Goal: Information Seeking & Learning: Learn about a topic

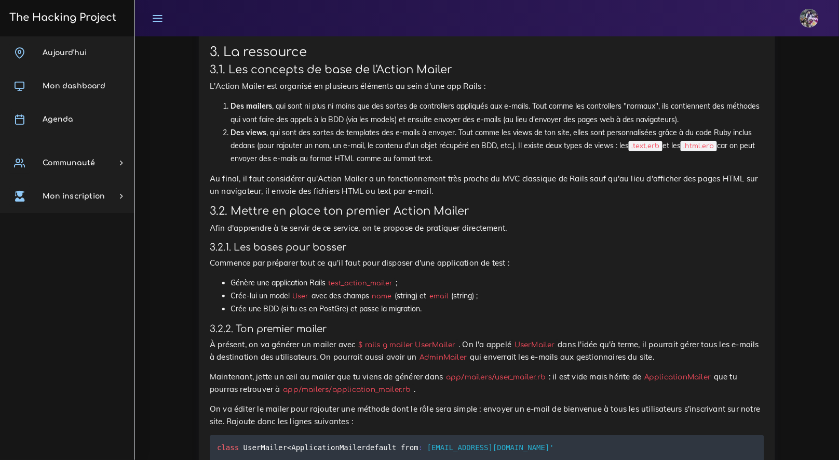
scroll to position [2264, 0]
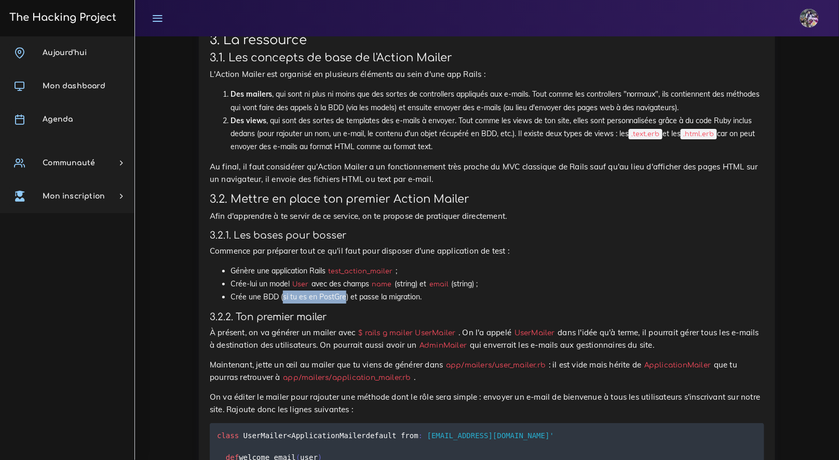
drag, startPoint x: 345, startPoint y: 312, endPoint x: 283, endPoint y: 312, distance: 62.3
click at [283, 303] on li "Crée une BDD (si tu es en PostGre) et passe la migration." at bounding box center [498, 296] width 534 height 13
copy li "si tu es en PostGre"
click at [480, 303] on li "Crée une BDD (si tu es en PostGre) et passe la migration." at bounding box center [498, 296] width 534 height 13
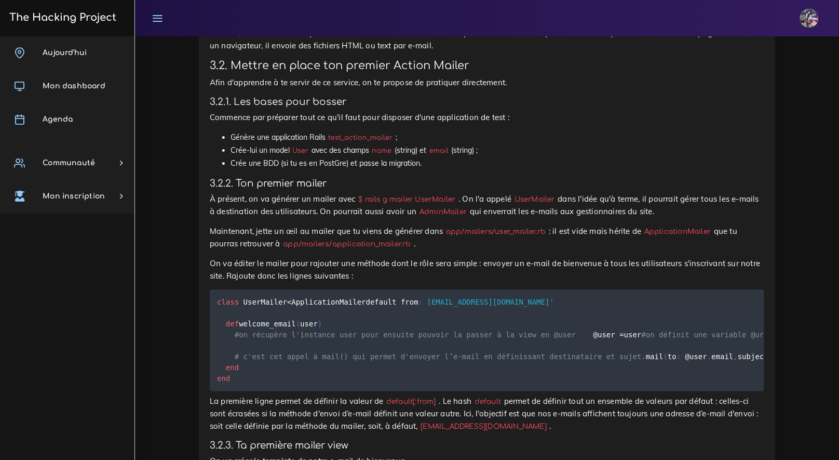
scroll to position [2398, 0]
click at [432, 250] on p "Maintenant, jette un œil au mailer que tu viens de générer dans app/mailers/use…" at bounding box center [487, 237] width 555 height 25
click at [431, 250] on p "Maintenant, jette un œil au mailer que tu viens de générer dans app/mailers/use…" at bounding box center [487, 237] width 555 height 25
drag, startPoint x: 430, startPoint y: 254, endPoint x: 401, endPoint y: 246, distance: 30.2
click at [430, 250] on p "Maintenant, jette un œil au mailer que tu viens de générer dans app/mailers/use…" at bounding box center [487, 237] width 555 height 25
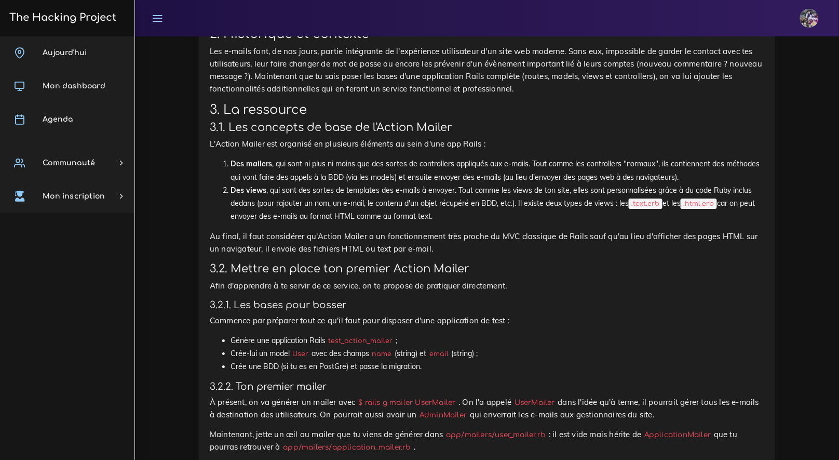
scroll to position [2422, 0]
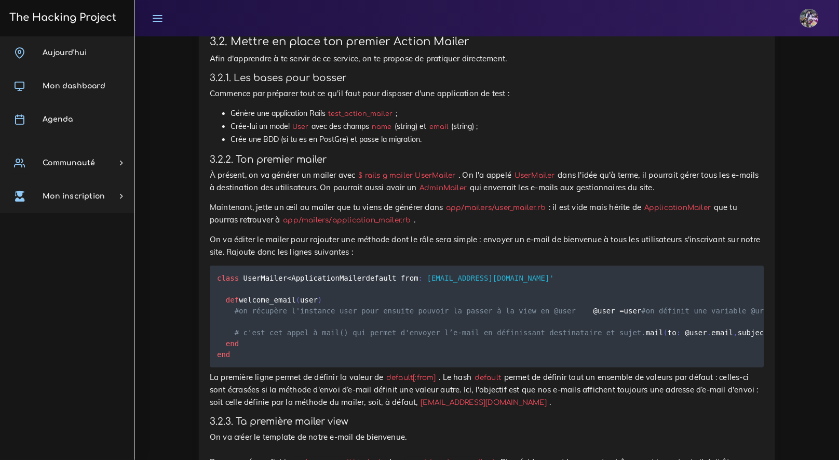
click at [340, 165] on h4 "3.2.2. Ton premier mailer" at bounding box center [487, 159] width 555 height 11
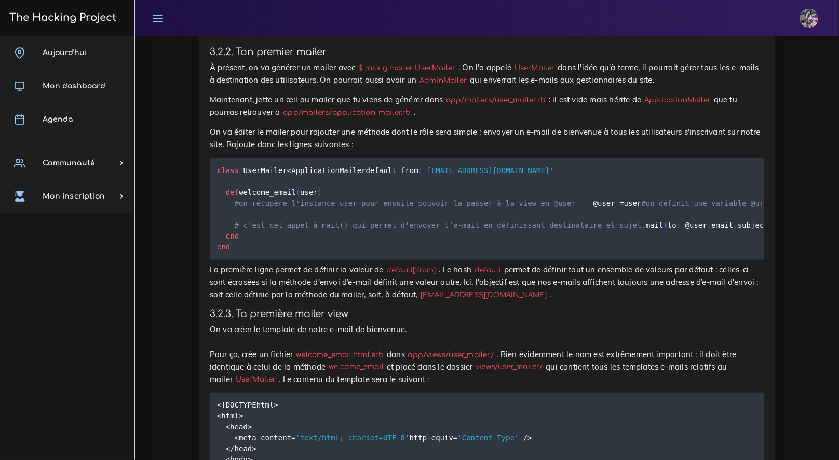
scroll to position [2527, 0]
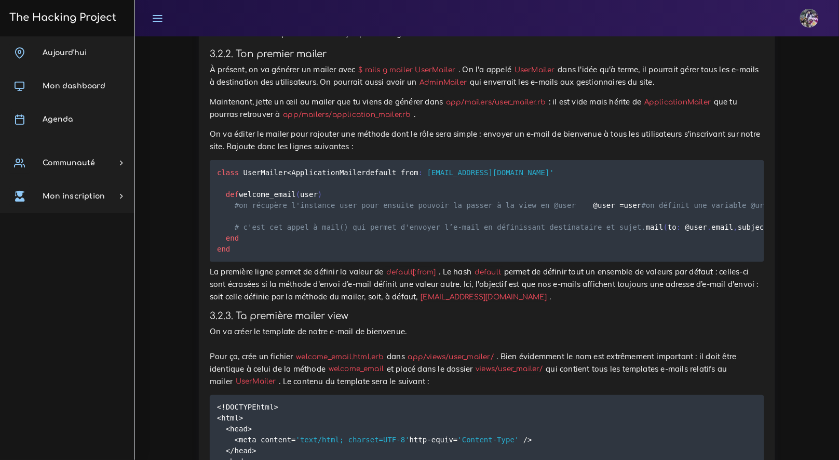
click at [221, 177] on span "class" at bounding box center [228, 172] width 22 height 8
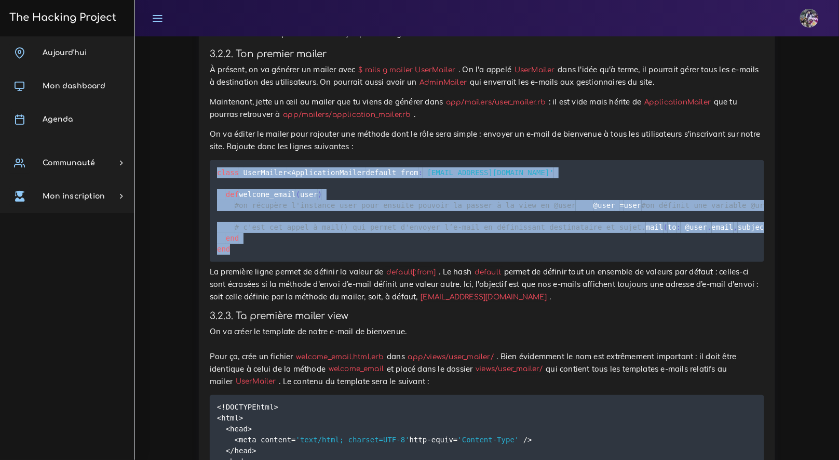
drag, startPoint x: 218, startPoint y: 187, endPoint x: 316, endPoint y: 323, distance: 167.4
click at [326, 262] on pre "class UserMailer < ApplicationMailer default from : 'no-reply@monsite.fr' def w…" at bounding box center [487, 211] width 555 height 102
copy code "class UserMailer < ApplicationMailer default from : 'no-reply@monsite.fr' def w…"
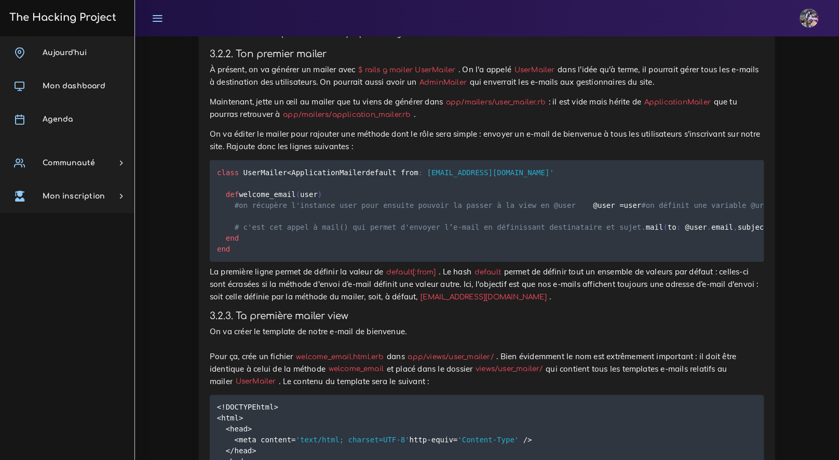
click at [325, 262] on pre "class UserMailer < ApplicationMailer default from : 'no-reply@monsite.fr' def w…" at bounding box center [487, 211] width 555 height 102
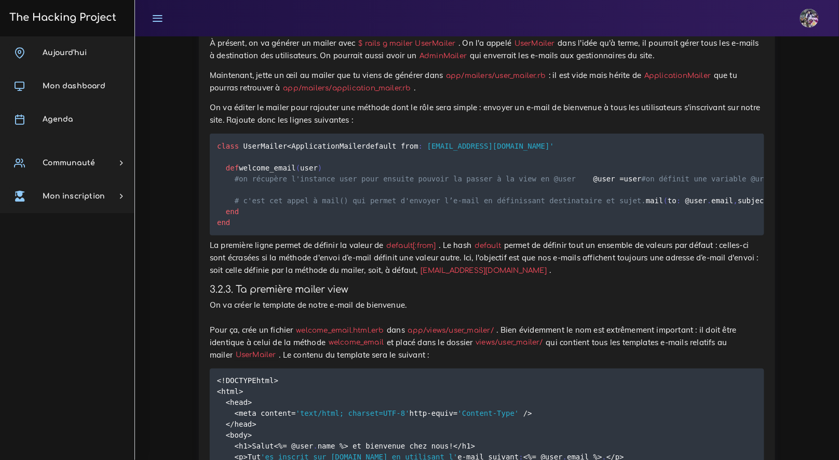
scroll to position [2554, 0]
click at [223, 173] on code "class UserMailer < ApplicationMailer default from : 'no-reply@monsite.fr' def w…" at bounding box center [648, 184] width 863 height 88
drag, startPoint x: 223, startPoint y: 172, endPoint x: 378, endPoint y: 174, distance: 154.8
click at [378, 174] on code "class UserMailer < ApplicationMailer default from : 'no-reply@monsite.fr' def w…" at bounding box center [648, 184] width 863 height 88
drag, startPoint x: 218, startPoint y: 324, endPoint x: 415, endPoint y: 315, distance: 197.0
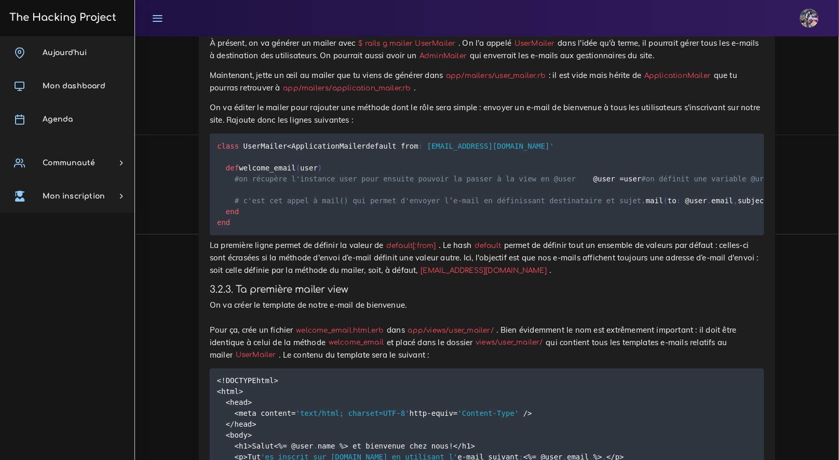
drag, startPoint x: 225, startPoint y: 172, endPoint x: 378, endPoint y: 170, distance: 153.2
click at [378, 170] on code "class UserMailer < ApplicationMailer default from : 'no-reply@monsite.fr' def w…" at bounding box center [648, 184] width 863 height 88
click at [255, 276] on p "La première ligne permet de définir la valeur de default[:from] . Le hash defau…" at bounding box center [487, 257] width 555 height 37
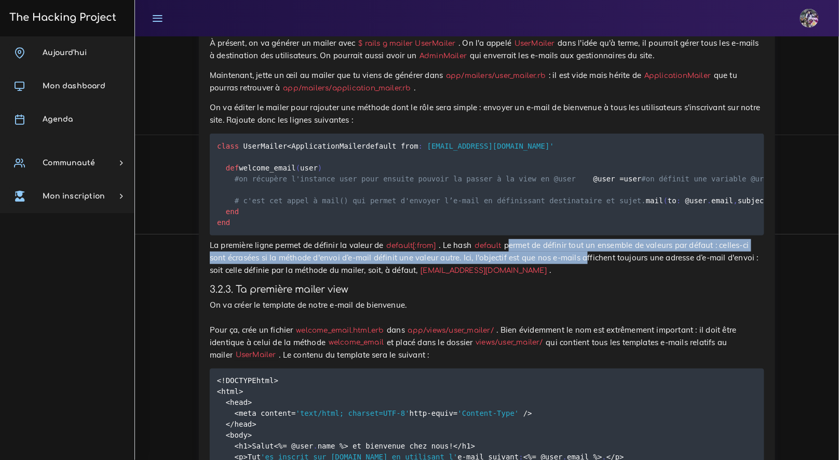
drag, startPoint x: 518, startPoint y: 327, endPoint x: 587, endPoint y: 328, distance: 69.1
click at [584, 276] on p "La première ligne permet de définir la valeur de default[:from] . Le hash defau…" at bounding box center [487, 257] width 555 height 37
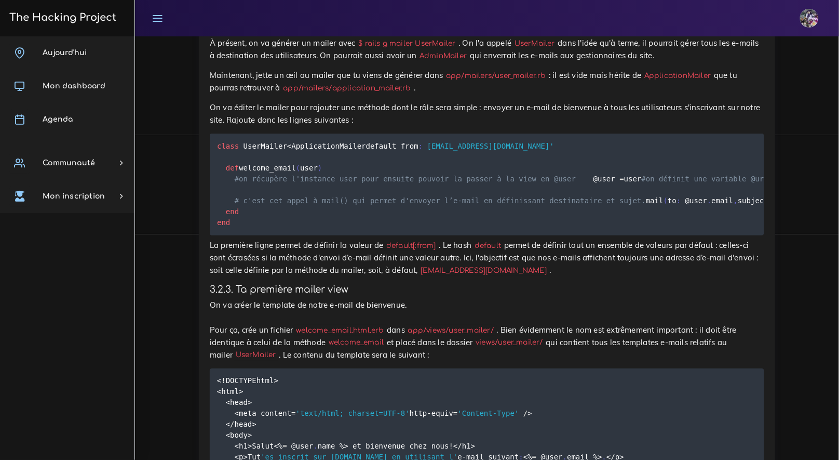
click at [587, 276] on p "La première ligne permet de définir la valeur de default[:from] . Le hash defau…" at bounding box center [487, 257] width 555 height 37
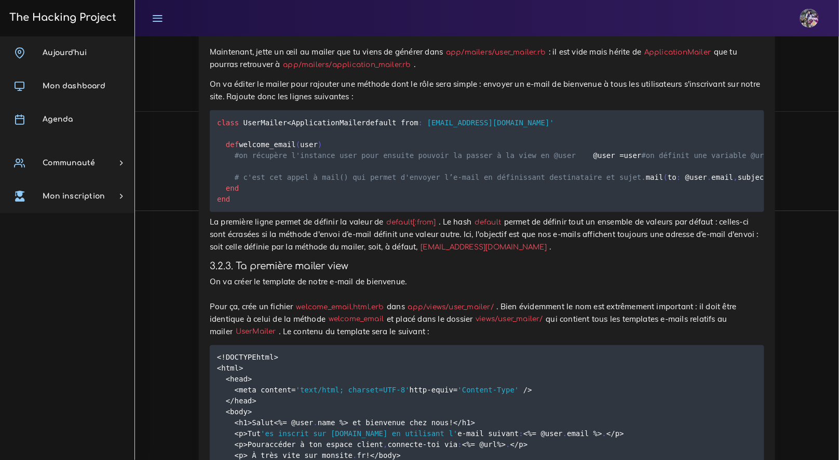
scroll to position [2577, 0]
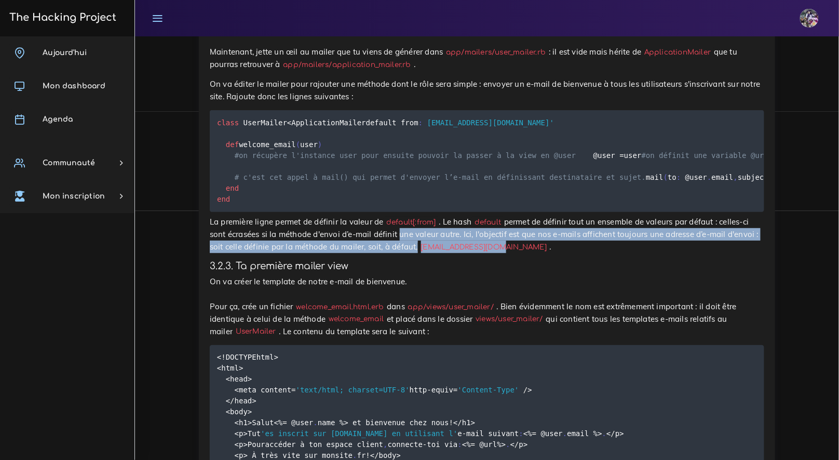
drag, startPoint x: 501, startPoint y: 327, endPoint x: 398, endPoint y: 317, distance: 103.8
click at [398, 253] on p "La première ligne permet de définir la valeur de default[:from] . Le hash defau…" at bounding box center [487, 234] width 555 height 37
click at [397, 253] on p "La première ligne permet de définir la valeur de default[:from] . Le hash defau…" at bounding box center [487, 234] width 555 height 37
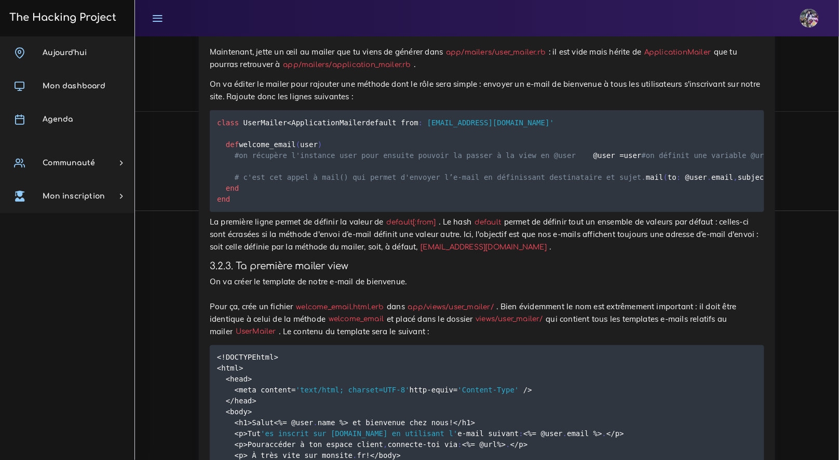
drag, startPoint x: 335, startPoint y: 324, endPoint x: 337, endPoint y: 330, distance: 6.3
click at [336, 253] on p "La première ligne permet de définir la valeur de default[:from] . Le hash defau…" at bounding box center [487, 234] width 555 height 37
click at [443, 252] on code "[EMAIL_ADDRESS][DOMAIN_NAME]" at bounding box center [484, 246] width 132 height 11
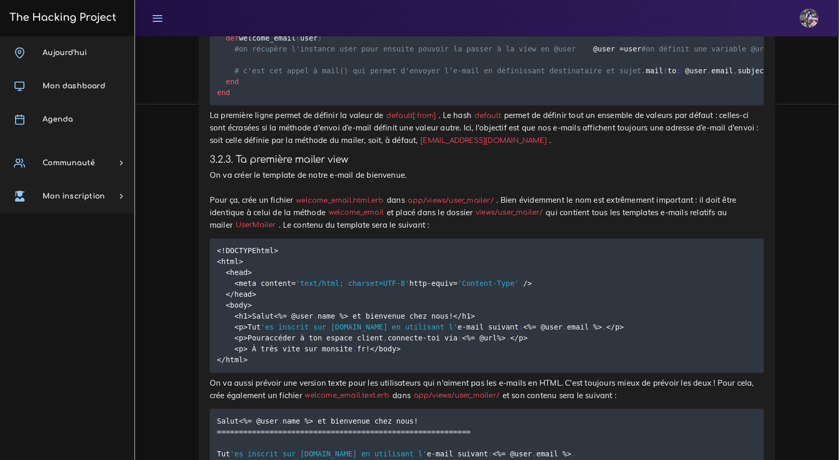
scroll to position [2686, 0]
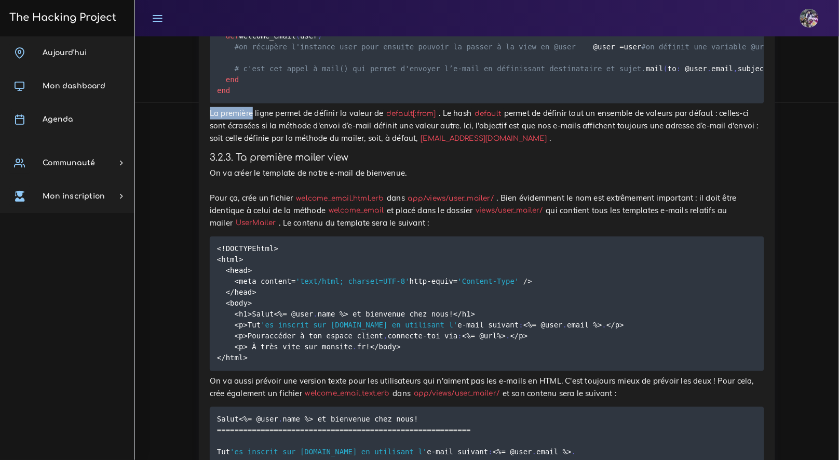
drag, startPoint x: 206, startPoint y: 191, endPoint x: 230, endPoint y: 193, distance: 24.0
click at [231, 144] on p "La première ligne permet de définir la valeur de default[:from] . Le hash defau…" at bounding box center [487, 125] width 555 height 37
click at [323, 144] on p "La première ligne permet de définir la valeur de default[:from] . Le hash defau…" at bounding box center [487, 125] width 555 height 37
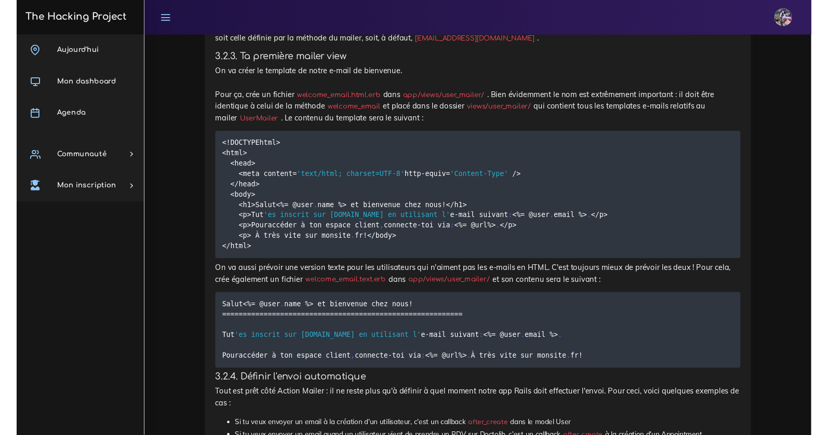
scroll to position [2782, 0]
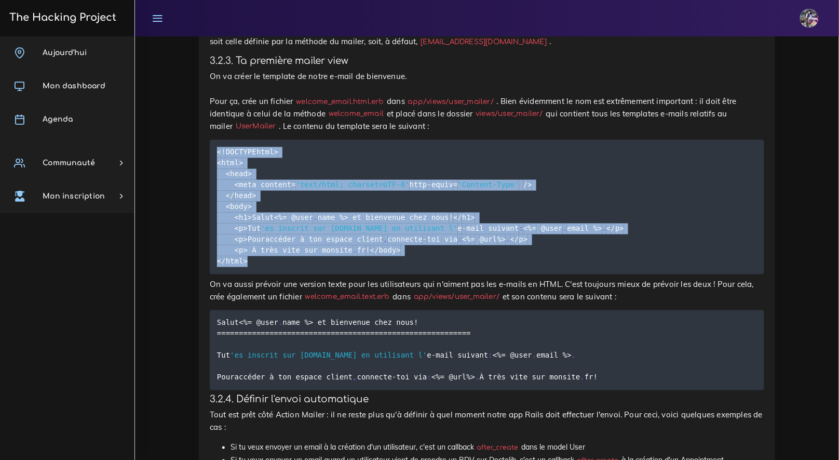
drag, startPoint x: 217, startPoint y: 235, endPoint x: 249, endPoint y: 365, distance: 133.8
click at [310, 274] on pre "< ! DOCTYPE html> <html> <head> <meta content = 'text/html; charset=UTF-8' http…" at bounding box center [487, 207] width 555 height 135
copy code "< ! DOCTYPE html> <html> <head> <meta content = 'text/html; charset=UTF-8' http…"
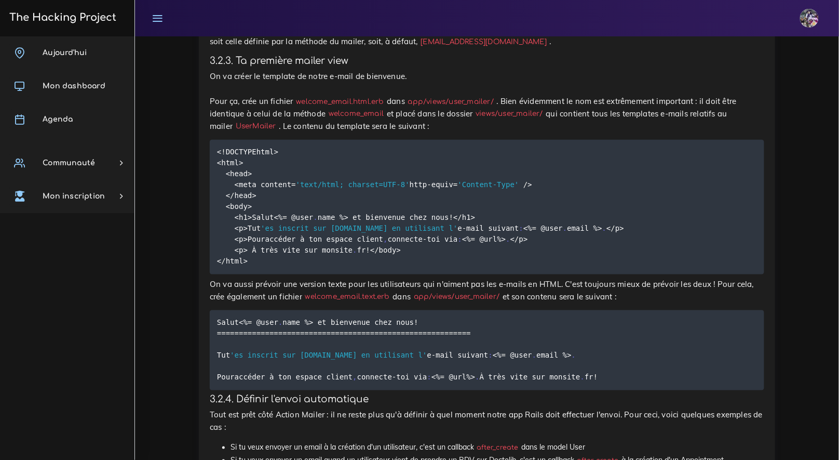
click at [519, 132] on p "On va créer le template de notre e-mail de bienvenue. Pour ça, crée un fichier …" at bounding box center [487, 101] width 555 height 62
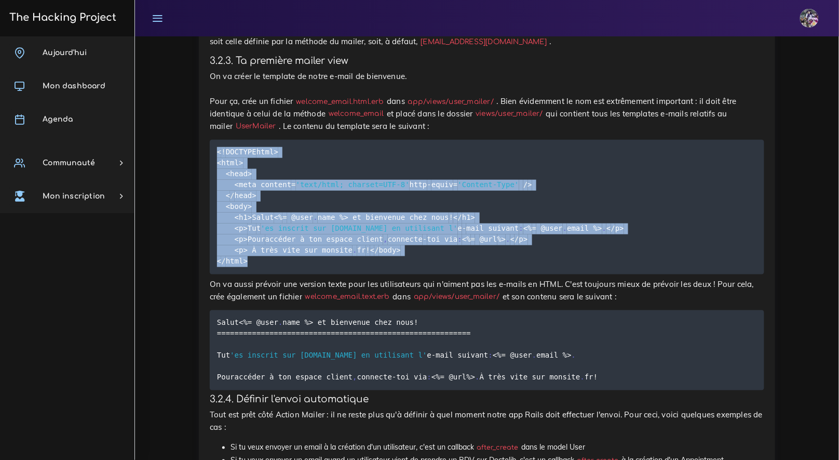
drag, startPoint x: 404, startPoint y: 400, endPoint x: 183, endPoint y: 220, distance: 284.5
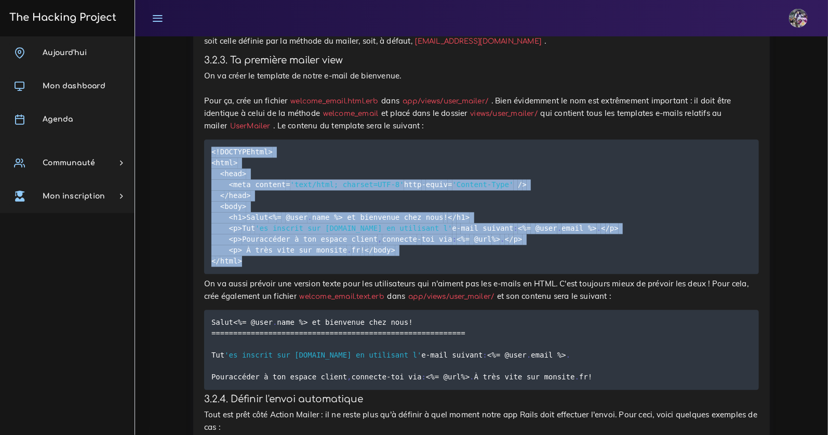
click at [432, 236] on pre "< ! DOCTYPE html> <html> <head> <meta content = 'text/html; charset=UTF-8' http…" at bounding box center [481, 207] width 555 height 135
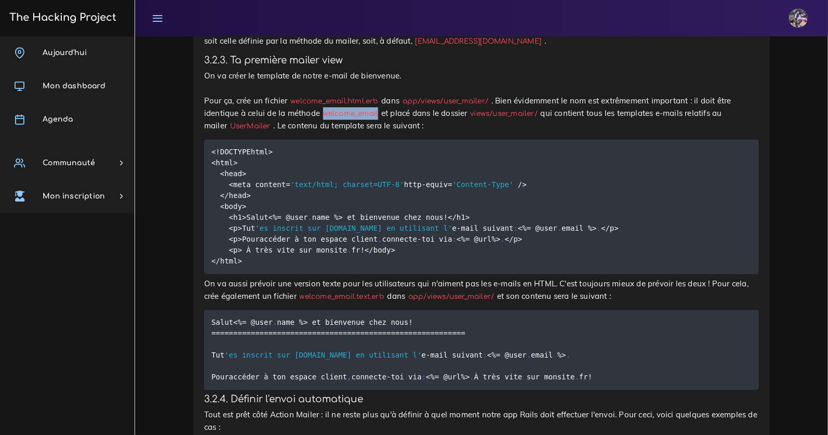
drag, startPoint x: 323, startPoint y: 199, endPoint x: 381, endPoint y: 199, distance: 57.6
click at [381, 119] on code "welcome_email" at bounding box center [350, 114] width 61 height 11
drag, startPoint x: 367, startPoint y: 200, endPoint x: 321, endPoint y: 199, distance: 45.7
click at [320, 132] on p "On va créer le template de notre e-mail de bienvenue. Pour ça, crée un fichier …" at bounding box center [481, 101] width 555 height 62
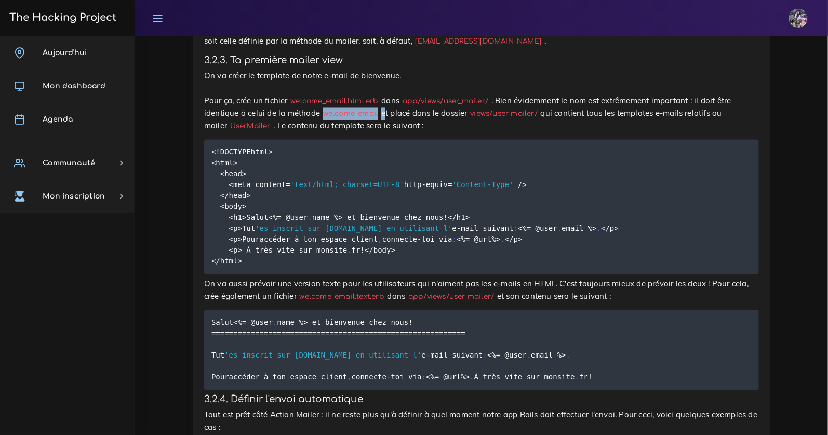
click at [321, 119] on code "welcome_email" at bounding box center [350, 114] width 61 height 11
drag, startPoint x: 380, startPoint y: 197, endPoint x: 321, endPoint y: 195, distance: 58.2
click at [321, 119] on code "welcome_email" at bounding box center [350, 114] width 61 height 11
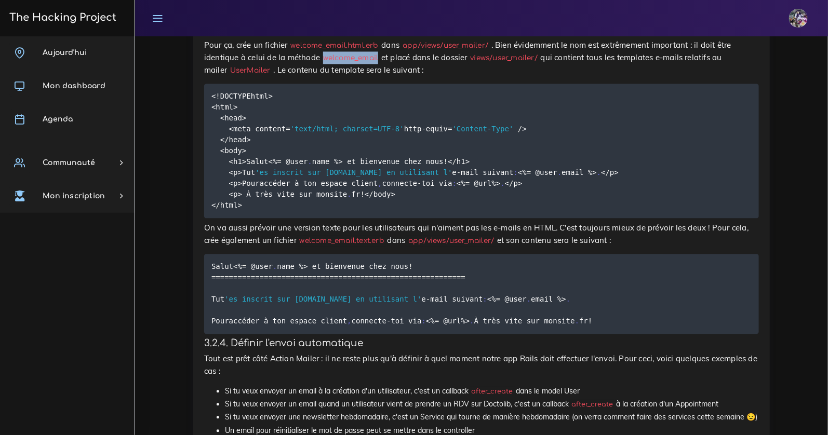
scroll to position [2834, 0]
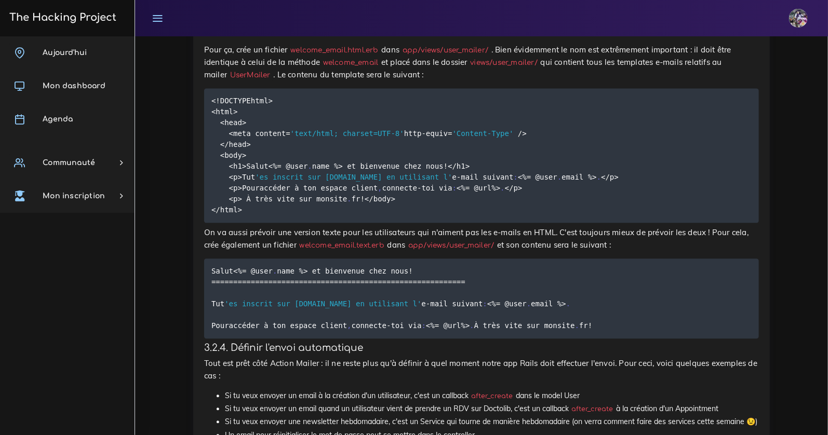
click at [417, 81] on p "On va créer le template de notre e-mail de bienvenue. Pour ça, crée un fichier …" at bounding box center [481, 50] width 555 height 62
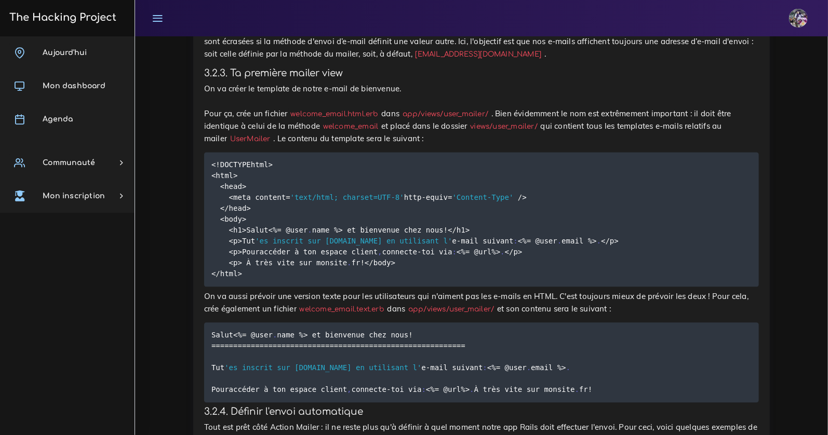
scroll to position [2769, 0]
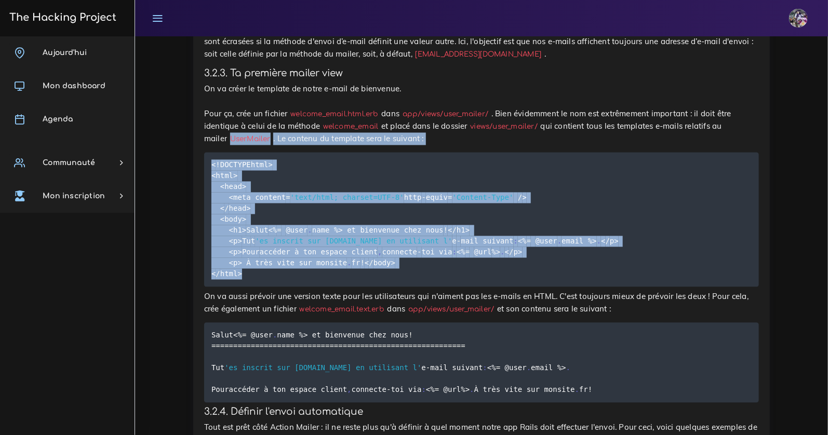
drag, startPoint x: 259, startPoint y: 414, endPoint x: 199, endPoint y: 225, distance: 198.2
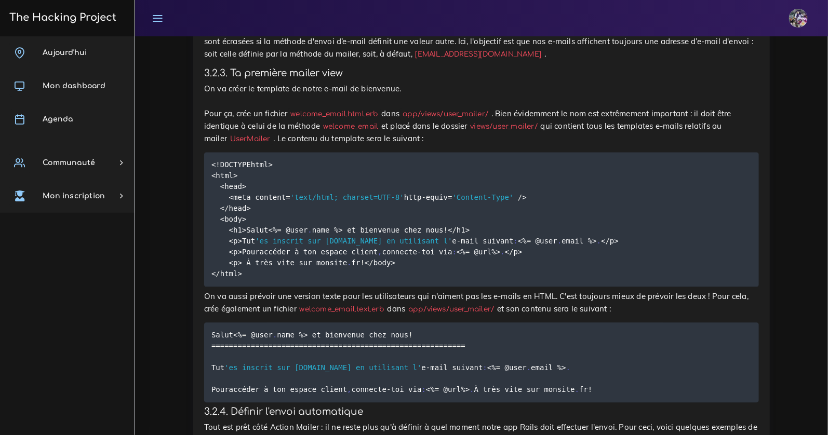
click at [239, 169] on span "DOCTYPE" at bounding box center [235, 165] width 31 height 8
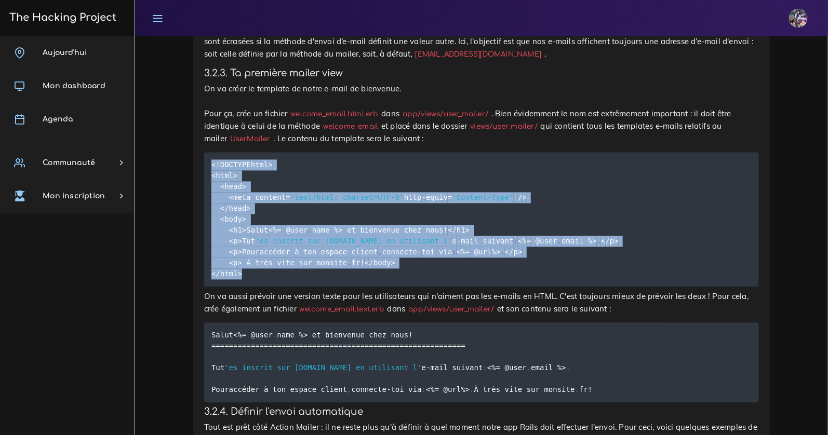
drag, startPoint x: 211, startPoint y: 245, endPoint x: 288, endPoint y: 417, distance: 188.6
click at [288, 287] on pre "< ! DOCTYPE html> <html> <head> <meta content = 'text/html; charset=UTF-8' http…" at bounding box center [481, 220] width 555 height 135
copy code "< ! DOCTYPE html> <html> <head> <meta content = 'text/html; charset=UTF-8' http…"
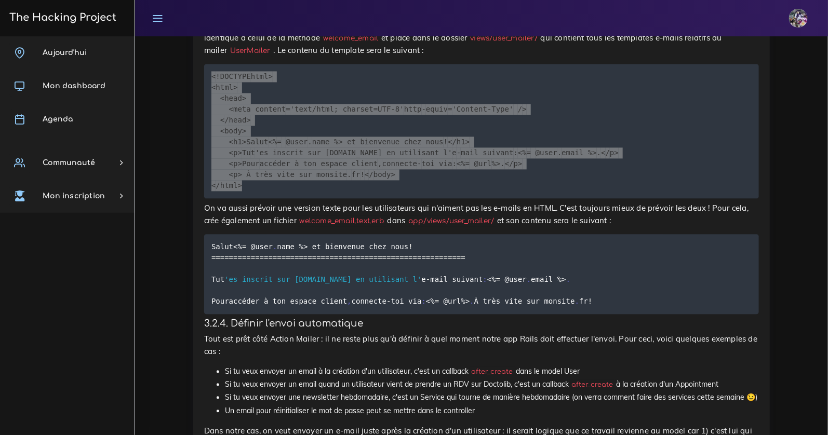
scroll to position [2859, 0]
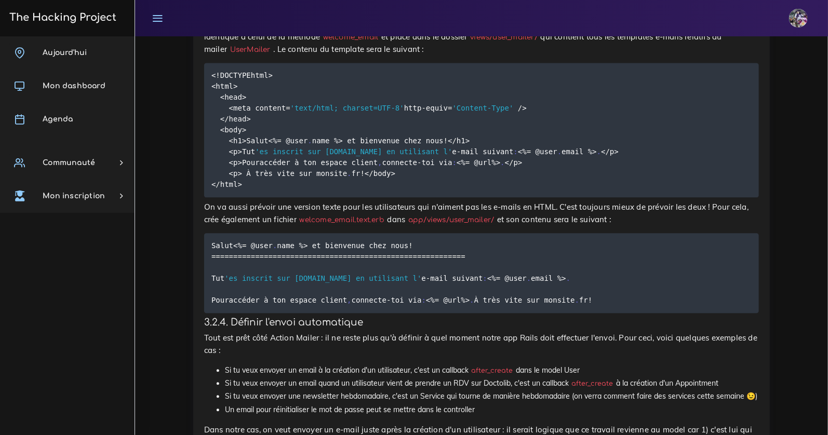
click at [399, 190] on code "< ! DOCTYPE html> <html> <head> <meta content = 'text/html; charset=UTF-8' http…" at bounding box center [414, 130] width 407 height 120
click at [552, 56] on p "On va créer le template de notre e-mail de bienvenue. Pour ça, crée un fichier …" at bounding box center [481, 24] width 555 height 62
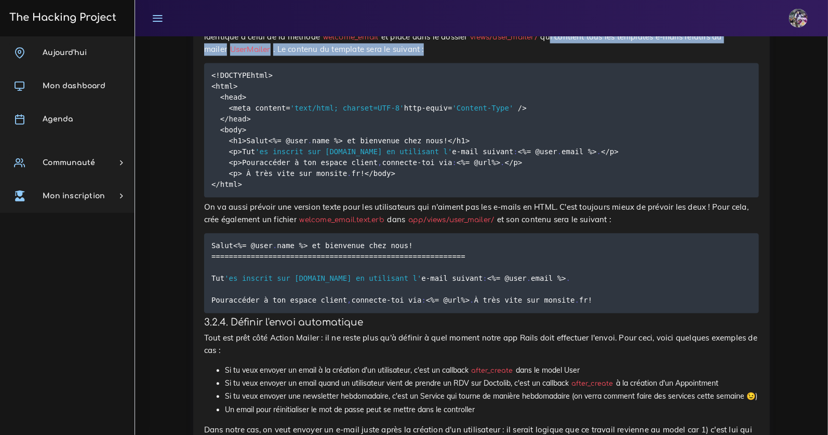
drag, startPoint x: 553, startPoint y: 118, endPoint x: 774, endPoint y: 131, distance: 222.2
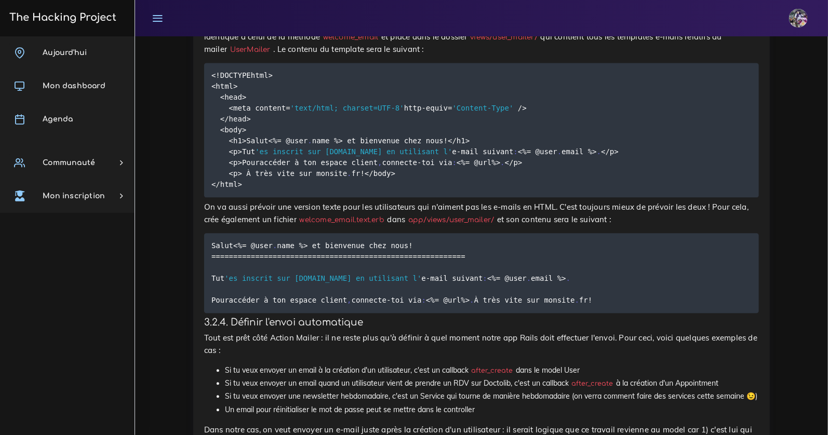
click at [352, 145] on pre "< ! DOCTYPE html> <html> <head> <meta content = 'text/html; charset=UTF-8' http…" at bounding box center [481, 130] width 555 height 135
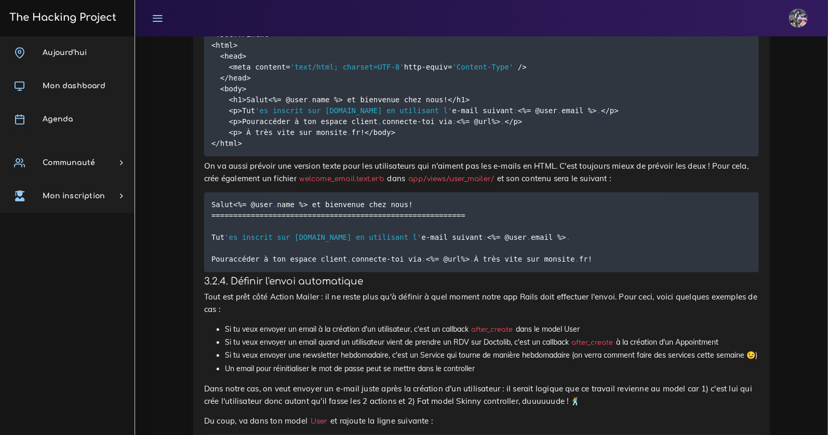
scroll to position [2901, 0]
click at [256, 272] on pre "Salut <% = @user . name %> et bienvenue chez nous ! == == == == == == == == == …" at bounding box center [481, 232] width 555 height 80
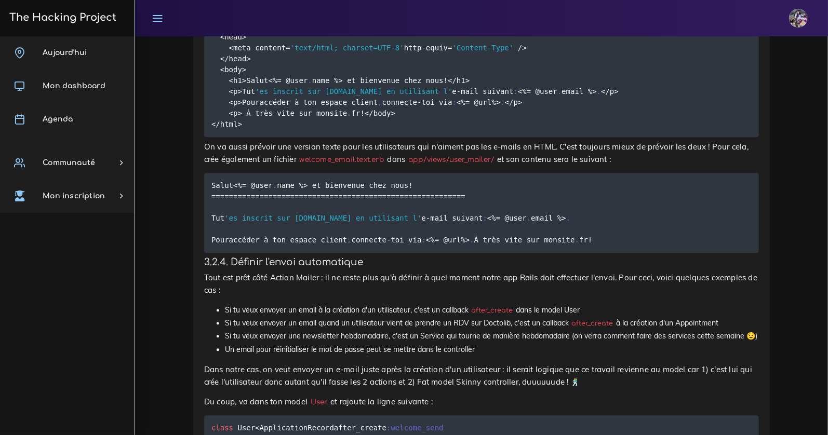
scroll to position [2920, 0]
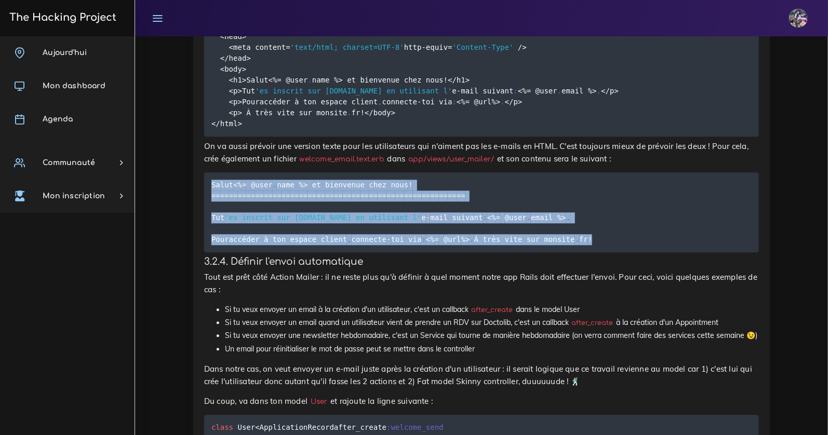
drag, startPoint x: 212, startPoint y: 320, endPoint x: 267, endPoint y: 386, distance: 85.6
click at [372, 252] on pre "Salut <% = @user . name %> et bienvenue chez nous ! == == == == == == == == == …" at bounding box center [481, 212] width 555 height 80
copy code "Salut <% = @user . name %> et bienvenue chez nous ! == == == == == == == == == …"
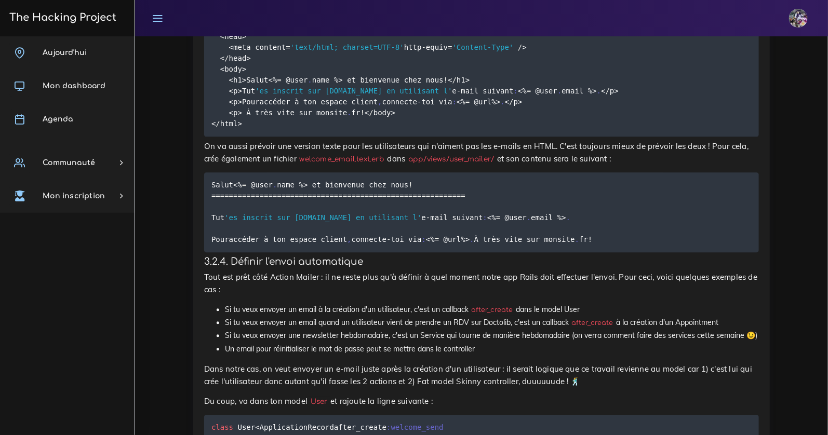
click at [426, 244] on span ":" at bounding box center [424, 239] width 4 height 8
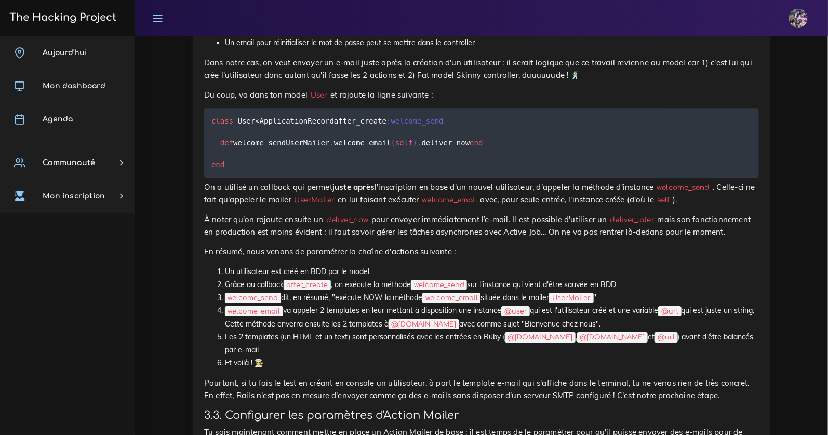
scroll to position [3226, 0]
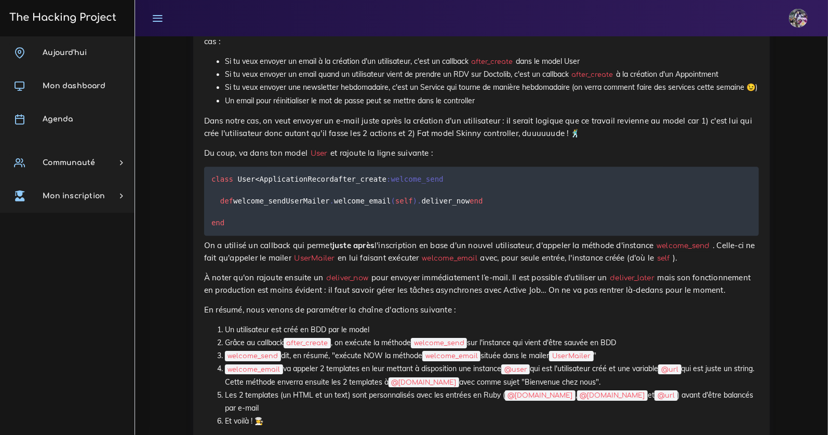
scroll to position [3104, 0]
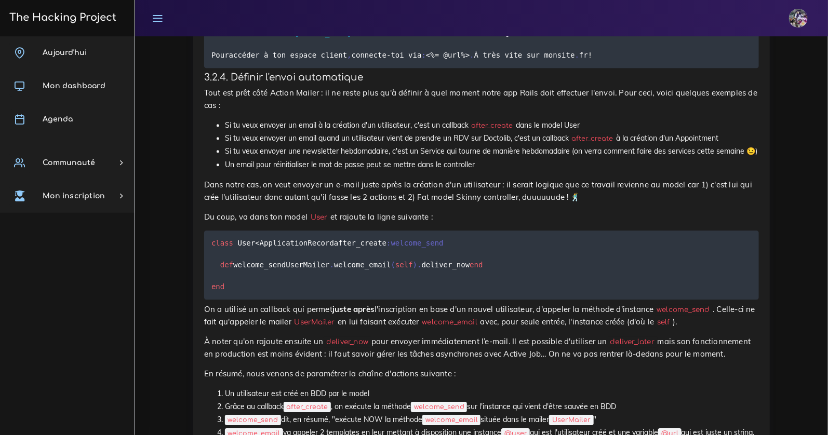
drag, startPoint x: 298, startPoint y: 107, endPoint x: 512, endPoint y: 112, distance: 214.0
click at [518, 68] on pre "Salut <% = @user . name %> et bienvenue chez nous ! == == == == == == == == == …" at bounding box center [481, 28] width 555 height 80
drag, startPoint x: 302, startPoint y: 107, endPoint x: 476, endPoint y: 108, distance: 173.5
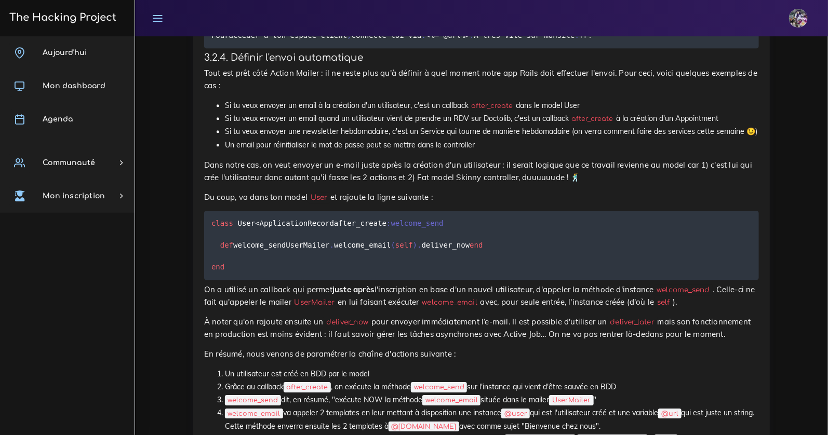
scroll to position [3124, 0]
click at [247, 91] on p "Tout est prêt côté Action Mailer : il ne reste plus qu'à définir à quel moment …" at bounding box center [481, 78] width 555 height 25
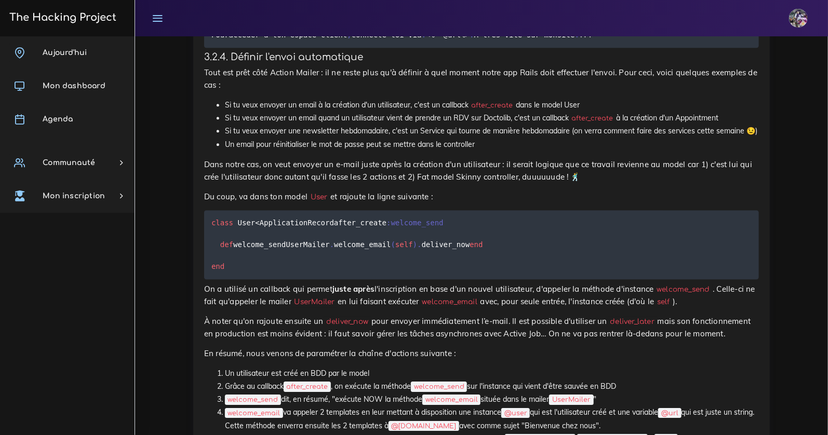
click at [259, 91] on p "Tout est prêt côté Action Mailer : il ne reste plus qu'à définir à quel moment …" at bounding box center [481, 78] width 555 height 25
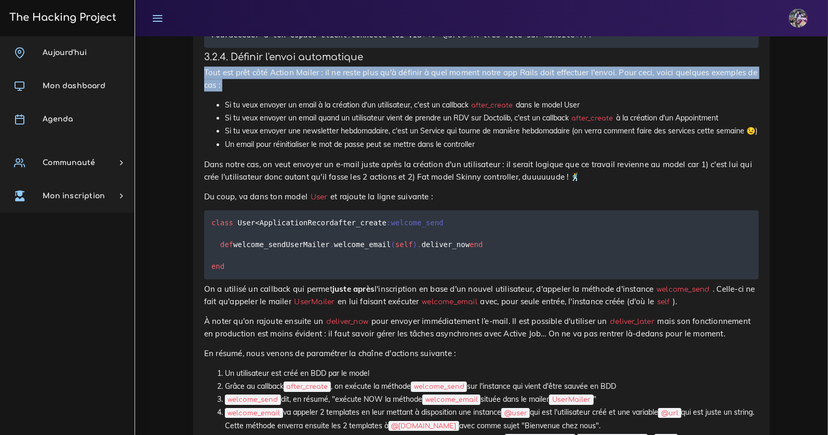
click at [259, 91] on p "Tout est prêt côté Action Mailer : il ne reste plus qu'à définir à quel moment …" at bounding box center [481, 78] width 555 height 25
click at [260, 91] on p "Tout est prêt côté Action Mailer : il ne reste plus qu'à définir à quel moment …" at bounding box center [481, 78] width 555 height 25
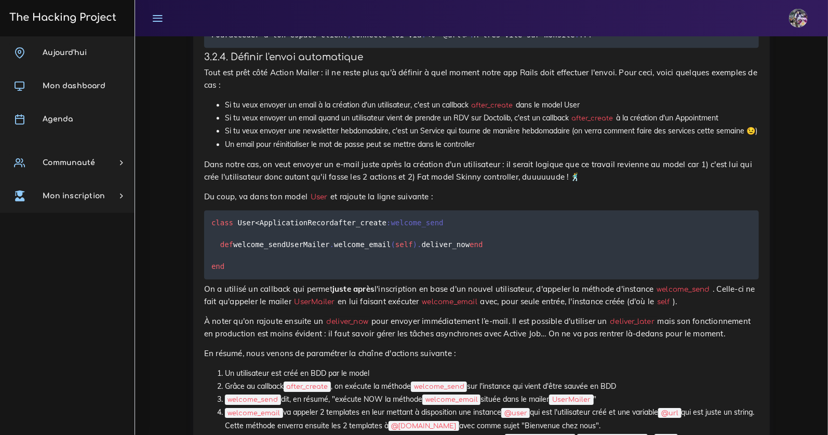
click at [257, 91] on p "Tout est prêt côté Action Mailer : il ne reste plus qu'à définir à quel moment …" at bounding box center [481, 78] width 555 height 25
click at [247, 125] on li "Si tu veux envoyer un email quand un utilisateur vient de prendre un RDV sur Do…" at bounding box center [492, 118] width 534 height 13
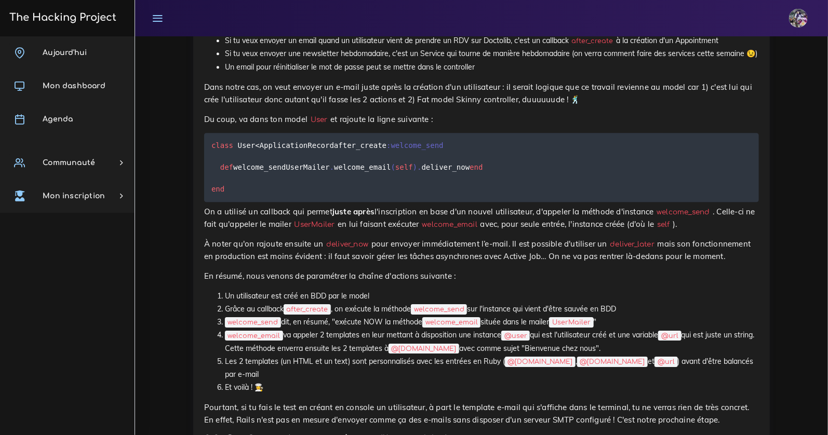
click at [384, 34] on li "Si tu veux envoyer un email à la création d'un utilisateur, c'est un callback a…" at bounding box center [492, 27] width 534 height 13
click at [385, 34] on li "Si tu veux envoyer un email à la création d'un utilisateur, c'est un callback a…" at bounding box center [492, 27] width 534 height 13
click at [384, 34] on li "Si tu veux envoyer un email à la création d'un utilisateur, c'est un callback a…" at bounding box center [492, 27] width 534 height 13
click at [247, 47] on li "Si tu veux envoyer un email quand un utilisateur vient de prendre un RDV sur Do…" at bounding box center [492, 40] width 534 height 13
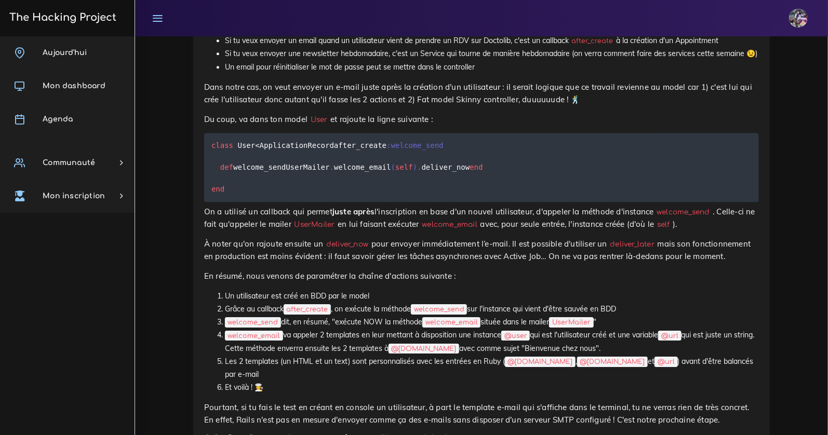
click at [243, 14] on p "Tout est prêt côté Action Mailer : il ne reste plus qu'à définir à quel moment …" at bounding box center [481, 1] width 555 height 25
click at [255, 34] on li "Si tu veux envoyer un email à la création d'un utilisateur, c'est un callback a…" at bounding box center [492, 27] width 534 height 13
click at [256, 34] on li "Si tu veux envoyer un email à la création d'un utilisateur, c'est un callback a…" at bounding box center [492, 27] width 534 height 13
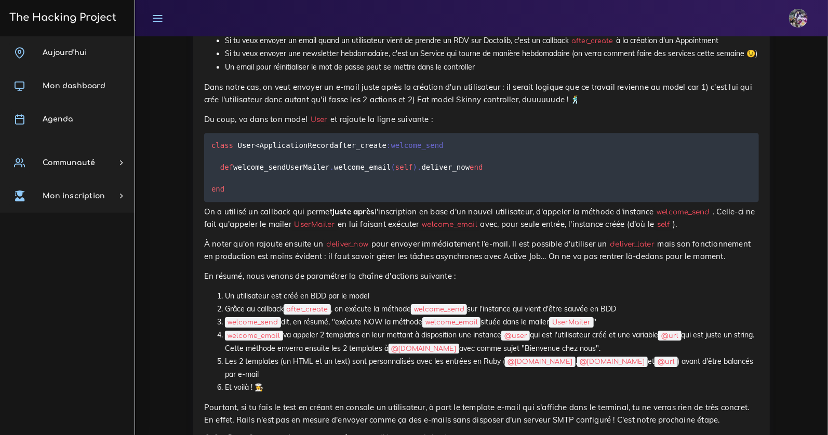
click at [277, 14] on p "Tout est prêt côté Action Mailer : il ne reste plus qu'à définir à quel moment …" at bounding box center [481, 1] width 555 height 25
drag, startPoint x: 465, startPoint y: 164, endPoint x: 493, endPoint y: 168, distance: 28.8
click at [482, 14] on p "Tout est prêt côté Action Mailer : il ne reste plus qu'à définir à quel moment …" at bounding box center [481, 1] width 555 height 25
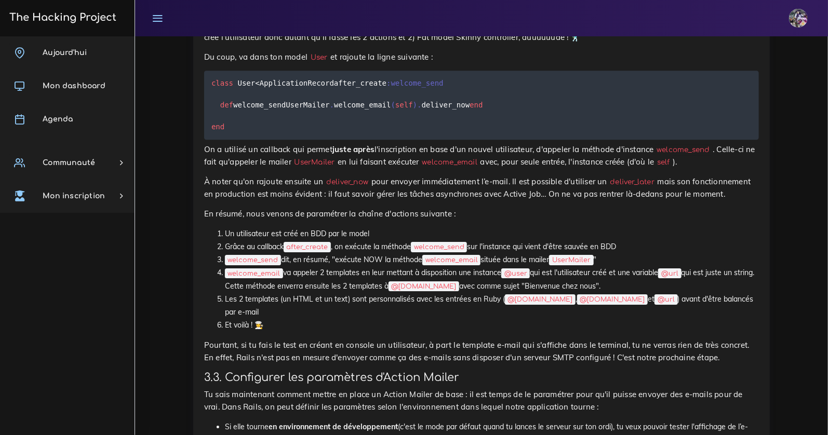
scroll to position [3265, 0]
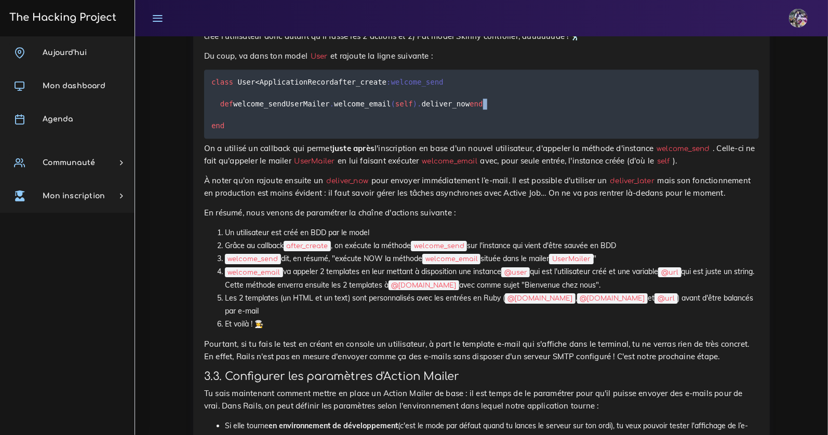
click at [292, 139] on pre "class User < ApplicationRecord after_create :welcome_send def welcome_send User…" at bounding box center [481, 104] width 555 height 69
click at [222, 131] on code "class User < ApplicationRecord after_create :welcome_send def welcome_send User…" at bounding box center [347, 103] width 272 height 55
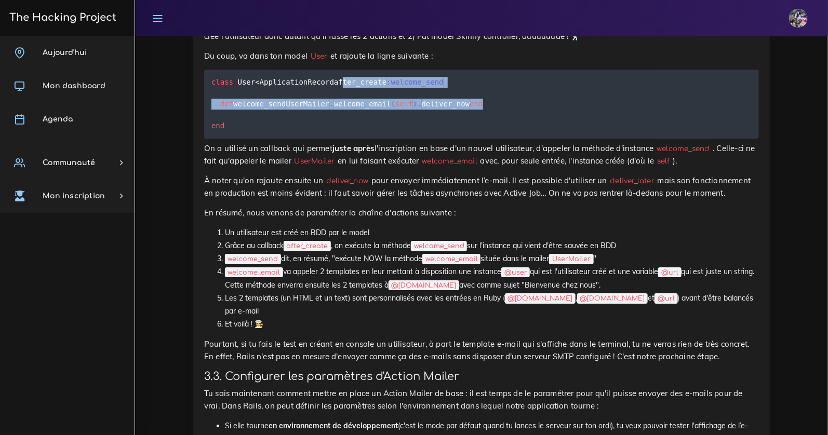
drag, startPoint x: 216, startPoint y: 252, endPoint x: 320, endPoint y: 293, distance: 111.9
click at [320, 139] on pre "class User < ApplicationRecord after_create :welcome_send def welcome_send User…" at bounding box center [481, 104] width 555 height 69
copy code "after_create :welcome_send def welcome_send UserMailer . welcome_email ( self )…"
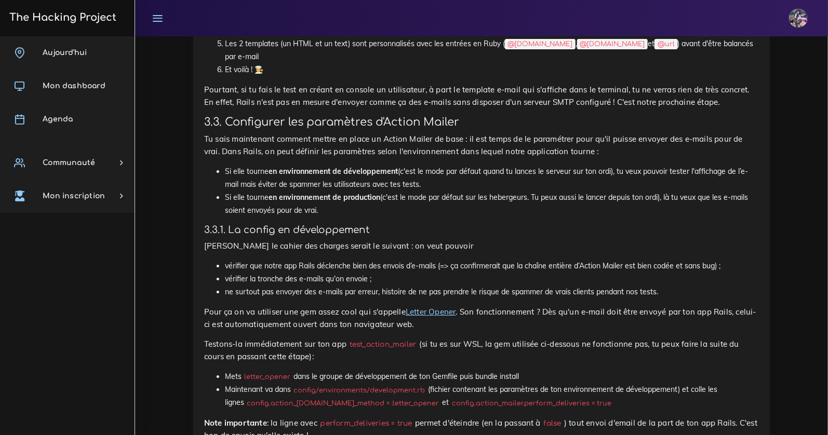
scroll to position [3595, 0]
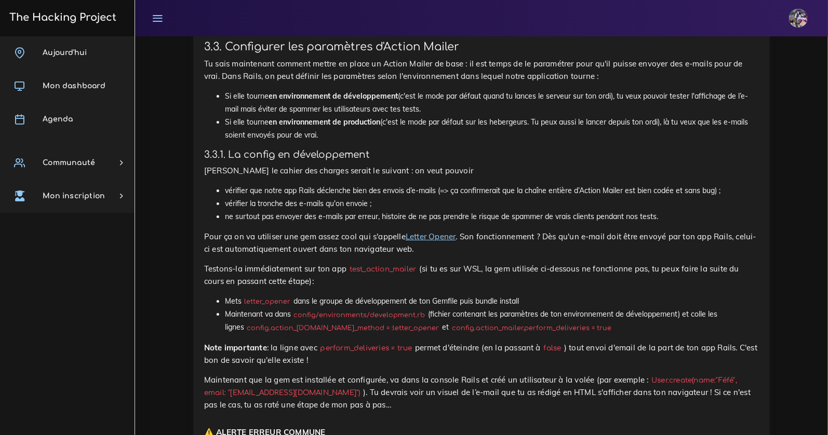
click at [361, 127] on strong "en environnement de production" at bounding box center [324, 121] width 112 height 9
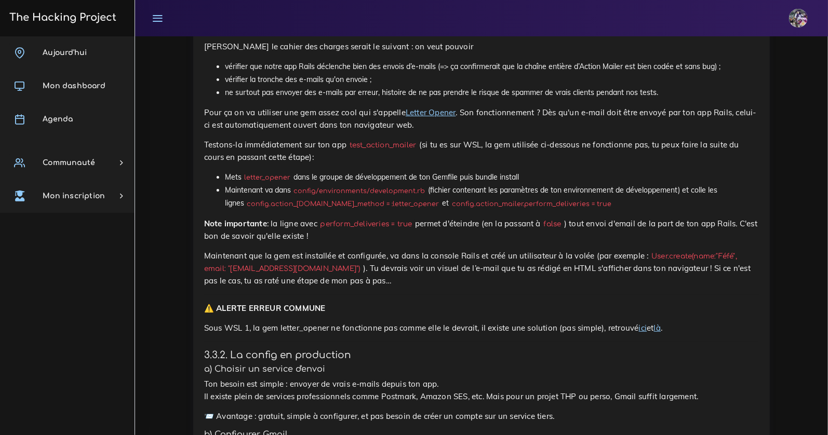
scroll to position [3720, 0]
drag, startPoint x: 225, startPoint y: 384, endPoint x: 405, endPoint y: 388, distance: 180.3
click at [405, 209] on li "Maintenant va dans config/environments/development.rb (fichier contenant les pa…" at bounding box center [492, 196] width 534 height 26
copy code "config.action_mailer.delivery_method = :letter_opener"
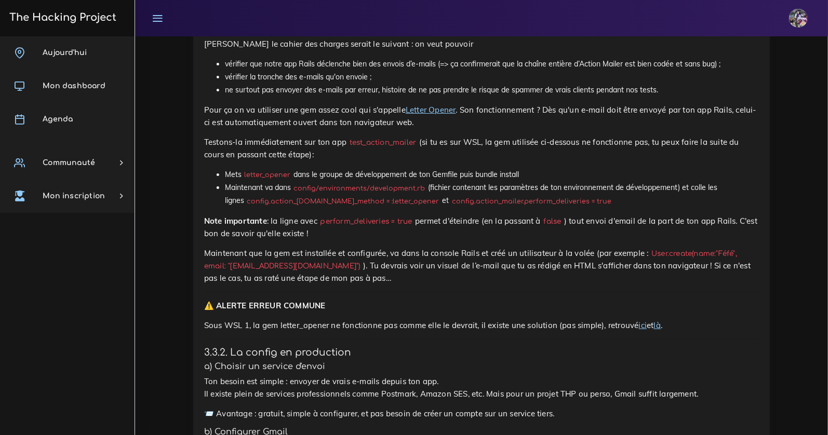
click at [590, 207] on li "Maintenant va dans config/environments/development.rb (fichier contenant les pa…" at bounding box center [492, 194] width 534 height 26
drag, startPoint x: 586, startPoint y: 386, endPoint x: 419, endPoint y: 385, distance: 167.2
click at [419, 207] on li "Maintenant va dans config/environments/development.rb (fichier contenant les pa…" at bounding box center [492, 194] width 534 height 26
copy code "config.action_mailer.perform_deliveries = true"
click at [352, 240] on p "Note importante : la ligne avec perform_deliveries = true permet d'éteindre (en…" at bounding box center [481, 227] width 555 height 25
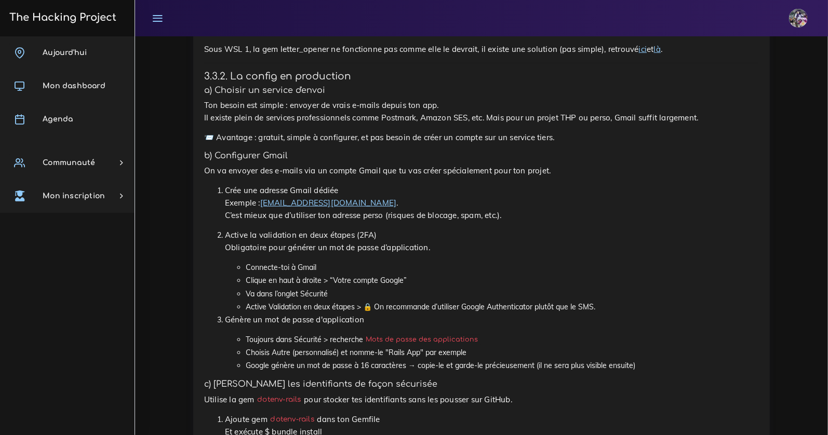
scroll to position [4037, 0]
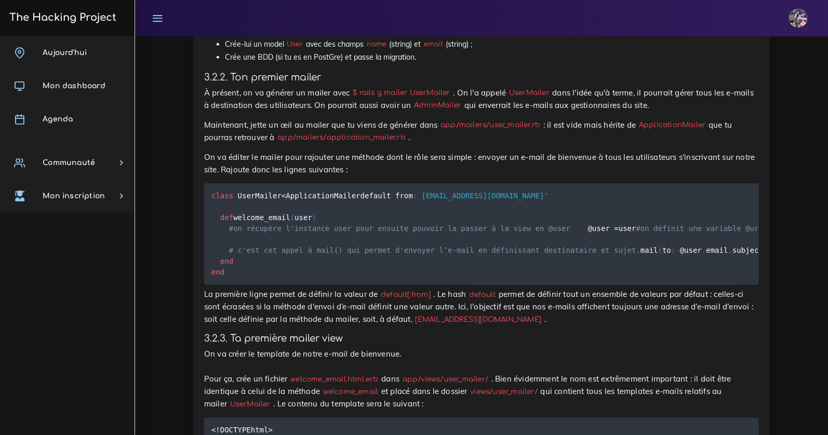
scroll to position [2503, 0]
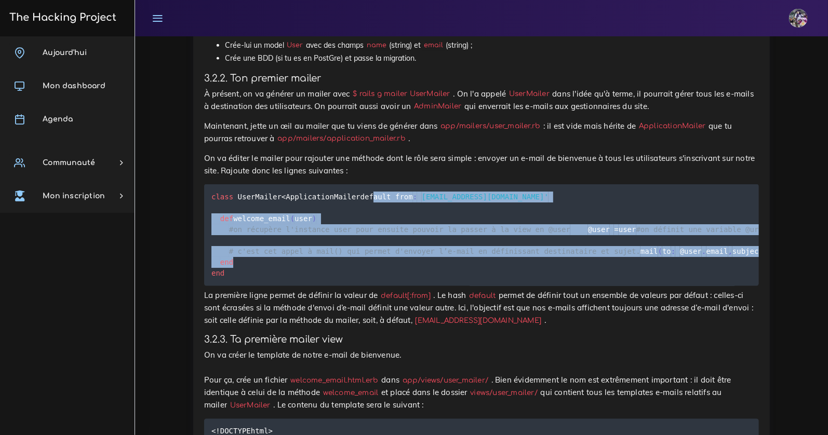
drag, startPoint x: 219, startPoint y: 222, endPoint x: 266, endPoint y: 341, distance: 128.0
click at [266, 286] on pre "class UserMailer < ApplicationMailer default from : 'no-reply@monsite.fr' def w…" at bounding box center [481, 235] width 555 height 102
copy code "default from : 'no-reply@monsite.fr' def welcome_email ( user ) #on récupère l'…"
click at [398, 286] on pre "class UserMailer < ApplicationMailer default from : 'no-reply@monsite.fr' def w…" at bounding box center [481, 235] width 555 height 102
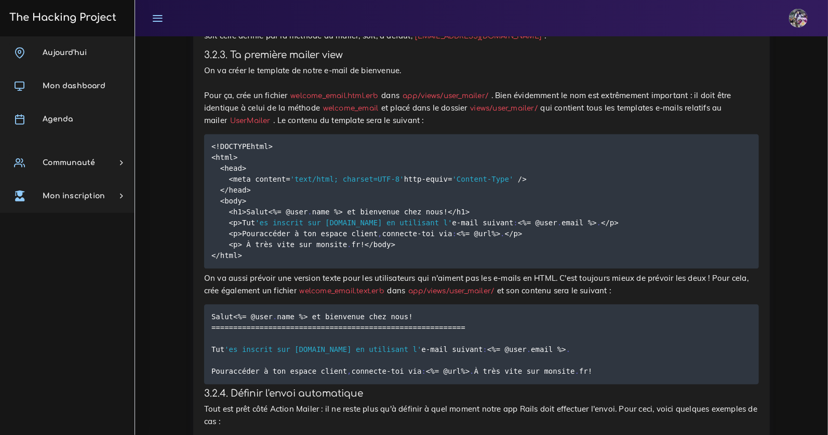
scroll to position [2789, 0]
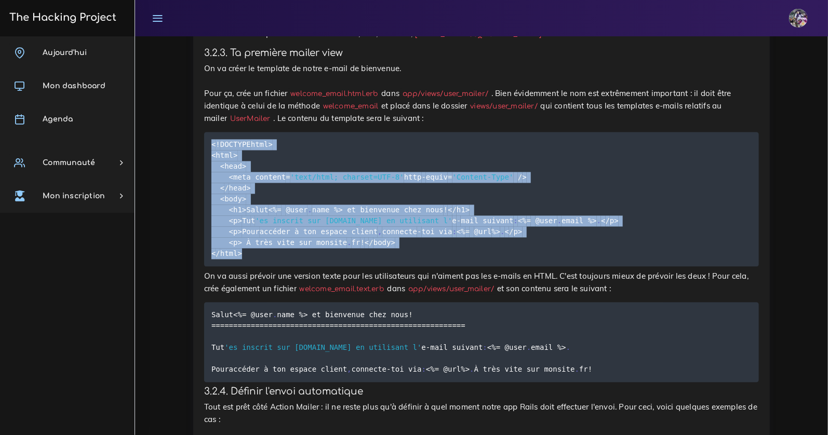
drag, startPoint x: 427, startPoint y: 387, endPoint x: 210, endPoint y: 224, distance: 271.5
click at [210, 223] on pre "< ! DOCTYPE html> <html> <head> <meta content = 'text/html; charset=UTF-8' http…" at bounding box center [481, 199] width 555 height 135
copy code "< ! DOCTYPE html> <html> <head> <meta content = 'text/html; charset=UTF-8' http…"
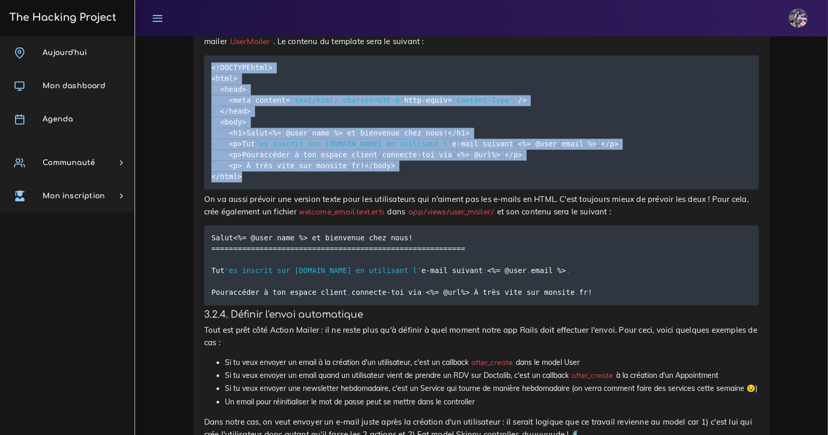
scroll to position [2867, 0]
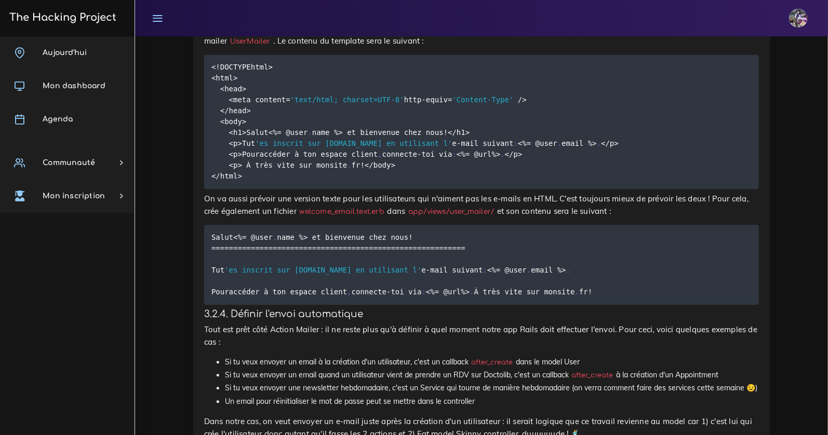
click at [367, 298] on code "Salut <% = @user . name %> et bienvenue chez nous ! == == == == == == == == == …" at bounding box center [403, 265] width 384 height 66
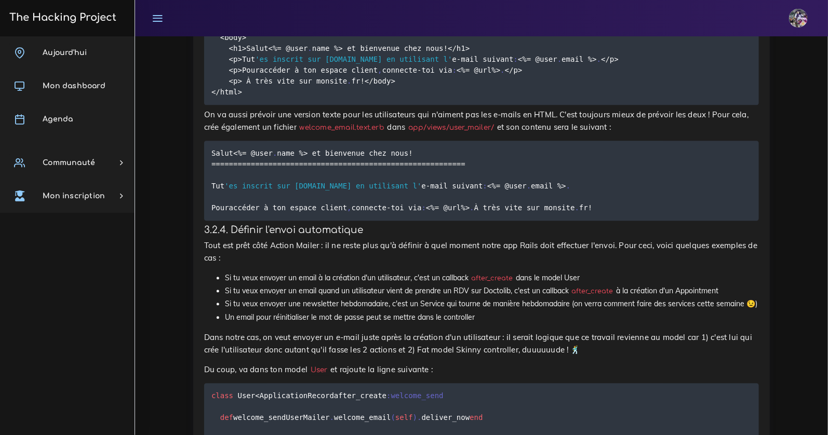
scroll to position [2953, 0]
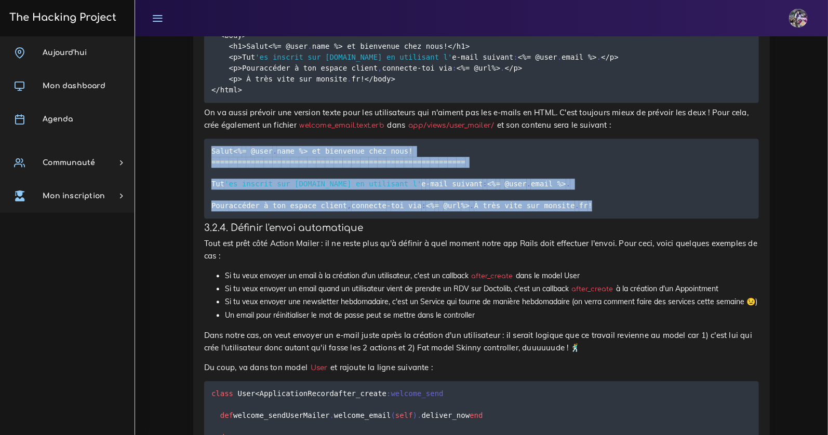
drag, startPoint x: 211, startPoint y: 284, endPoint x: 314, endPoint y: 375, distance: 137.2
click at [314, 219] on pre "Salut <% = @user . name %> et bienvenue chez nous ! == == == == == == == == == …" at bounding box center [481, 179] width 555 height 80
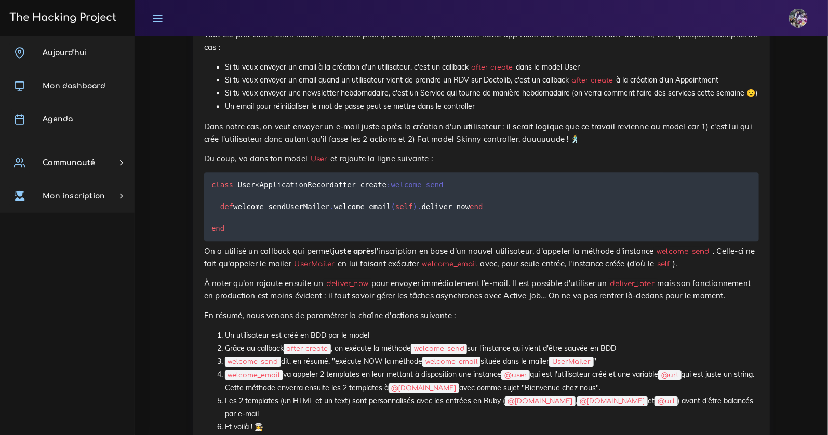
scroll to position [3219, 0]
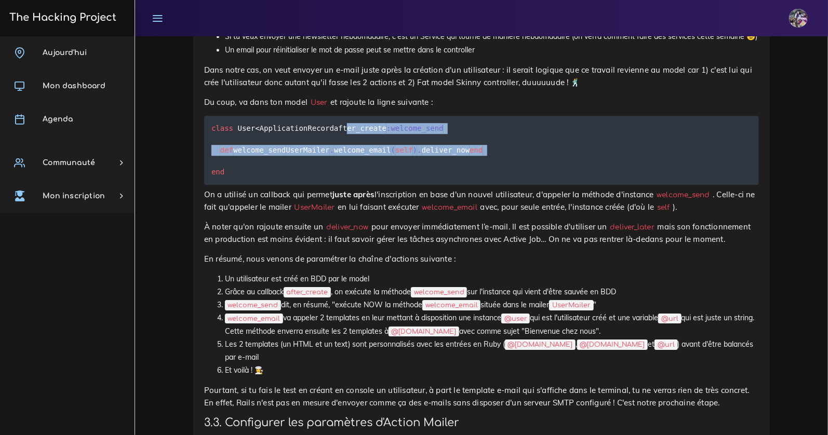
drag, startPoint x: 219, startPoint y: 298, endPoint x: 292, endPoint y: 351, distance: 89.7
click at [292, 185] on pre "class User < ApplicationRecord after_create :welcome_send def welcome_send User…" at bounding box center [481, 150] width 555 height 69
click at [367, 185] on pre "class User < ApplicationRecord after_create :welcome_send def welcome_send User…" at bounding box center [481, 150] width 555 height 69
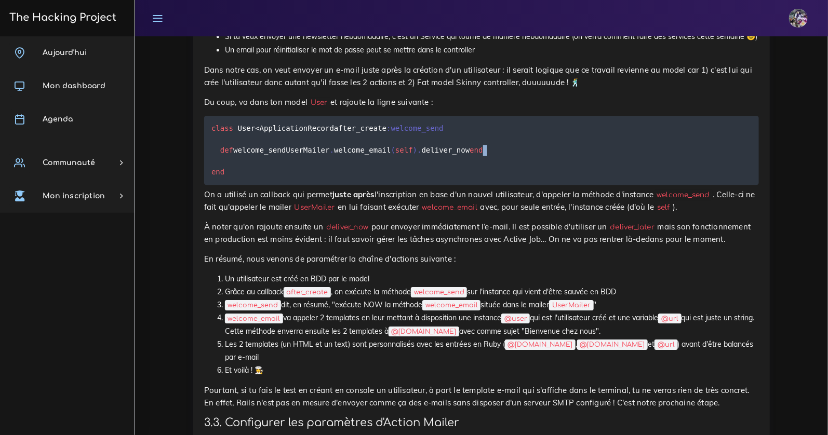
click at [367, 185] on pre "class User < ApplicationRecord after_create :welcome_send def welcome_send User…" at bounding box center [481, 150] width 555 height 69
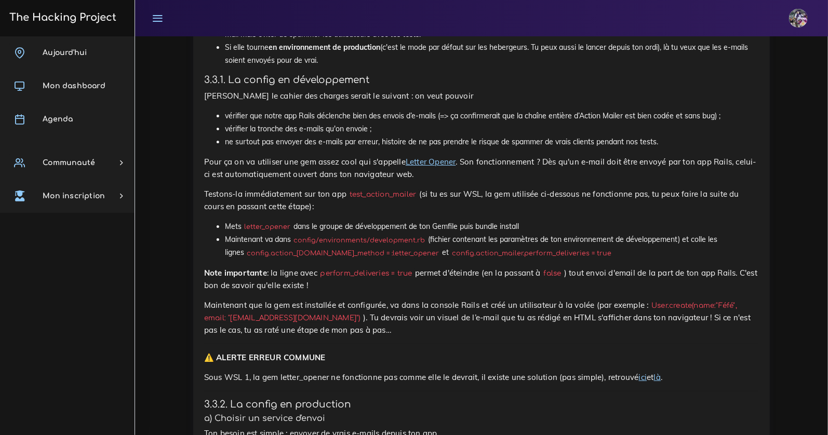
scroll to position [3608, 0]
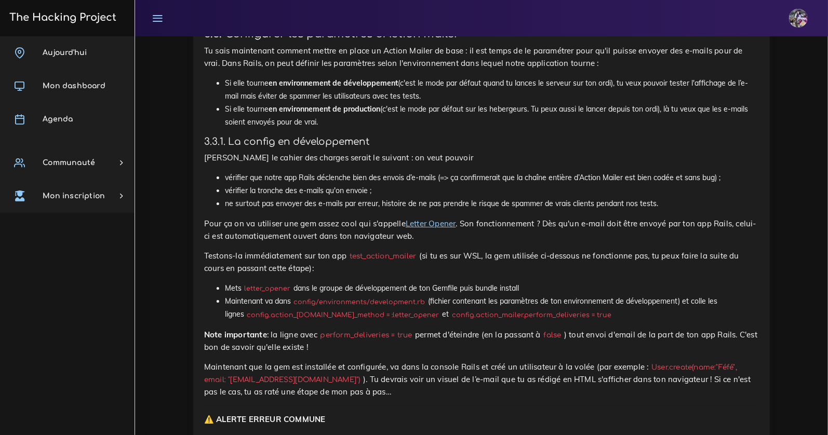
click at [398, 20] on p "Pourtant, si tu fais le test en créant en console un utilisateur, à part le tem…" at bounding box center [481, 7] width 555 height 25
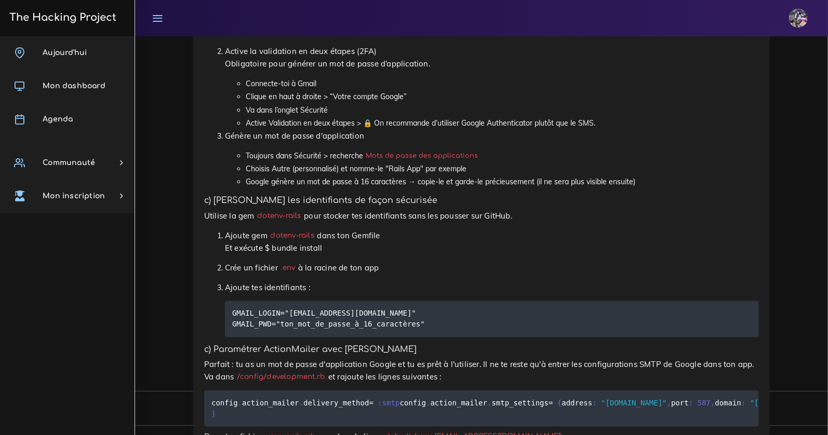
scroll to position [4184, 0]
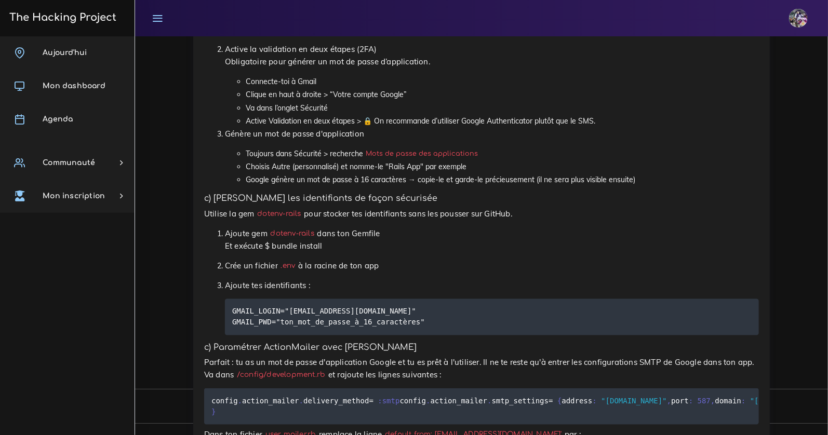
click at [396, 36] on p "Crée une adresse Gmail dédiée Exemple : project-chaton@gmail.com . C’est mieux …" at bounding box center [492, 16] width 534 height 37
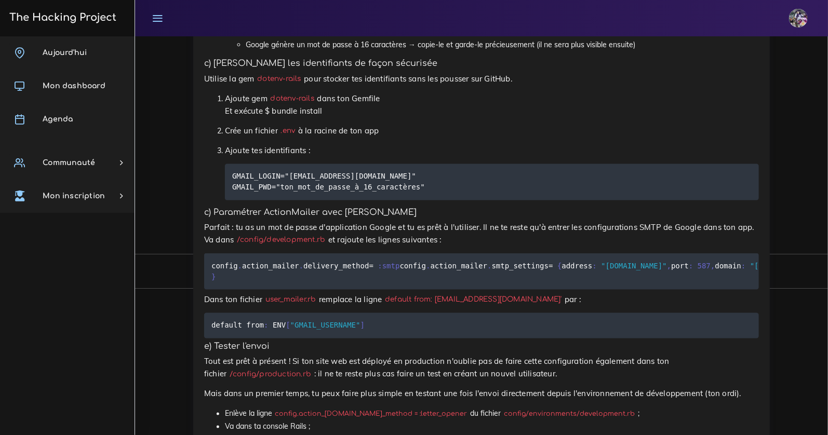
scroll to position [4327, 0]
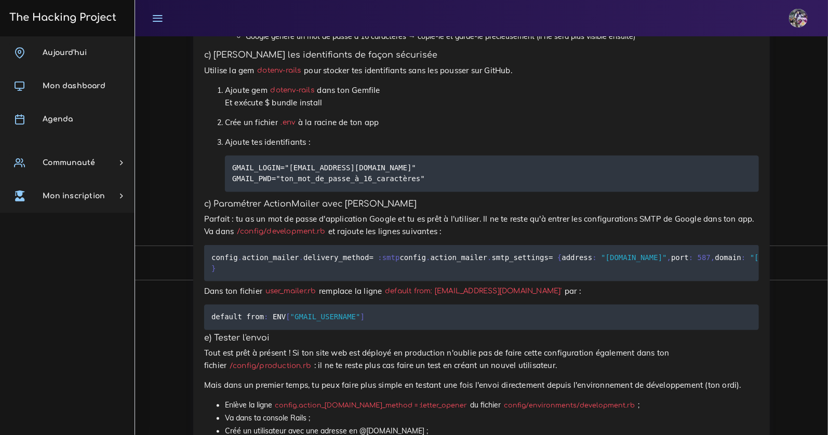
click at [503, 192] on pre "GMAIL_LOGIN="project-chaton@gmail.com" GMAIL_PWD="ton_mot_de_passe_à_16_caractè…" at bounding box center [492, 174] width 534 height 36
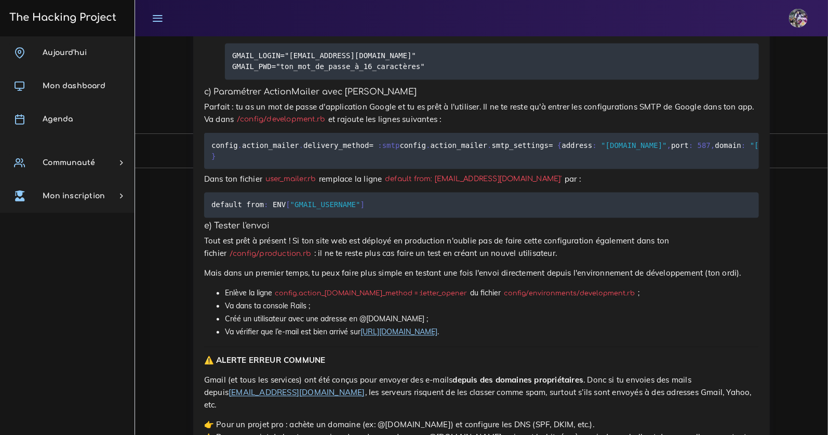
scroll to position [4440, 0]
click at [255, 72] on code "GMAIL_LOGIN="project-chaton@gmail.com" GMAIL_PWD="ton_mot_de_passe_à_16_caractè…" at bounding box center [329, 60] width 195 height 22
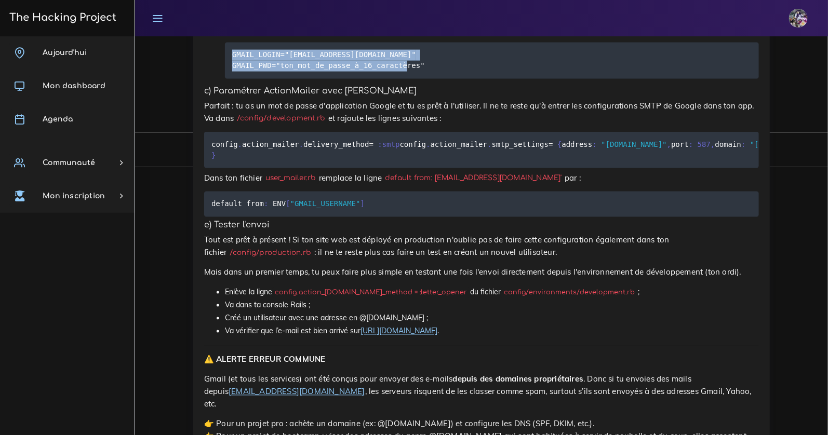
drag, startPoint x: 232, startPoint y: 236, endPoint x: 351, endPoint y: 238, distance: 119.0
click at [408, 79] on pre "GMAIL_LOGIN="project-chaton@gmail.com" GMAIL_PWD="ton_mot_de_passe_à_16_caractè…" at bounding box center [492, 61] width 534 height 36
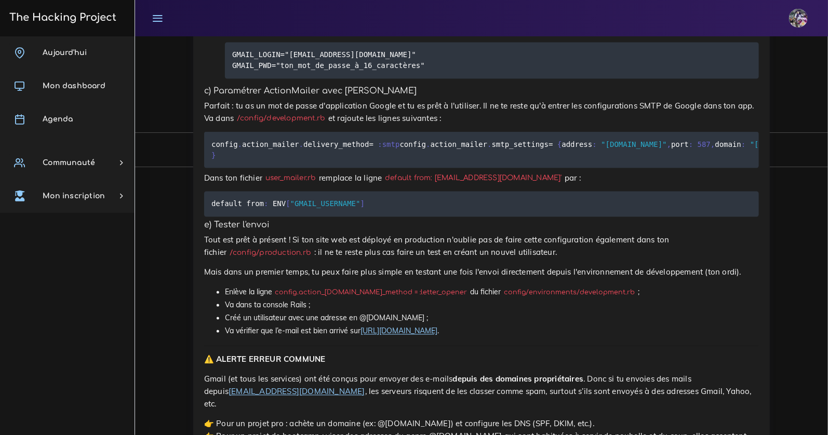
click at [419, 72] on code "GMAIL_LOGIN="project-chaton@gmail.com" GMAIL_PWD="ton_mot_de_passe_à_16_caractè…" at bounding box center [329, 60] width 195 height 22
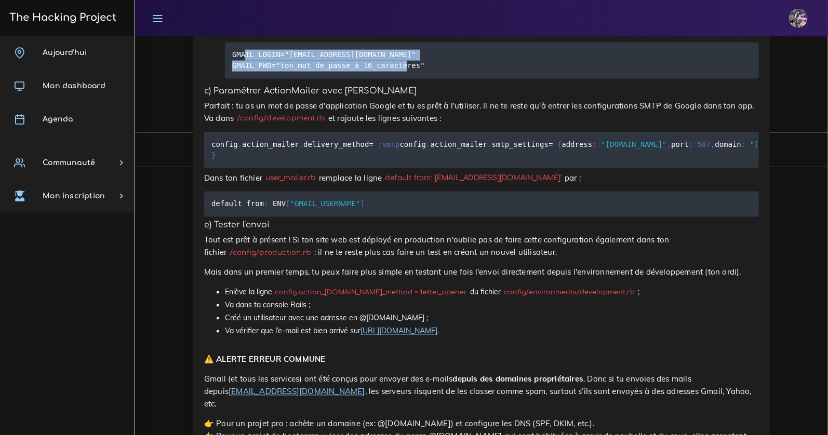
drag, startPoint x: 448, startPoint y: 249, endPoint x: 247, endPoint y: 235, distance: 201.4
click at [247, 79] on pre "GMAIL_LOGIN="project-chaton@gmail.com" GMAIL_PWD="ton_mot_de_passe_à_16_caractè…" at bounding box center [492, 61] width 534 height 36
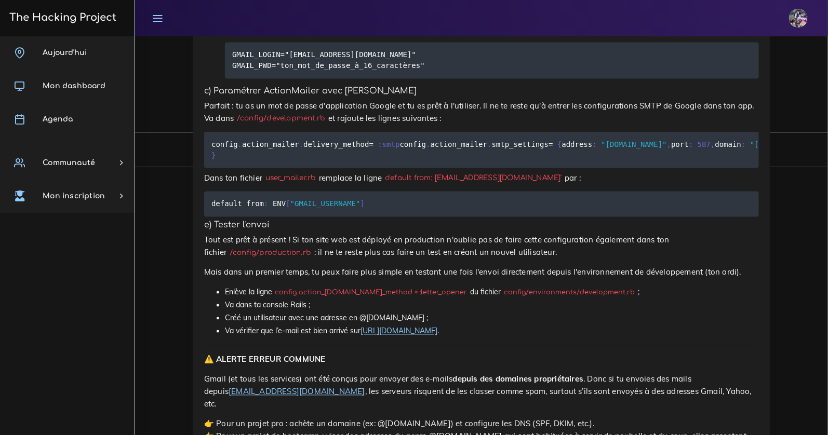
click at [230, 79] on pre "GMAIL_LOGIN="project-chaton@gmail.com" GMAIL_PWD="ton_mot_de_passe_à_16_caractè…" at bounding box center [492, 61] width 534 height 36
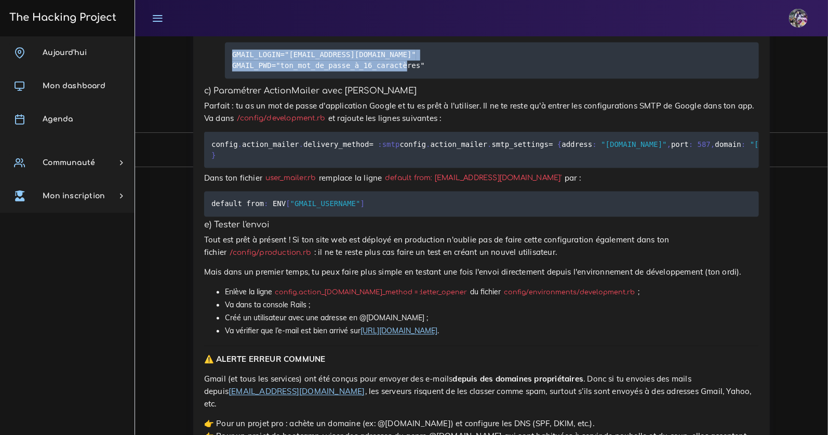
drag, startPoint x: 235, startPoint y: 236, endPoint x: 414, endPoint y: 250, distance: 179.8
click at [440, 79] on pre "GMAIL_LOGIN="project-chaton@gmail.com" GMAIL_PWD="ton_mot_de_passe_à_16_caractè…" at bounding box center [492, 61] width 534 height 36
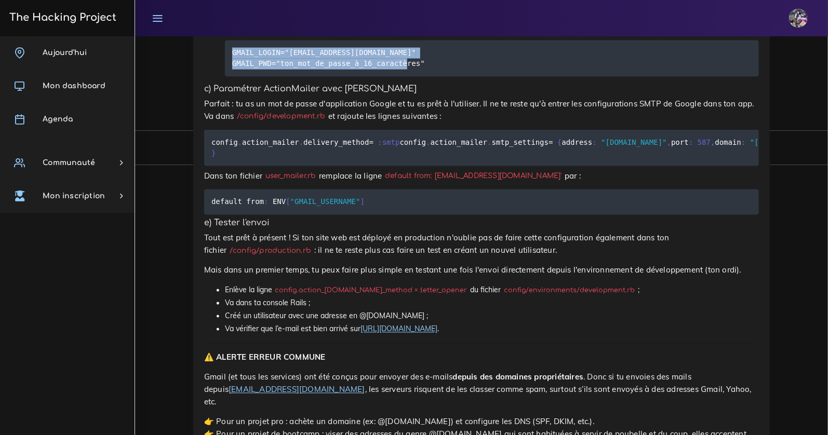
scroll to position [4443, 0]
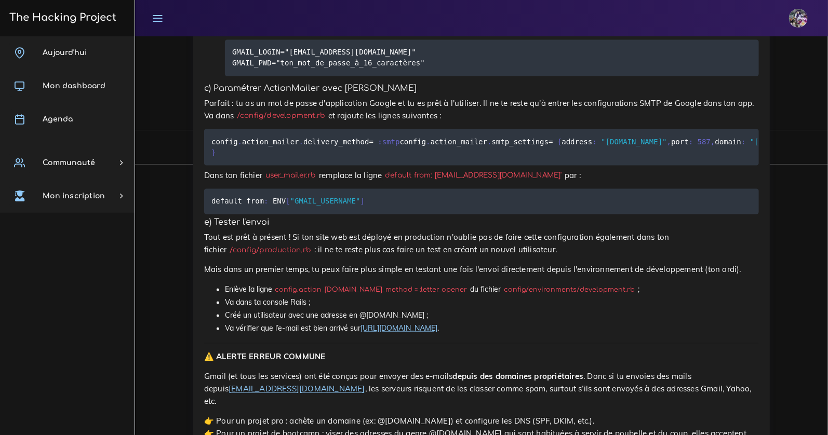
click at [358, 166] on pre "config . action_mailer . delivery_method = :smtp config . action_mailer . smtp_…" at bounding box center [481, 147] width 555 height 36
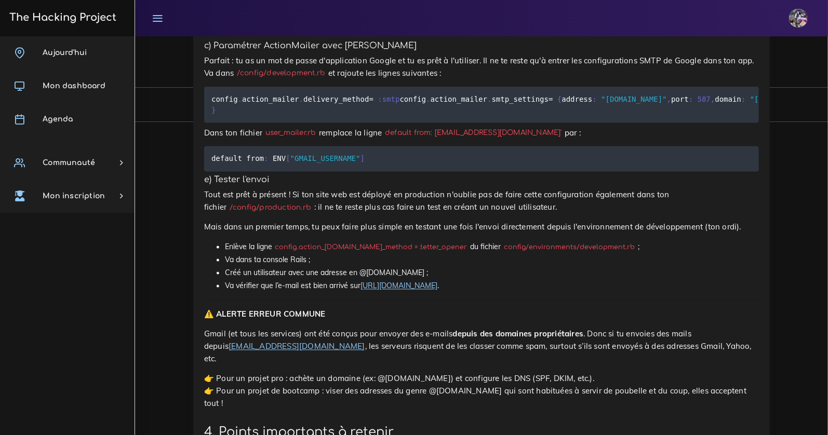
scroll to position [4515, 0]
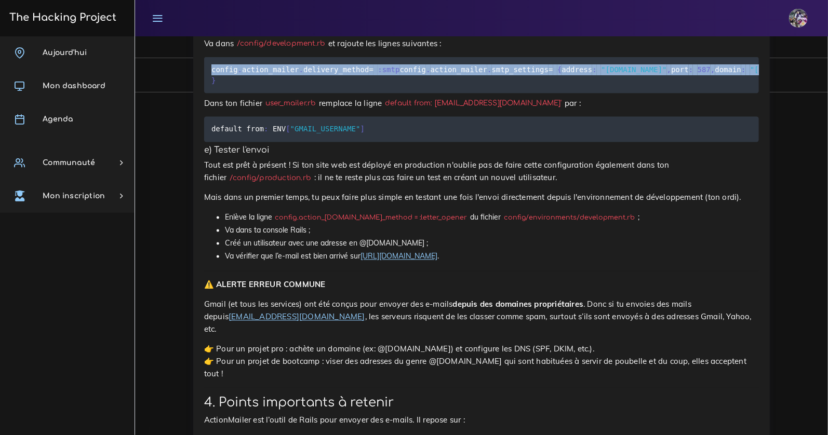
drag, startPoint x: 379, startPoint y: 338, endPoint x: 223, endPoint y: 238, distance: 185.3
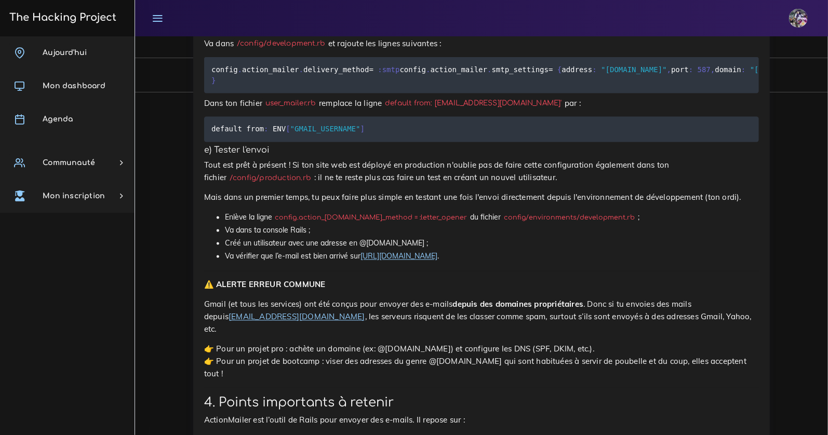
click at [409, 93] on pre "config . action_mailer . delivery_method = :smtp config . action_mailer . smtp_…" at bounding box center [481, 75] width 555 height 36
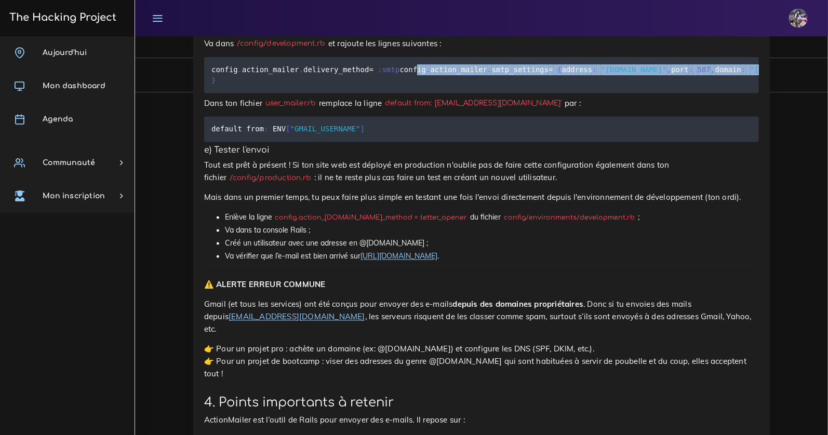
drag, startPoint x: 406, startPoint y: 335, endPoint x: 226, endPoint y: 261, distance: 194.0
click at [226, 93] on pre "config . action_mailer . delivery_method = :smtp config . action_mailer . smtp_…" at bounding box center [481, 75] width 555 height 36
drag, startPoint x: 205, startPoint y: 249, endPoint x: 259, endPoint y: 348, distance: 113.2
click at [260, 93] on pre "config . action_mailer . delivery_method = :smtp config . action_mailer . smtp_…" at bounding box center [481, 75] width 555 height 36
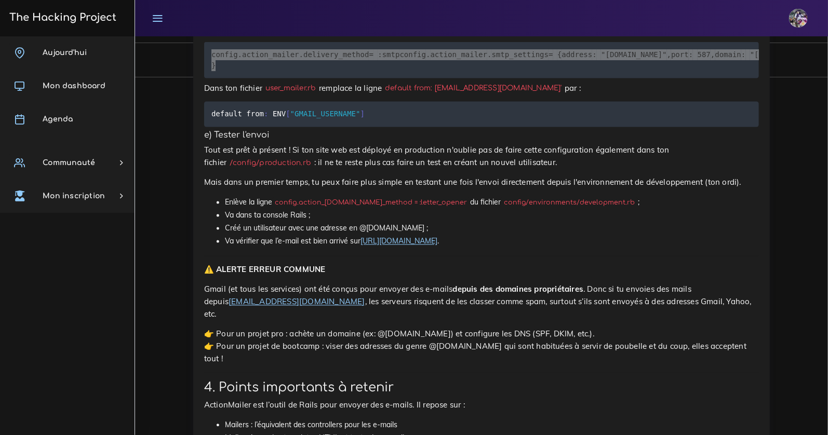
scroll to position [4531, 0]
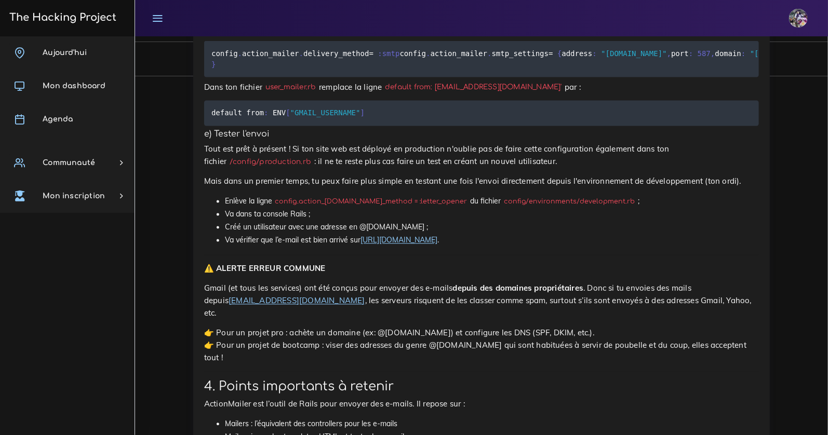
click at [409, 140] on h5 "e) Tester l'envoi" at bounding box center [481, 135] width 555 height 10
drag, startPoint x: 212, startPoint y: 381, endPoint x: 368, endPoint y: 376, distance: 155.9
click at [368, 126] on pre "default from : ENV [ "GMAIL_USERNAME" ]" at bounding box center [481, 113] width 555 height 25
drag, startPoint x: 367, startPoint y: 381, endPoint x: 204, endPoint y: 379, distance: 162.6
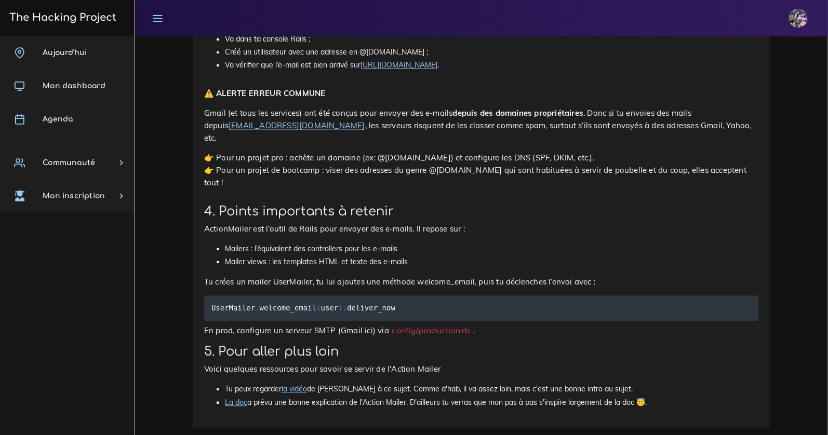
scroll to position [4707, 0]
click at [395, 70] on link "http://www.yopmail.com/" at bounding box center [398, 64] width 77 height 9
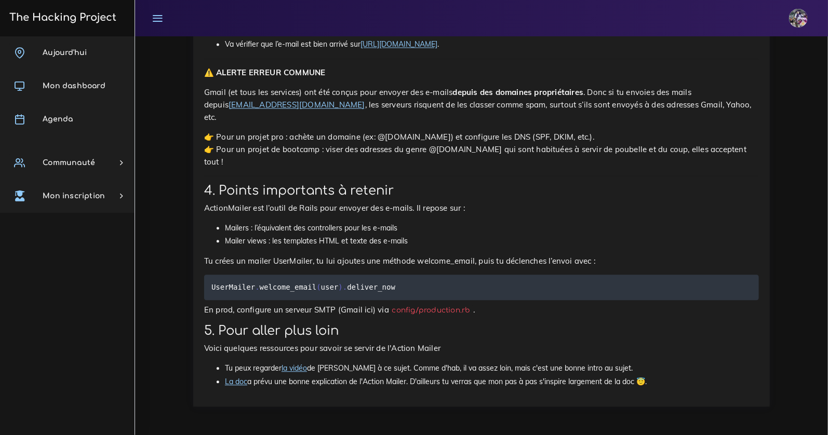
scroll to position [4794, 0]
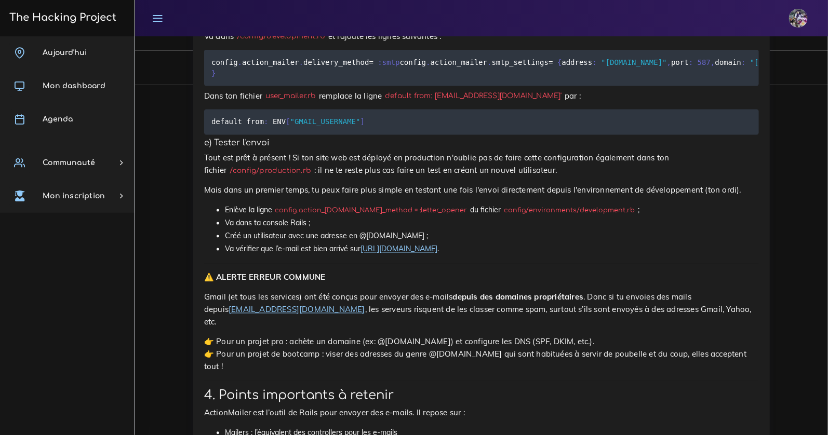
scroll to position [4523, 0]
drag, startPoint x: 385, startPoint y: 397, endPoint x: 209, endPoint y: 392, distance: 176.6
click at [204, 135] on pre "default from : ENV [ "GMAIL_USERNAME" ]" at bounding box center [481, 121] width 555 height 25
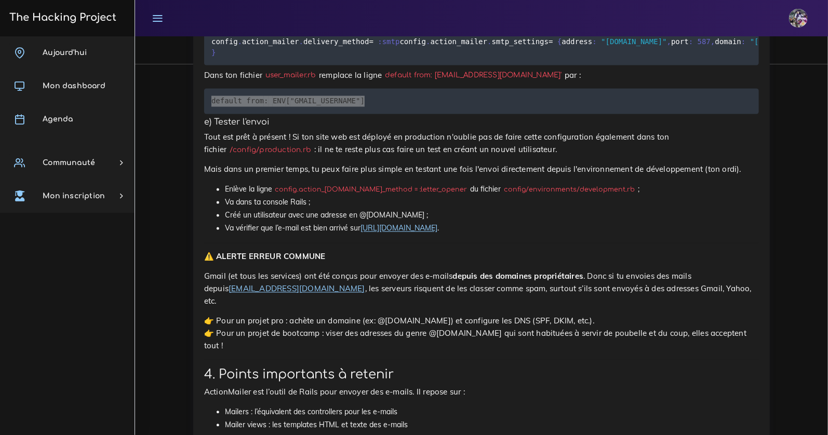
scroll to position [4640, 0]
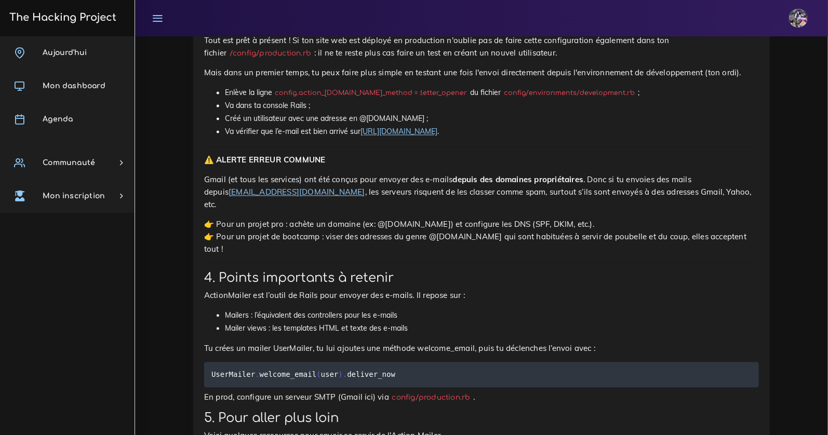
click at [278, 60] on p "Tout est prêt à présent ! Si ton site web est déployé en production n'oublie pa…" at bounding box center [481, 47] width 555 height 25
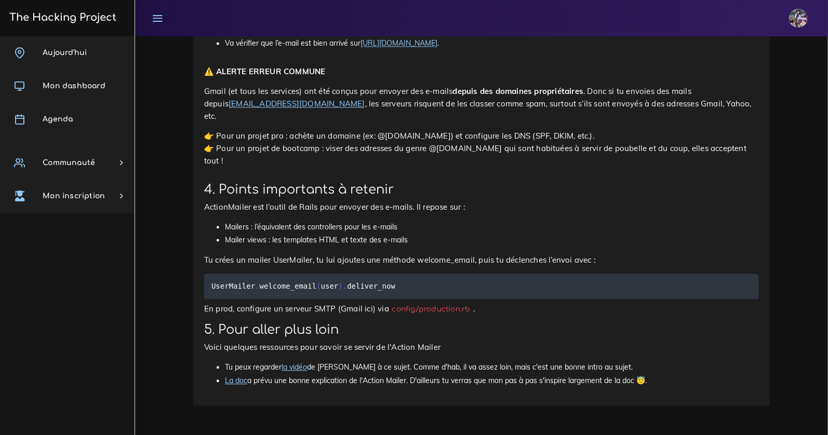
drag, startPoint x: 293, startPoint y: 264, endPoint x: 452, endPoint y: 254, distance: 159.2
click at [464, 24] on li "Va dans ta console Rails ;" at bounding box center [492, 17] width 534 height 13
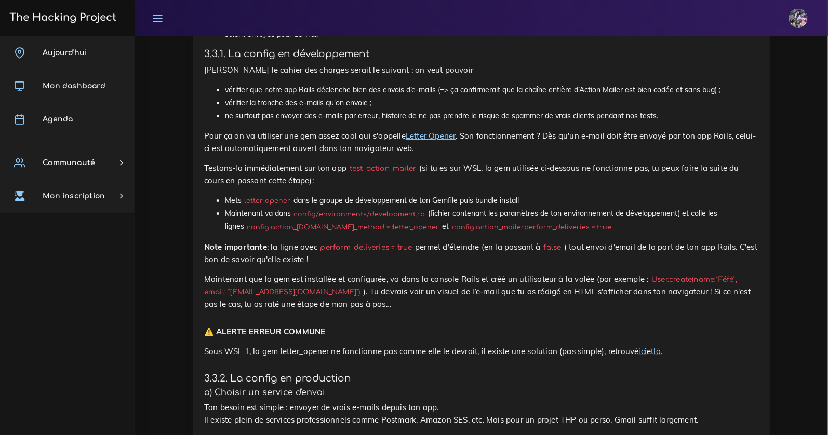
scroll to position [3705, 0]
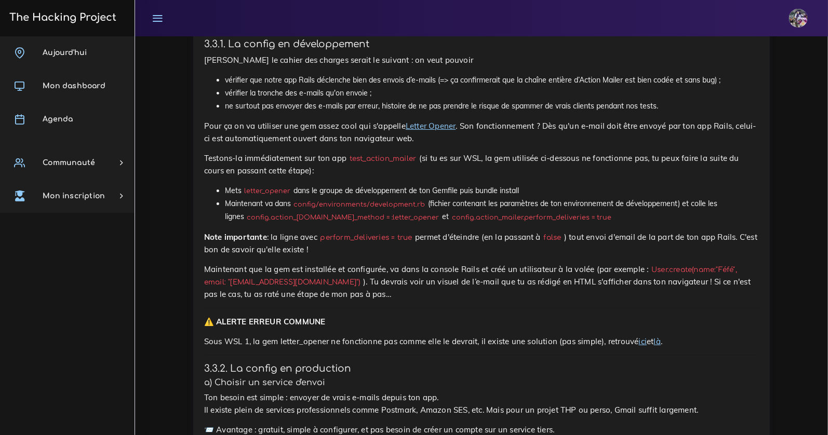
drag, startPoint x: 225, startPoint y: 163, endPoint x: 424, endPoint y: 176, distance: 198.8
drag, startPoint x: 420, startPoint y: 177, endPoint x: 225, endPoint y: 164, distance: 195.7
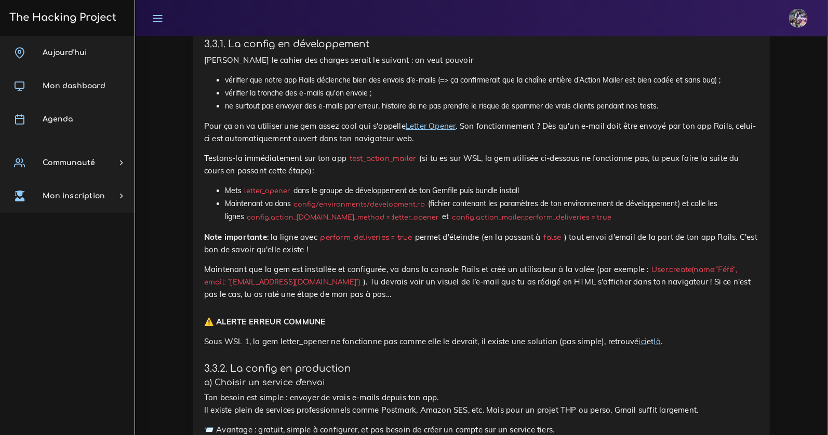
drag, startPoint x: 224, startPoint y: 162, endPoint x: 429, endPoint y: 176, distance: 205.6
click at [427, 66] on p "Ici le cahier des charges serait le suivant : on veut pouvoir" at bounding box center [481, 60] width 555 height 12
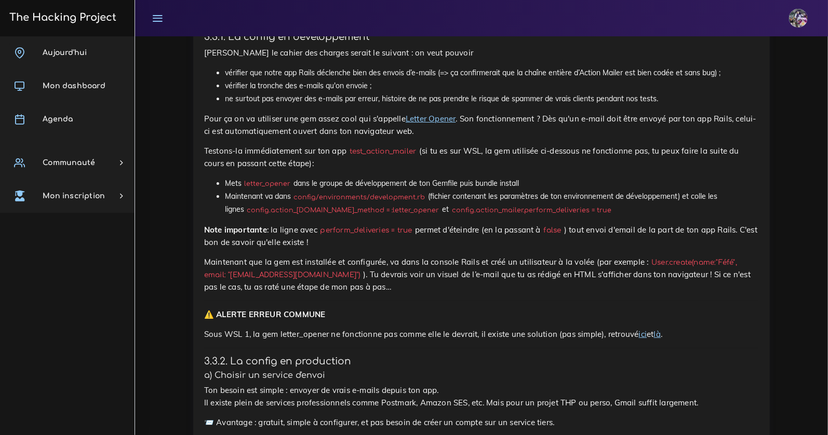
scroll to position [3714, 0]
drag, startPoint x: 728, startPoint y: 258, endPoint x: 290, endPoint y: 258, distance: 437.8
click at [307, 105] on ul "vérifier que notre app Rails déclenche bien des envois d’e-mails (=> ça confirm…" at bounding box center [481, 84] width 555 height 39
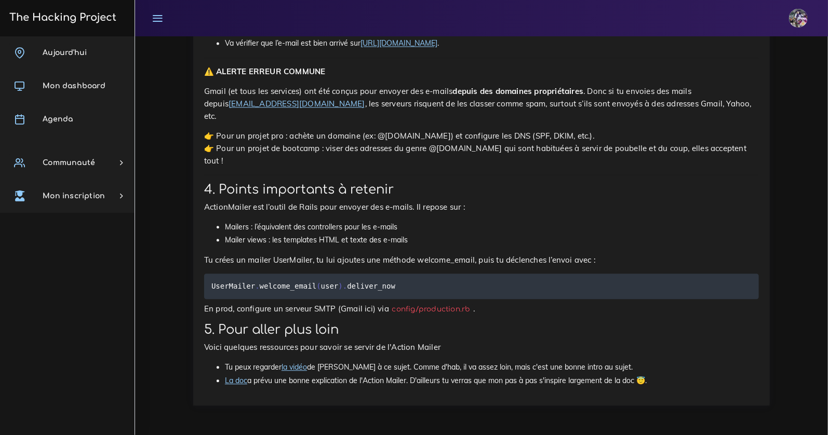
scroll to position [4883, 0]
click at [50, 19] on h3 "The Hacking Project" at bounding box center [61, 17] width 110 height 11
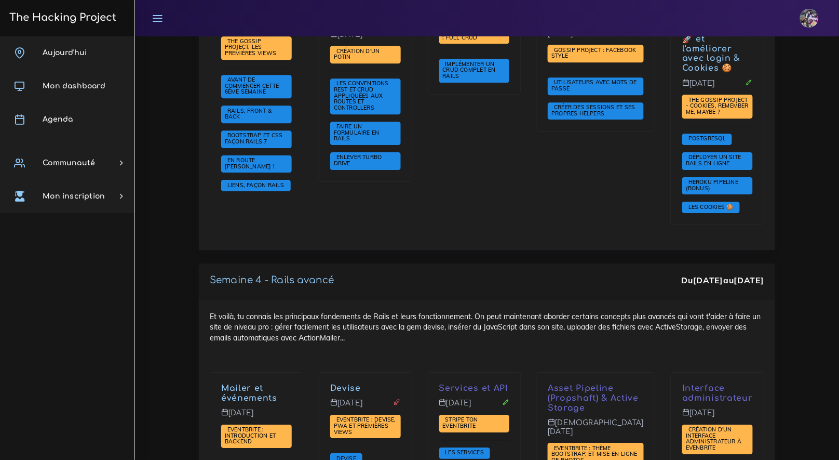
scroll to position [2239, 0]
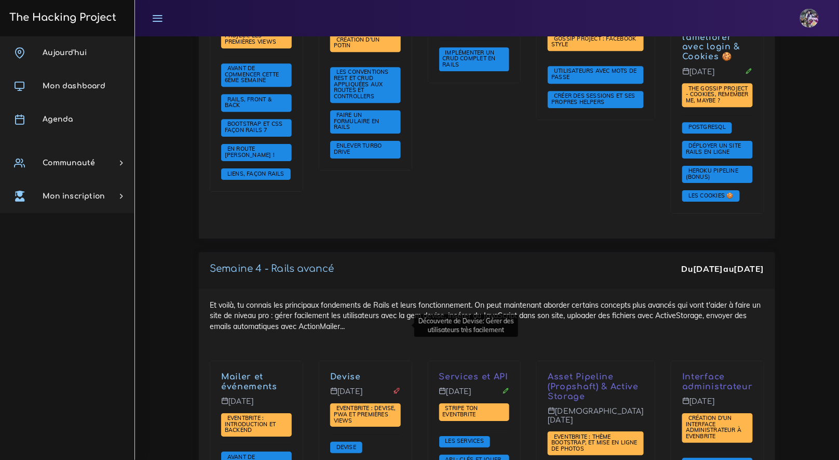
click at [356, 372] on link "Devise" at bounding box center [345, 376] width 31 height 9
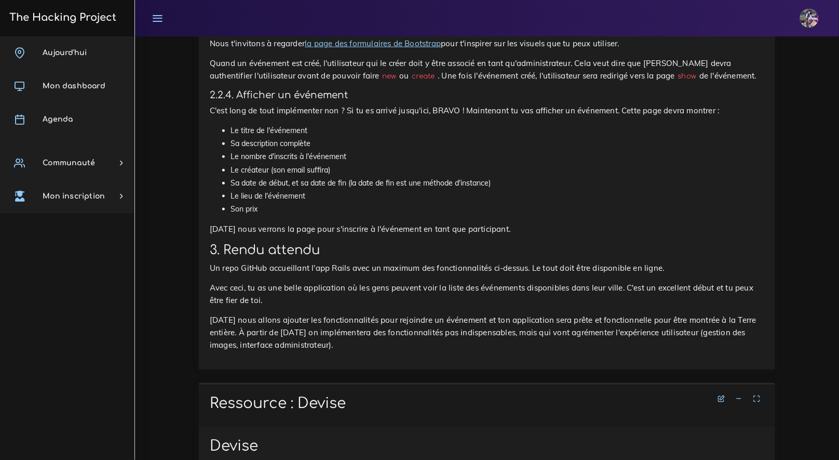
scroll to position [1543, 0]
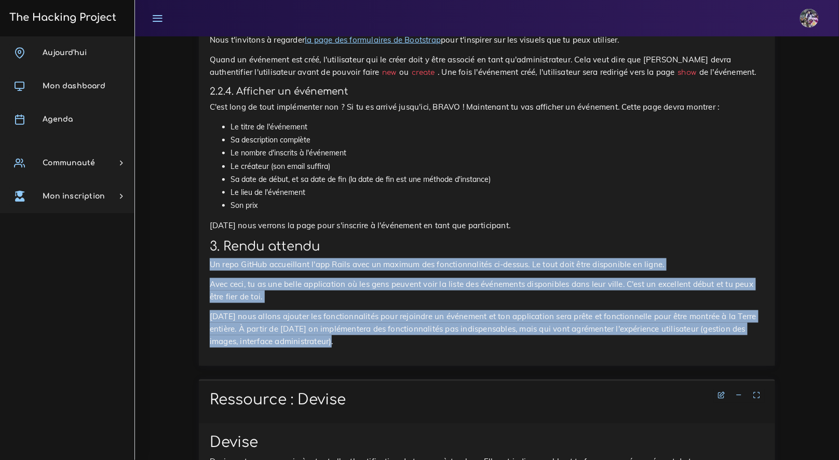
drag, startPoint x: 232, startPoint y: 266, endPoint x: 584, endPoint y: 354, distance: 362.9
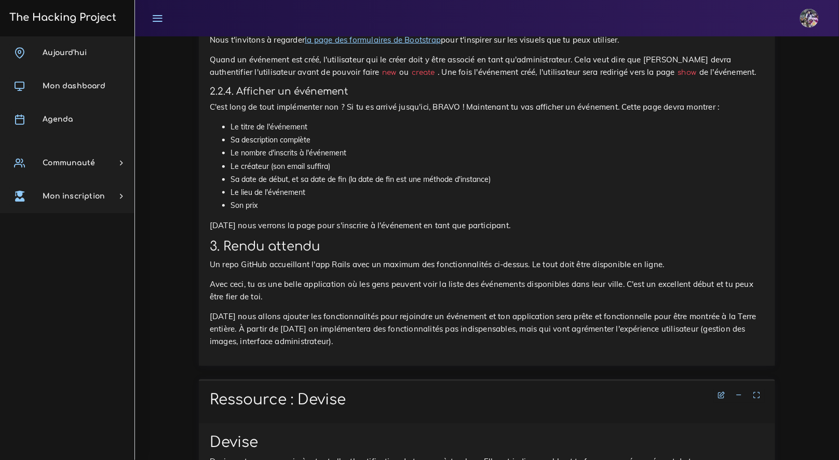
click at [466, 347] on p "Demain nous allons ajouter les fonctionnalités pour rejoindre un événement et t…" at bounding box center [487, 328] width 555 height 37
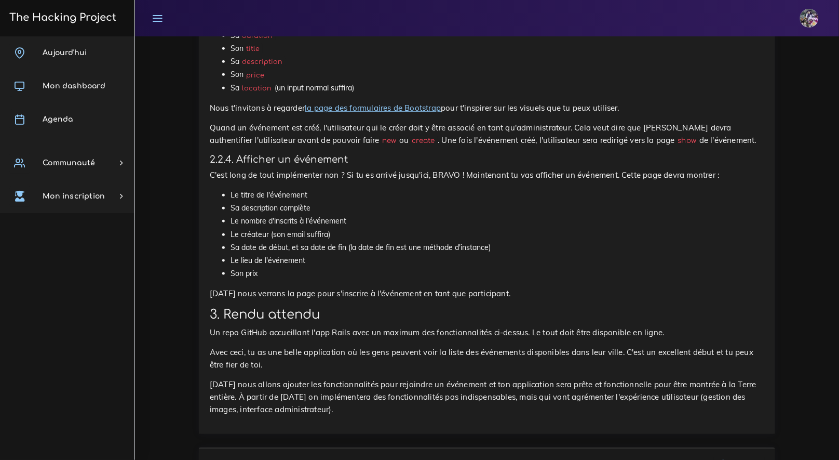
scroll to position [1475, 0]
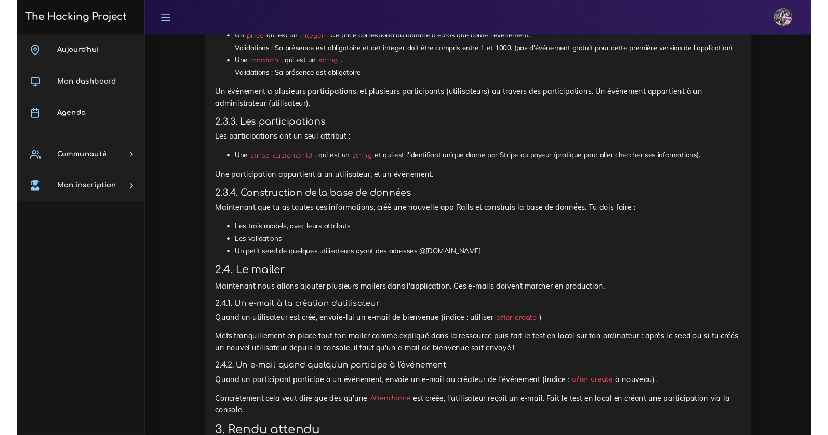
scroll to position [1562, 0]
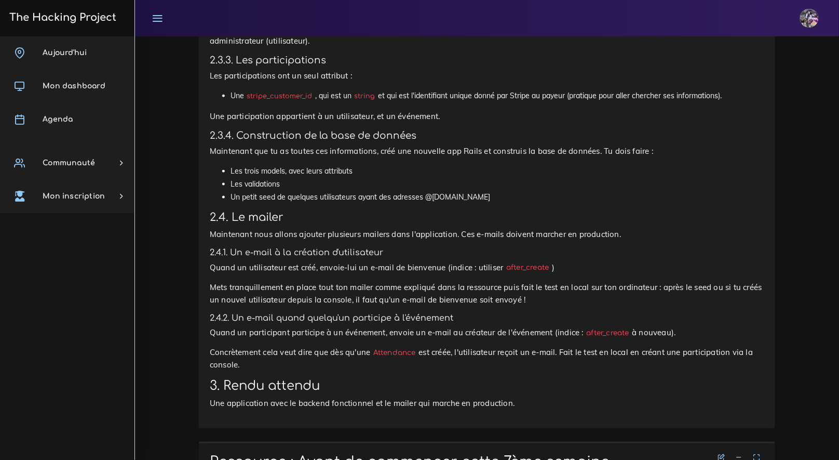
drag, startPoint x: 212, startPoint y: 226, endPoint x: 484, endPoint y: 378, distance: 311.3
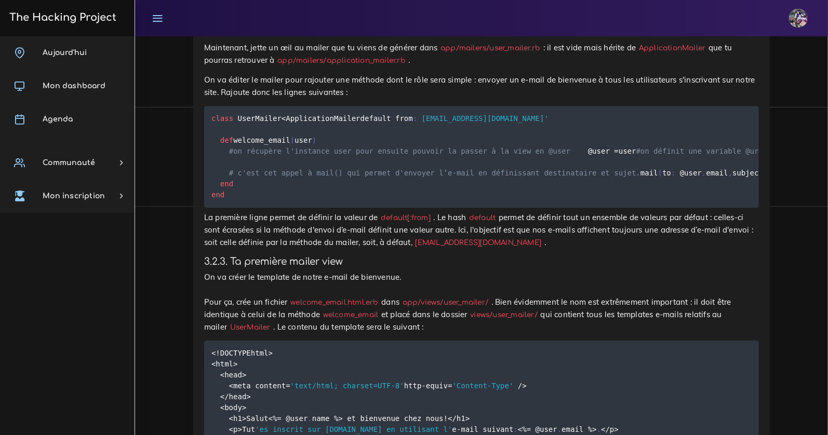
scroll to position [3155, 0]
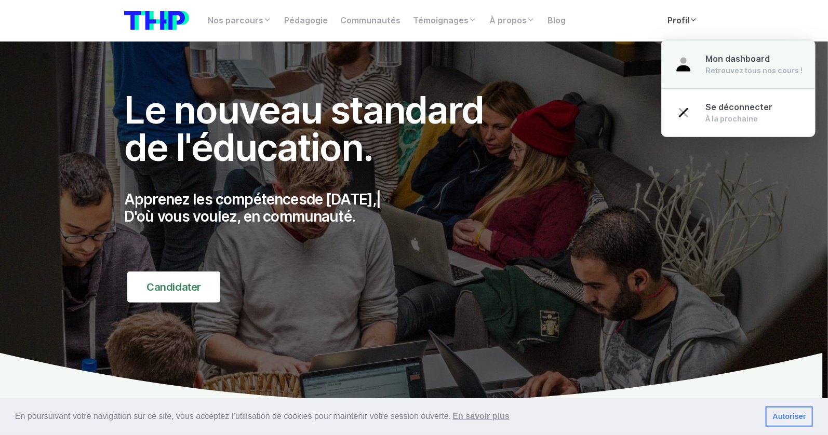
click at [696, 57] on link "Mon dashboard Retrouvez tous nos cours !" at bounding box center [738, 64] width 153 height 49
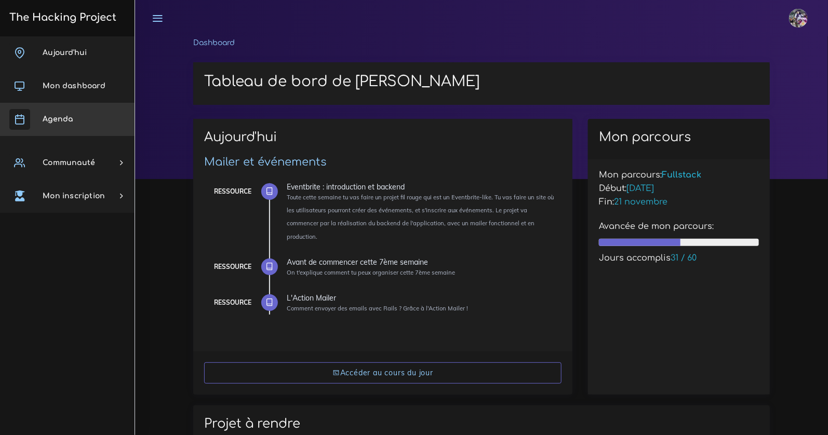
click at [65, 104] on link "Agenda" at bounding box center [67, 119] width 135 height 33
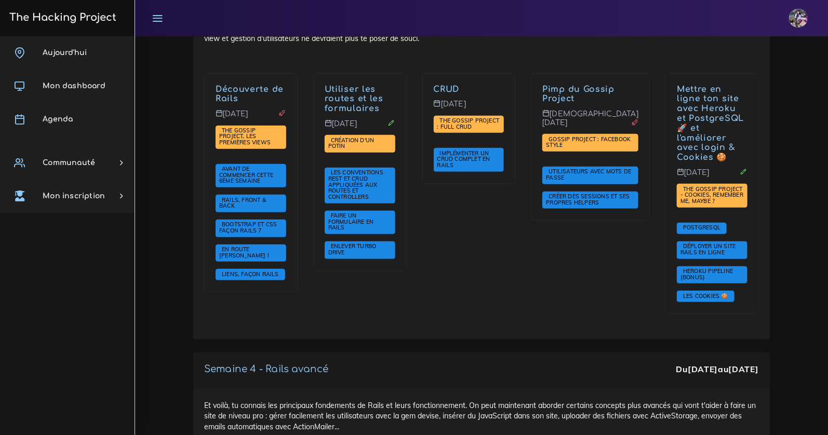
scroll to position [2286, 0]
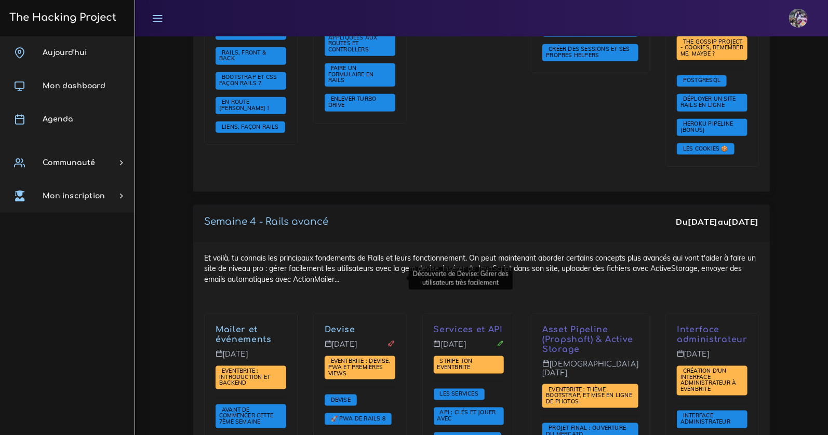
click at [345, 325] on link "Devise" at bounding box center [340, 329] width 31 height 9
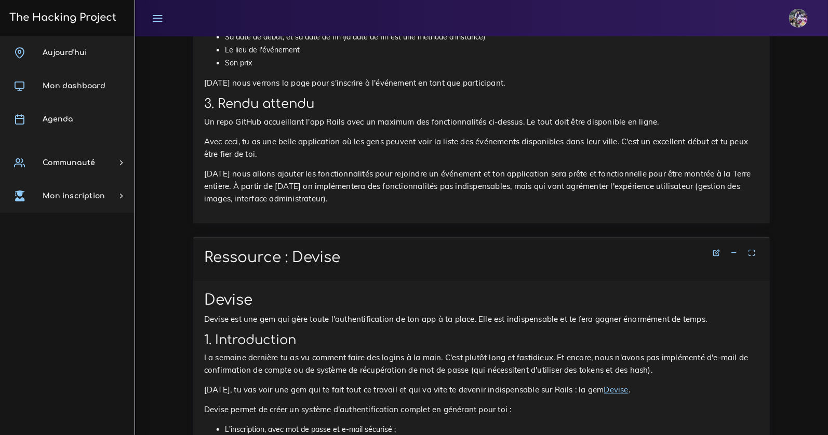
scroll to position [1835, 0]
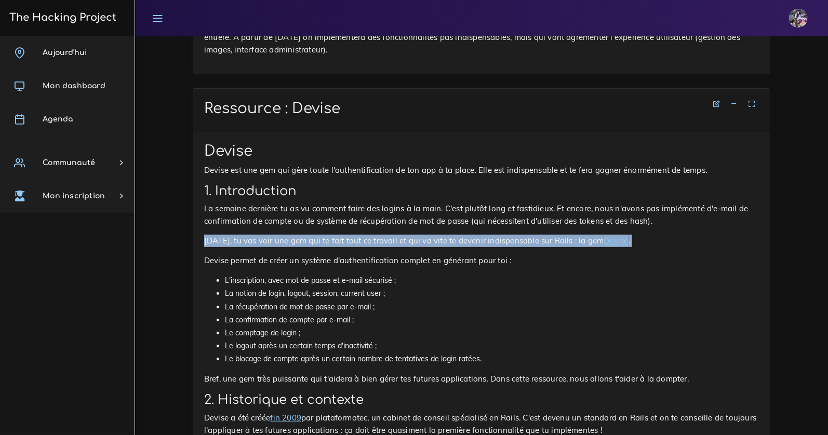
drag, startPoint x: 204, startPoint y: 245, endPoint x: 645, endPoint y: 252, distance: 441.5
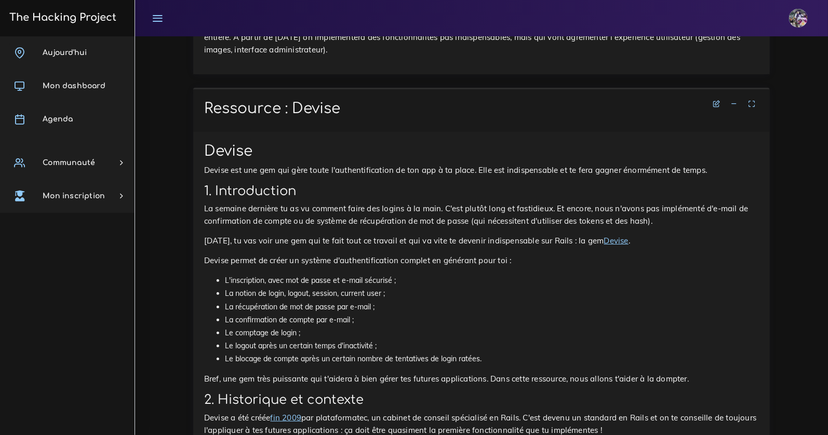
click at [319, 263] on p "Devise permet de créer un système d'authentification complet en générant pour t…" at bounding box center [481, 260] width 555 height 12
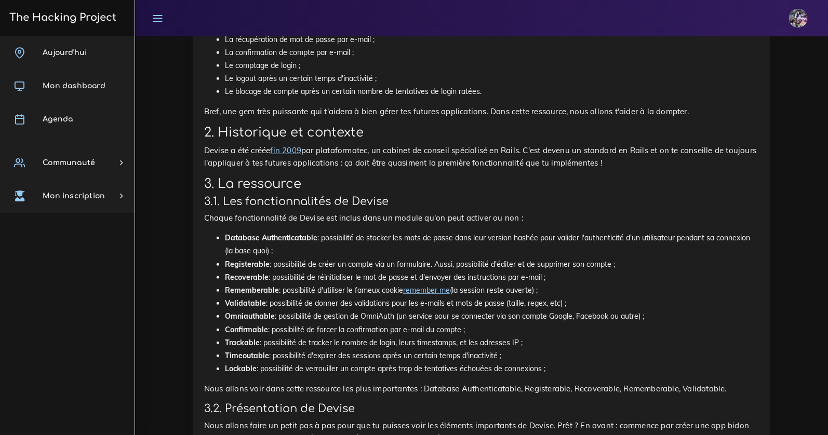
scroll to position [2143, 0]
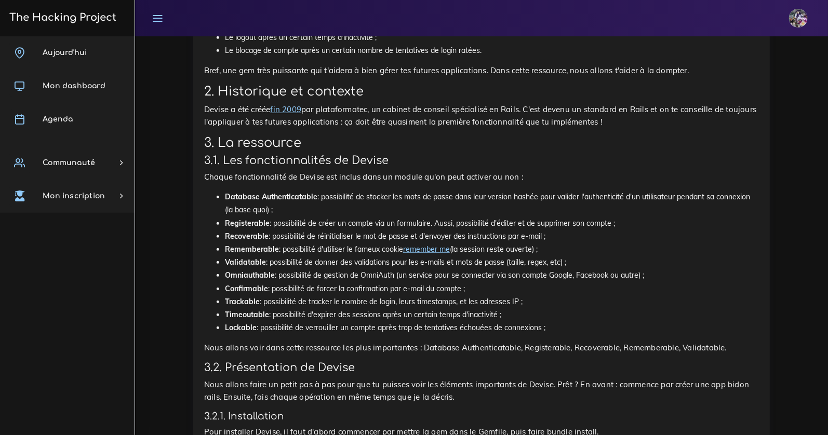
click at [294, 213] on li "Database Authenticatable : possibilité de stocker les mots de passe dans leur v…" at bounding box center [492, 204] width 534 height 26
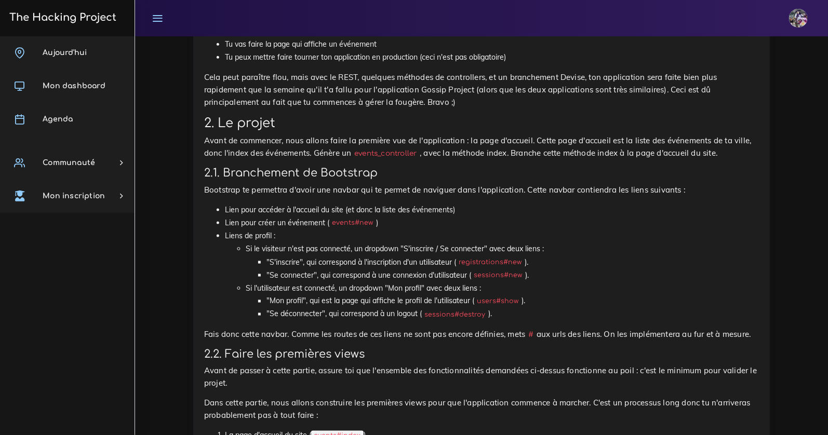
scroll to position [638, 0]
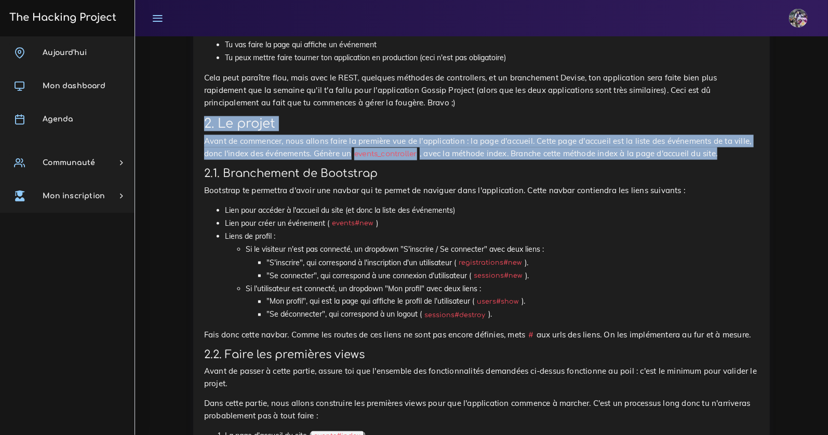
drag, startPoint x: 201, startPoint y: 121, endPoint x: 728, endPoint y: 153, distance: 527.6
copy div "2. Le projet Avant de commencer, nous allons faire la première vue de l'applica…"
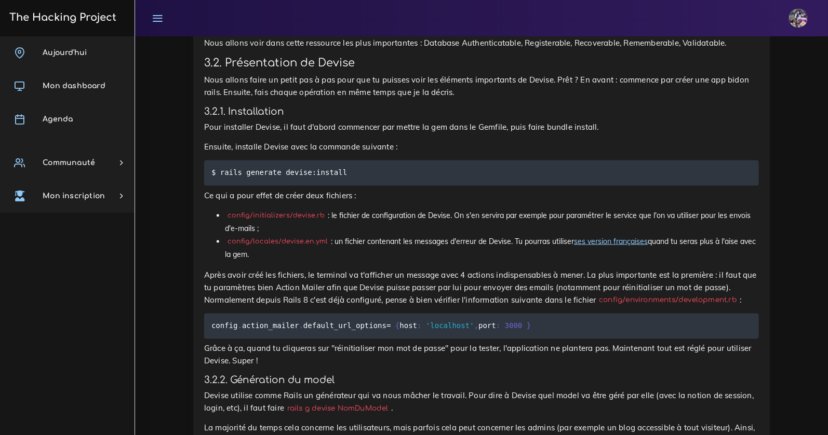
scroll to position [2459, 0]
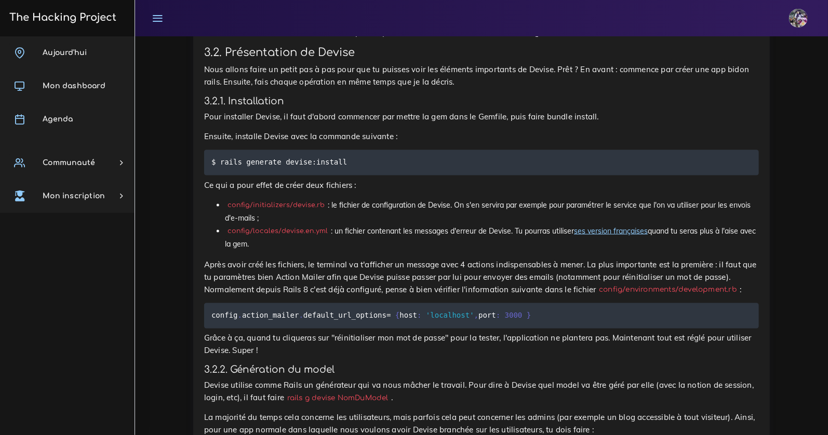
click at [283, 265] on p "Après avoir créé les fichiers, le terminal va t'afficher un message avec 4 acti…" at bounding box center [481, 277] width 555 height 37
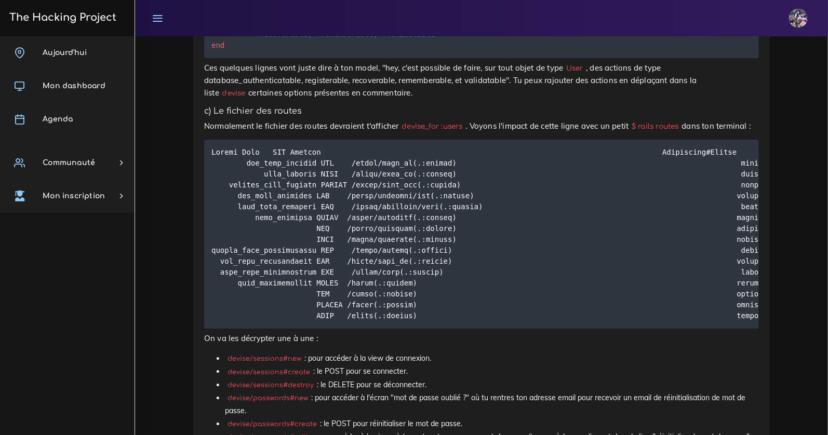
scroll to position [3567, 0]
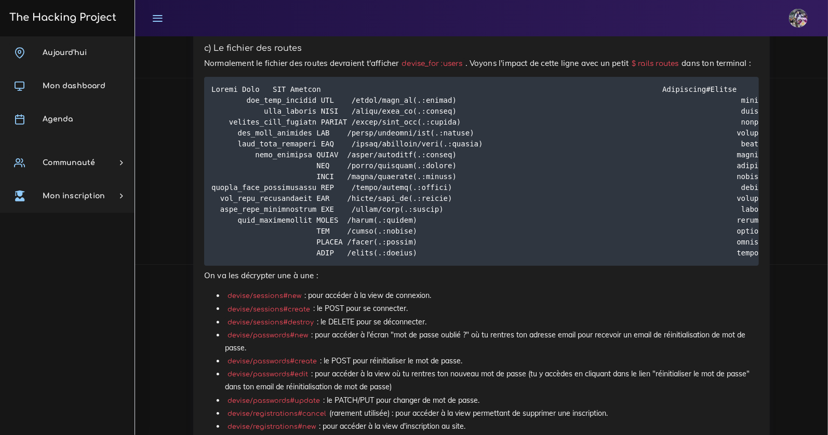
drag, startPoint x: 267, startPoint y: 330, endPoint x: 278, endPoint y: 332, distance: 11.6
click at [267, 36] on p "Ces quelques lignes vont juste dire à ton model, "hey, c'est possible de faire,…" at bounding box center [481, 17] width 555 height 37
click at [352, 36] on p "Ces quelques lignes vont juste dire à ton model, "hey, c'est possible de faire,…" at bounding box center [481, 17] width 555 height 37
click at [420, 36] on p "Ces quelques lignes vont juste dire à ton model, "hey, c'est possible de faire,…" at bounding box center [481, 17] width 555 height 37
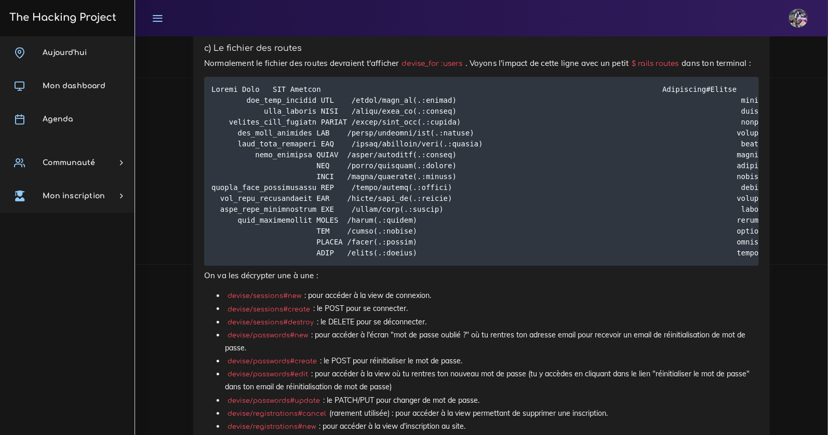
click at [420, 36] on p "Ces quelques lignes vont juste dire à ton model, "hey, c'est possible de faire,…" at bounding box center [481, 17] width 555 height 37
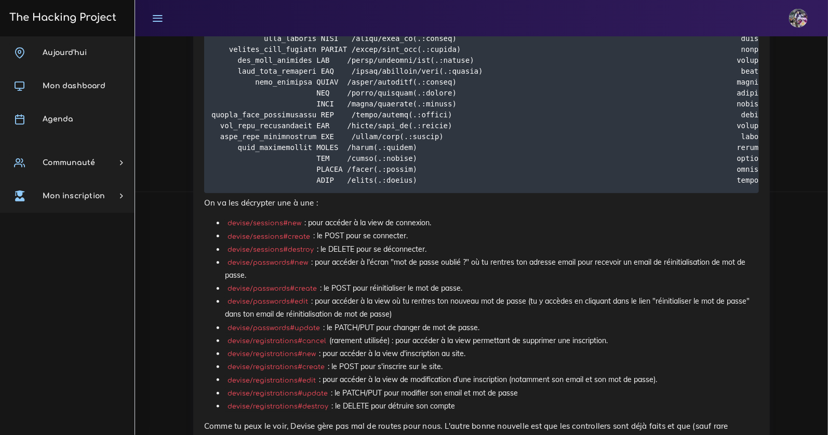
scroll to position [3646, 0]
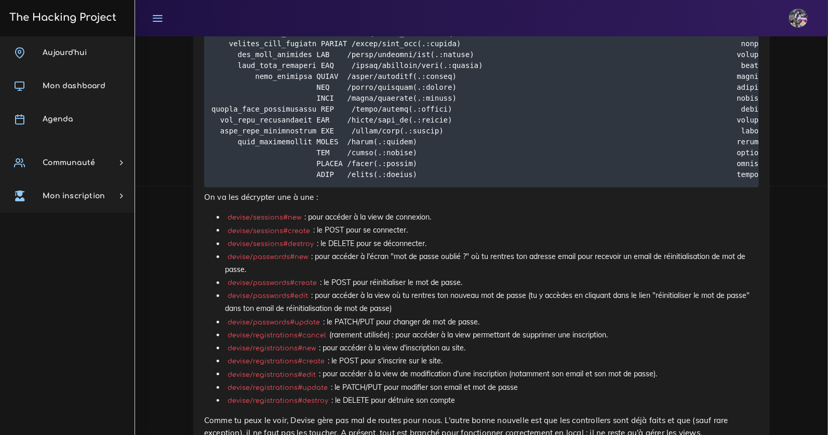
drag, startPoint x: 224, startPoint y: 250, endPoint x: 377, endPoint y: 271, distance: 153.6
drag, startPoint x: 376, startPoint y: 272, endPoint x: 218, endPoint y: 244, distance: 161.0
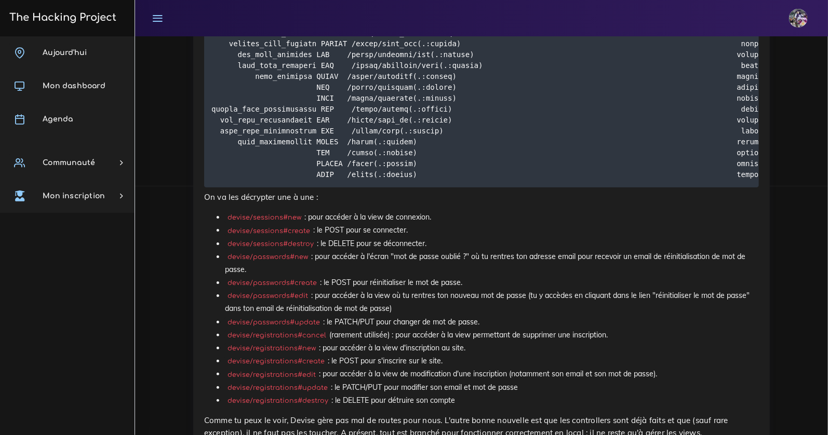
drag, startPoint x: 207, startPoint y: 246, endPoint x: 379, endPoint y: 276, distance: 175.1
drag, startPoint x: 379, startPoint y: 276, endPoint x: 362, endPoint y: 275, distance: 16.7
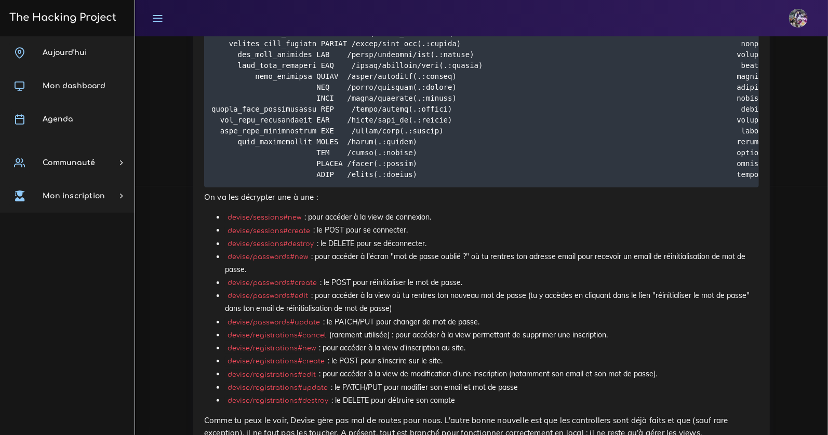
drag, startPoint x: 317, startPoint y: 273, endPoint x: 200, endPoint y: 252, distance: 118.7
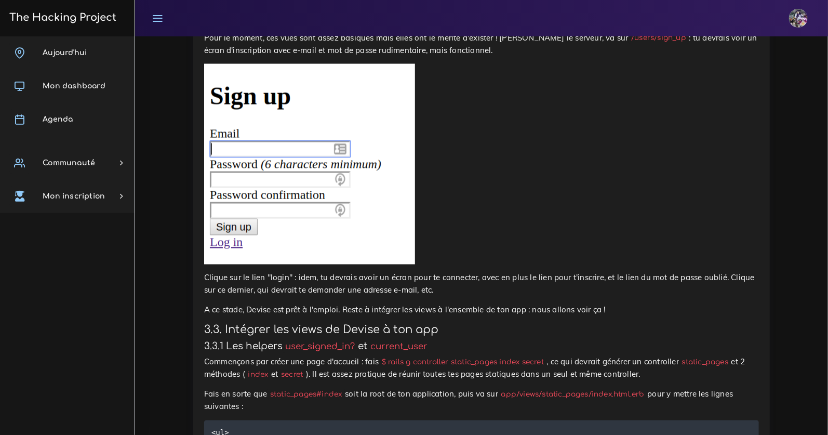
scroll to position [4435, 0]
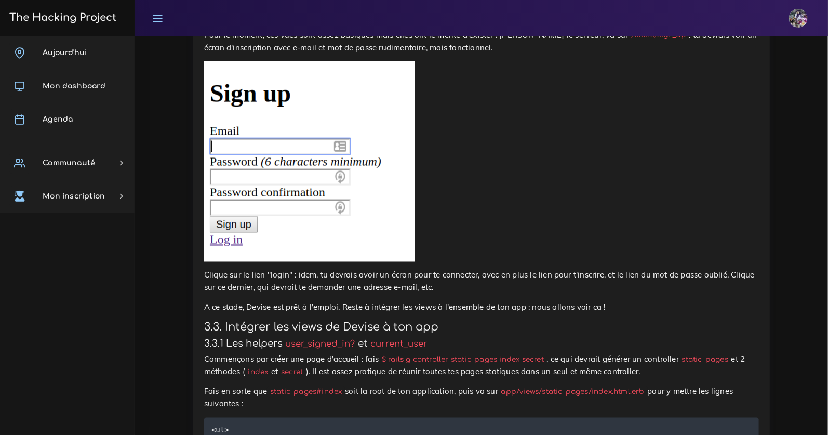
drag, startPoint x: 230, startPoint y: 62, endPoint x: 356, endPoint y: 63, distance: 126.7
drag, startPoint x: 356, startPoint y: 63, endPoint x: 196, endPoint y: 60, distance: 160.0
click at [196, 60] on div "Devise Devise est une gem qui gère toute l'authentification de ton app à ta pla…" at bounding box center [481, 74] width 576 height 5085
drag, startPoint x: 272, startPoint y: 73, endPoint x: 278, endPoint y: 70, distance: 6.8
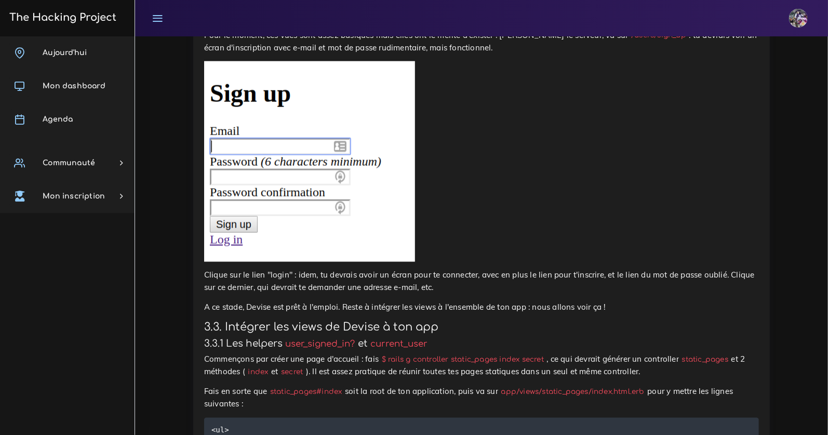
drag, startPoint x: 375, startPoint y: 149, endPoint x: 483, endPoint y: 170, distance: 110.2
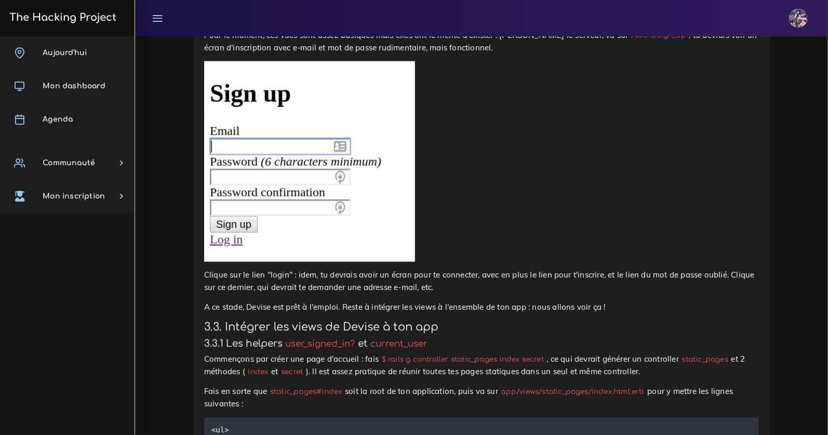
drag, startPoint x: 409, startPoint y: 176, endPoint x: 587, endPoint y: 173, distance: 177.6
drag, startPoint x: 589, startPoint y: 173, endPoint x: 580, endPoint y: 173, distance: 8.8
drag, startPoint x: 381, startPoint y: 189, endPoint x: 408, endPoint y: 199, distance: 29.4
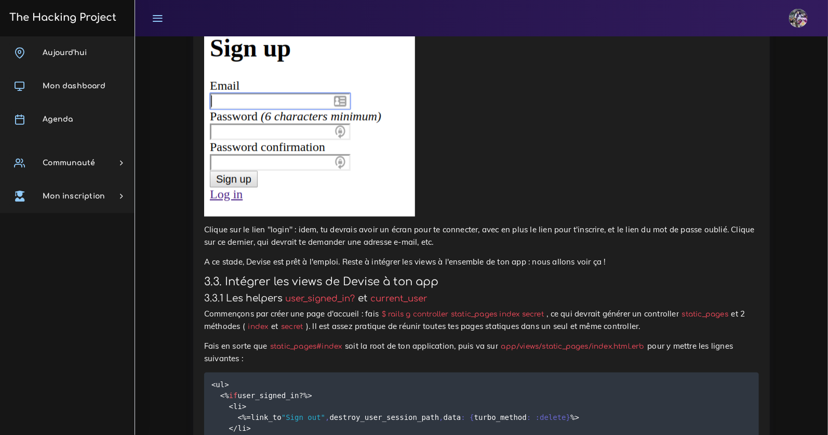
scroll to position [4563, 0]
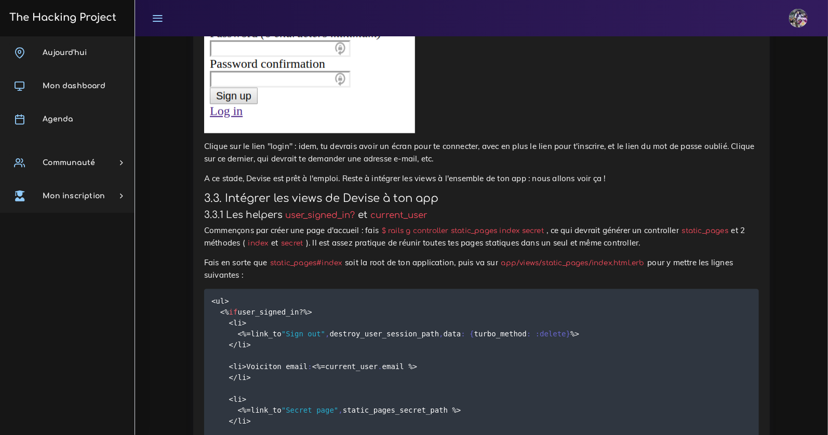
click at [664, 133] on p at bounding box center [481, 33] width 555 height 200
click at [668, 133] on p at bounding box center [481, 33] width 555 height 200
drag, startPoint x: 592, startPoint y: 253, endPoint x: 649, endPoint y: 254, distance: 57.1
copy code "/users/sign_up"
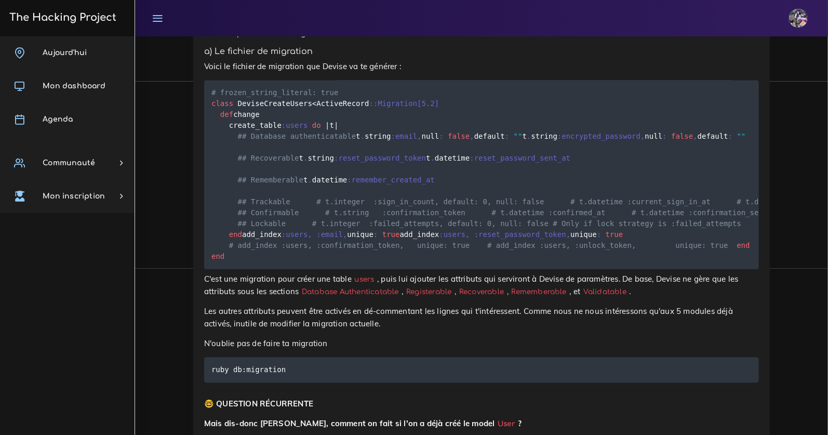
scroll to position [2939, 0]
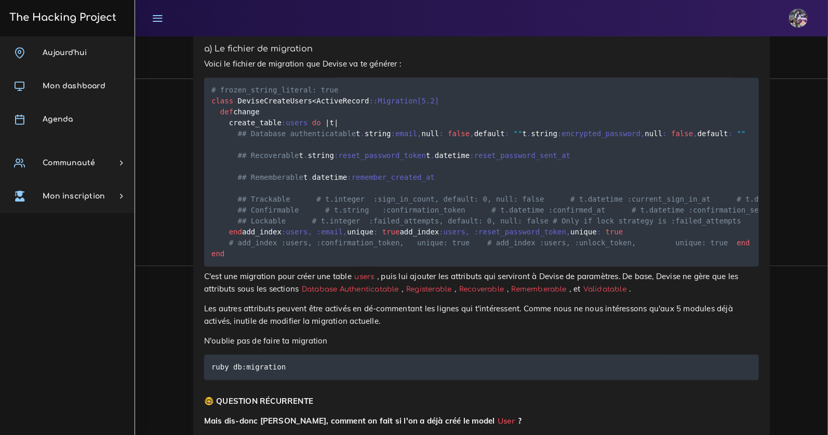
drag, startPoint x: 244, startPoint y: 167, endPoint x: 470, endPoint y: 184, distance: 226.6
click at [470, 184] on pre "# frozen_string_literal: true class DeviseCreateUsers < ActiveRecord : :Migrati…" at bounding box center [481, 171] width 555 height 189
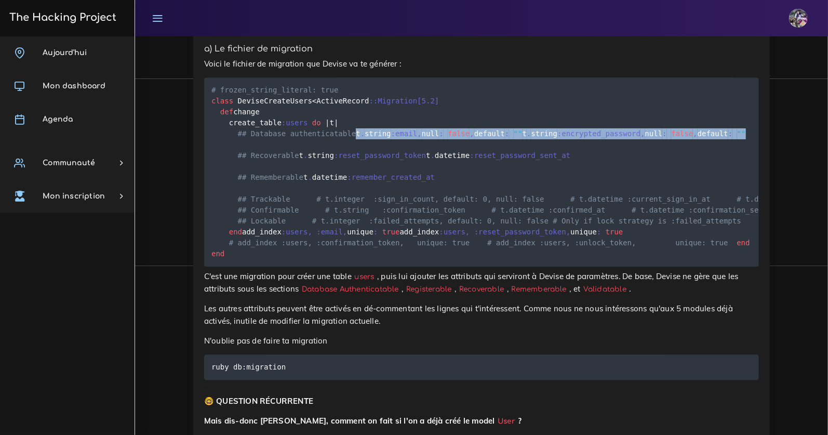
drag, startPoint x: 456, startPoint y: 183, endPoint x: 212, endPoint y: 165, distance: 244.8
click at [212, 165] on pre "# frozen_string_literal: true class DeviseCreateUsers < ActiveRecord : :Migrati…" at bounding box center [481, 171] width 555 height 189
click at [435, 185] on pre "# frozen_string_literal: true class DeviseCreateUsers < ActiveRecord : :Migrati…" at bounding box center [481, 171] width 555 height 189
drag, startPoint x: 486, startPoint y: 173, endPoint x: 194, endPoint y: 164, distance: 292.0
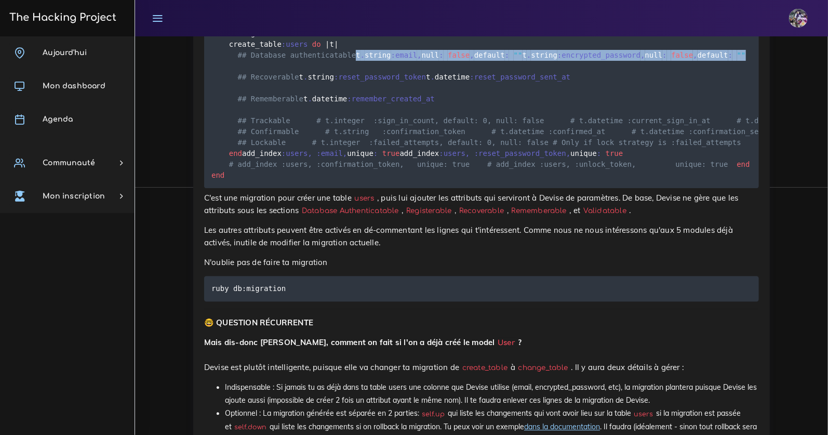
scroll to position [2971, 0]
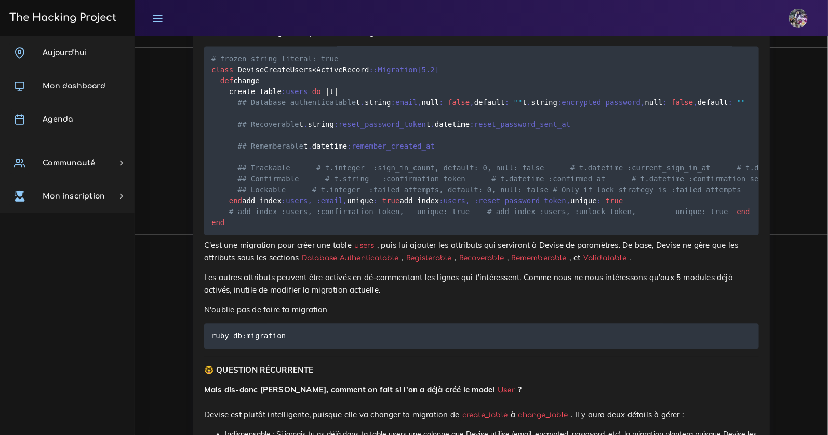
click at [422, 235] on pre "# frozen_string_literal: true class DeviseCreateUsers < ActiveRecord : :Migrati…" at bounding box center [481, 140] width 555 height 189
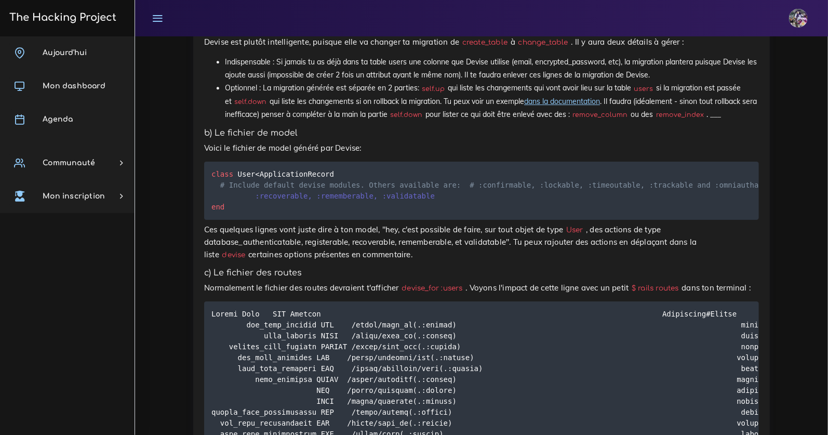
scroll to position [3346, 0]
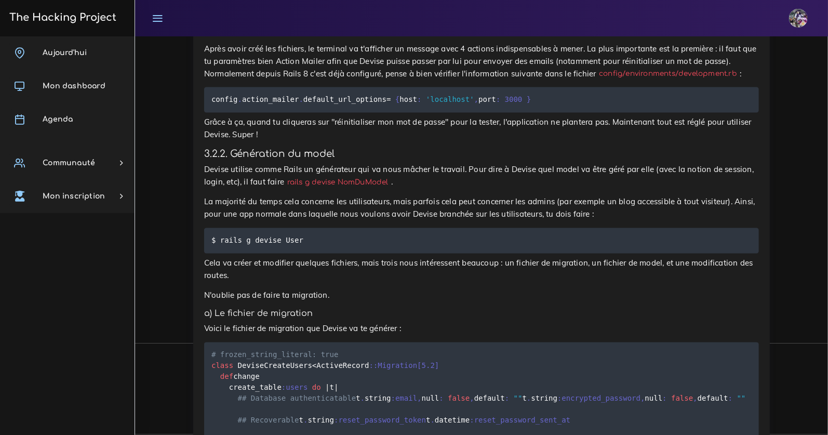
scroll to position [2494, 0]
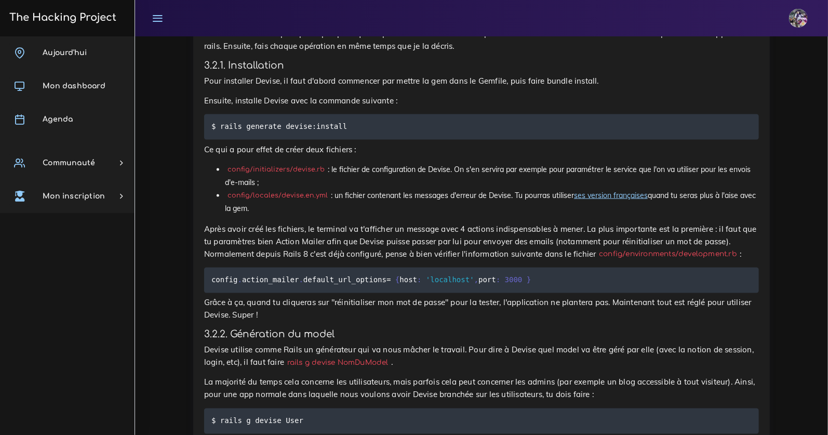
drag, startPoint x: 332, startPoint y: 257, endPoint x: 313, endPoint y: 258, distance: 19.2
click at [332, 257] on p "Après avoir créé les fichiers, le terminal va t'afficher un message avec 4 acti…" at bounding box center [481, 241] width 555 height 37
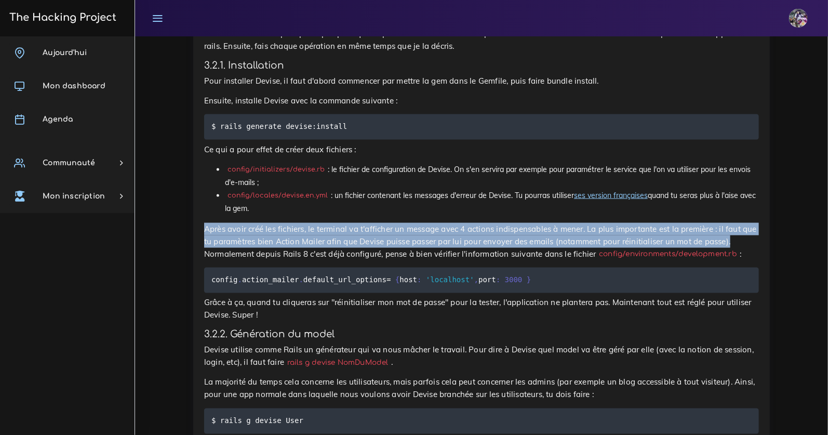
drag, startPoint x: 197, startPoint y: 240, endPoint x: 728, endPoint y: 250, distance: 531.4
drag, startPoint x: 728, startPoint y: 249, endPoint x: 717, endPoint y: 248, distance: 10.4
click at [728, 249] on p "Après avoir créé les fichiers, le terminal va t'afficher un message avec 4 acti…" at bounding box center [481, 241] width 555 height 37
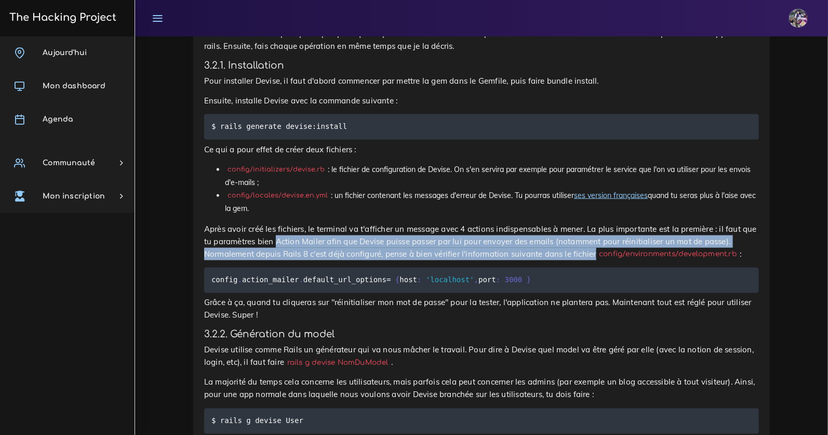
drag, startPoint x: 277, startPoint y: 251, endPoint x: 596, endPoint y: 268, distance: 319.3
click at [596, 260] on p "Après avoir créé les fichiers, le terminal va t'afficher un message avec 4 acti…" at bounding box center [481, 241] width 555 height 37
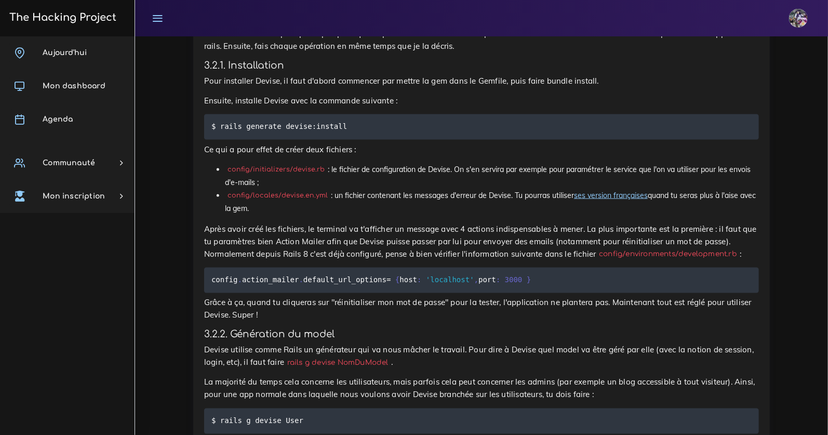
click at [555, 252] on p "Après avoir créé les fichiers, le terminal va t'afficher un message avec 4 acti…" at bounding box center [481, 241] width 555 height 37
drag, startPoint x: 274, startPoint y: 251, endPoint x: 325, endPoint y: 251, distance: 50.9
click at [325, 251] on p "Après avoir créé les fichiers, le terminal va t'afficher un message avec 4 acti…" at bounding box center [481, 241] width 555 height 37
click at [572, 284] on pre "config . action_mailer . default_url_options = { host : 'localhost' , port : 30…" at bounding box center [481, 279] width 555 height 25
drag, startPoint x: 572, startPoint y: 285, endPoint x: 293, endPoint y: 283, distance: 278.9
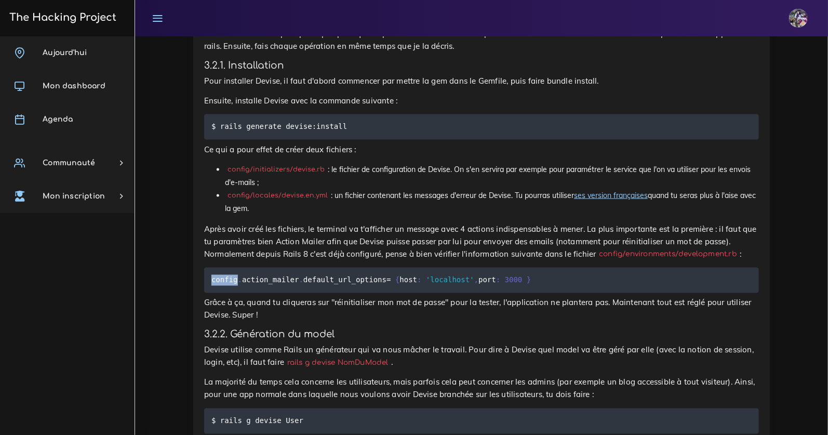
click at [293, 283] on pre "config . action_mailer . default_url_options = { host : 'localhost' , port : 30…" at bounding box center [481, 279] width 555 height 25
click at [249, 283] on pre "config . action_mailer . default_url_options = { host : 'localhost' , port : 30…" at bounding box center [481, 279] width 555 height 25
drag, startPoint x: 646, startPoint y: 300, endPoint x: 624, endPoint y: 289, distance: 24.2
click at [646, 293] on pre "config . action_mailer . default_url_options = { host : 'localhost' , port : 30…" at bounding box center [481, 279] width 555 height 25
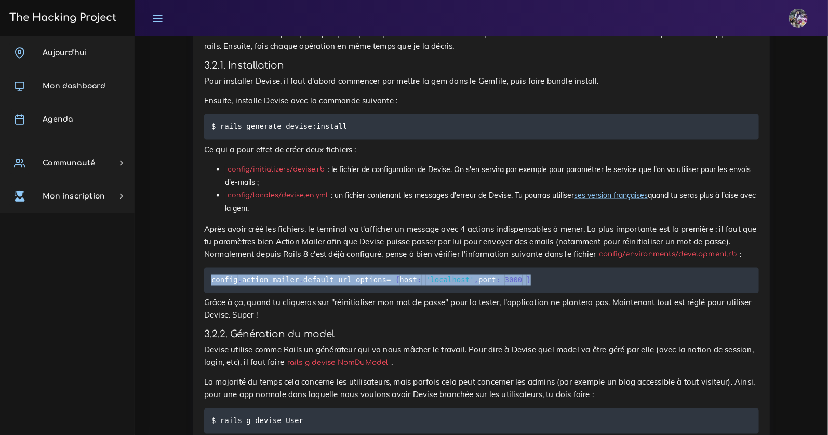
drag, startPoint x: 614, startPoint y: 285, endPoint x: 547, endPoint y: 293, distance: 67.4
click at [547, 293] on pre "config . action_mailer . default_url_options = { host : 'localhost' , port : 30…" at bounding box center [481, 279] width 555 height 25
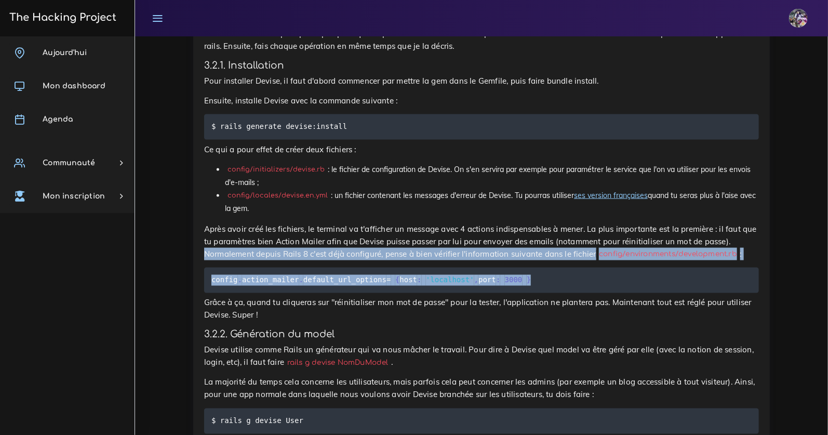
drag, startPoint x: 547, startPoint y: 293, endPoint x: 202, endPoint y: 271, distance: 346.1
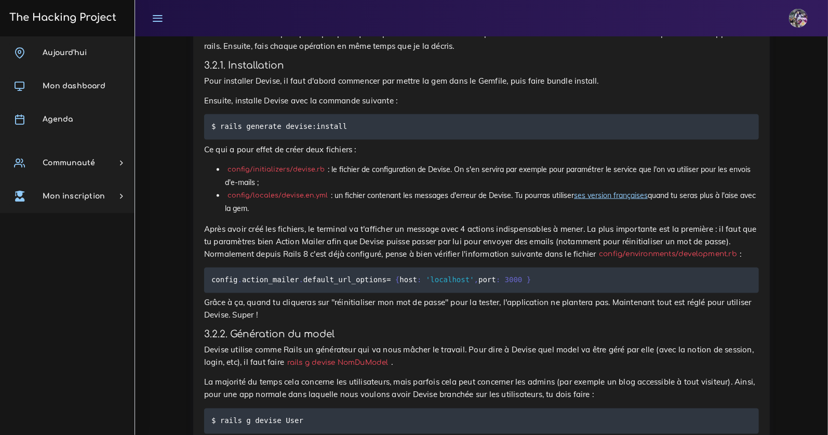
click at [296, 321] on p "Grâce à ça, quand tu cliqueras sur "réinitialiser mon mot de passe" pour la tes…" at bounding box center [481, 309] width 555 height 25
drag, startPoint x: 297, startPoint y: 327, endPoint x: 246, endPoint y: 328, distance: 50.9
click at [244, 321] on p "Grâce à ça, quand tu cliqueras sur "réinitialiser mon mot de passe" pour la tes…" at bounding box center [481, 309] width 555 height 25
click at [253, 321] on p "Grâce à ça, quand tu cliqueras sur "réinitialiser mon mot de passe" pour la tes…" at bounding box center [481, 309] width 555 height 25
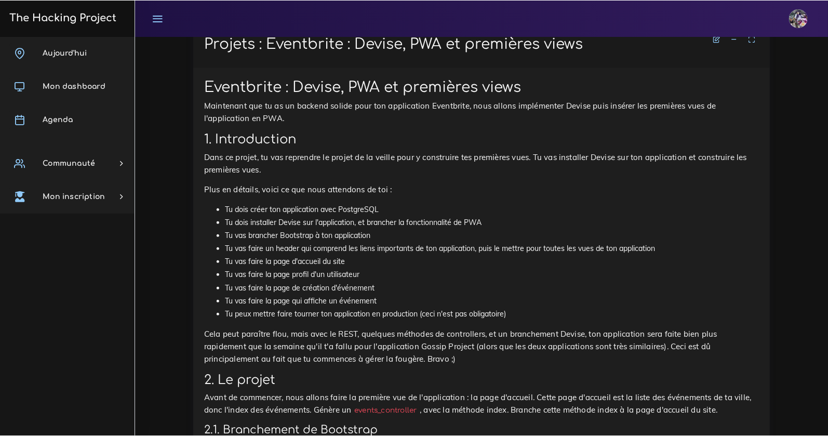
scroll to position [377, 0]
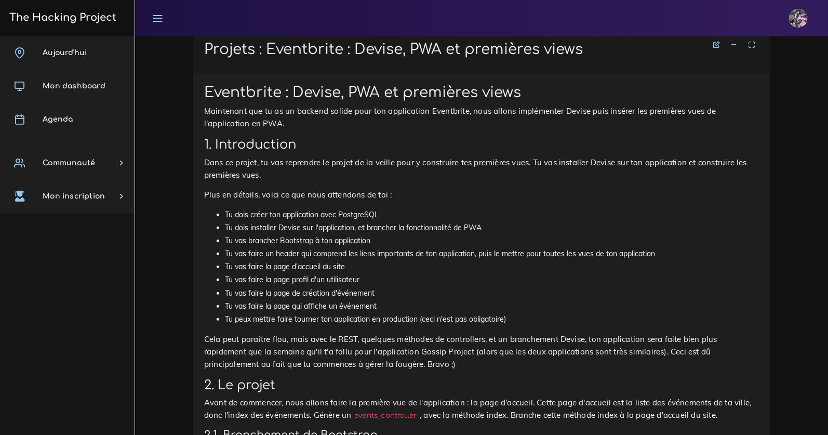
click at [207, 156] on p "Dans ce projet, tu vas reprendre le projet de la veille pour y construire tes p…" at bounding box center [481, 168] width 555 height 25
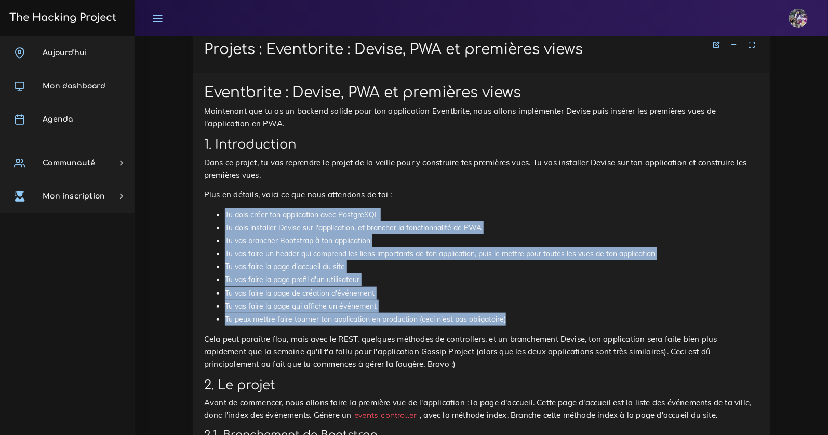
drag, startPoint x: 217, startPoint y: 210, endPoint x: 535, endPoint y: 321, distance: 337.7
click at [538, 321] on ul "Tu dois créer ton application avec PostgreSQL Tu dois installer Devise sur l'ap…" at bounding box center [481, 267] width 555 height 118
click at [534, 321] on li "Tu peux mettre faire tourner ton application en production (ceci n'est pas obli…" at bounding box center [492, 319] width 534 height 13
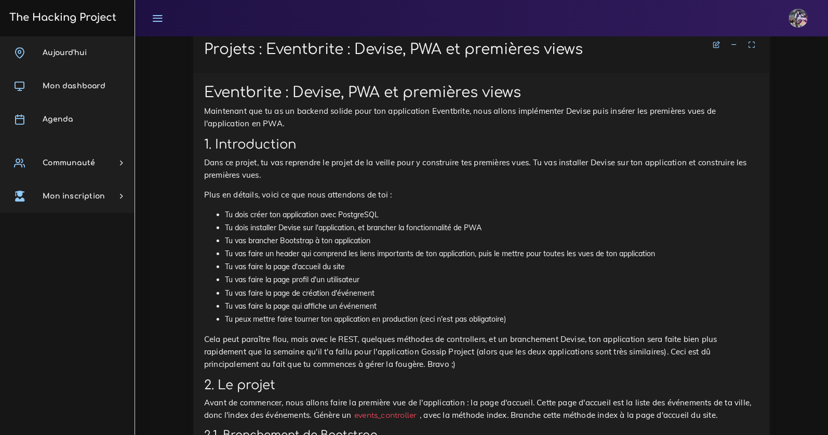
click at [534, 321] on li "Tu peux mettre faire tourner ton application en production (ceci n'est pas obli…" at bounding box center [492, 319] width 534 height 13
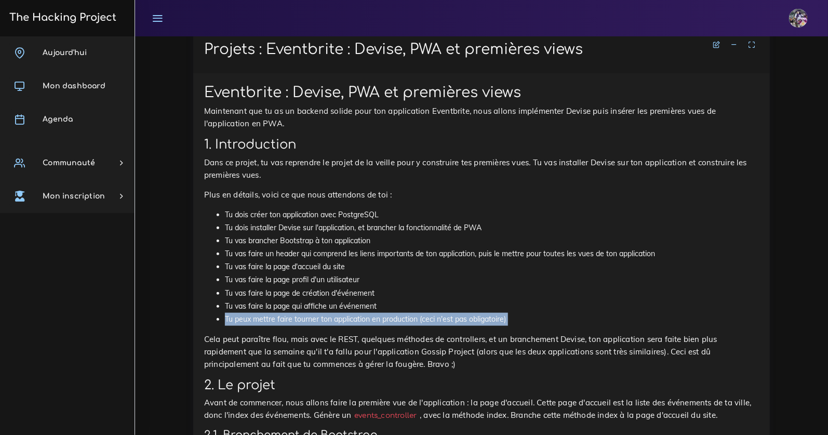
click at [534, 321] on li "Tu peux mettre faire tourner ton application en production (ceci n'est pas obli…" at bounding box center [492, 319] width 534 height 13
click at [533, 319] on li "Tu peux mettre faire tourner ton application en production (ceci n'est pas obli…" at bounding box center [492, 319] width 534 height 13
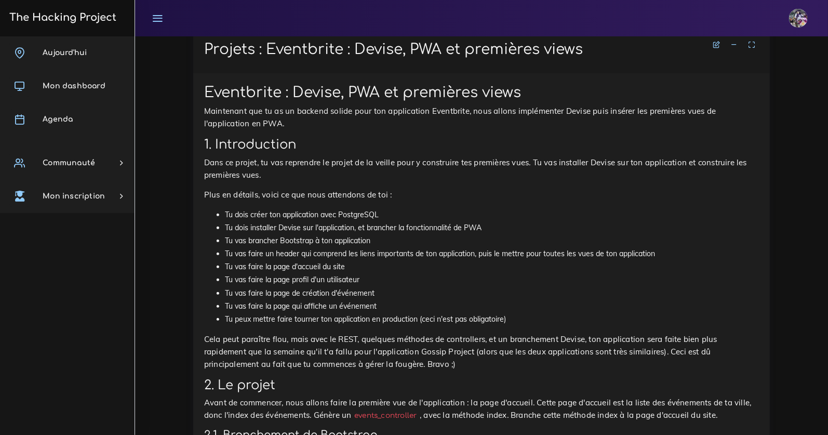
click at [532, 318] on li "Tu peux mettre faire tourner ton application en production (ceci n'est pas obli…" at bounding box center [492, 319] width 534 height 13
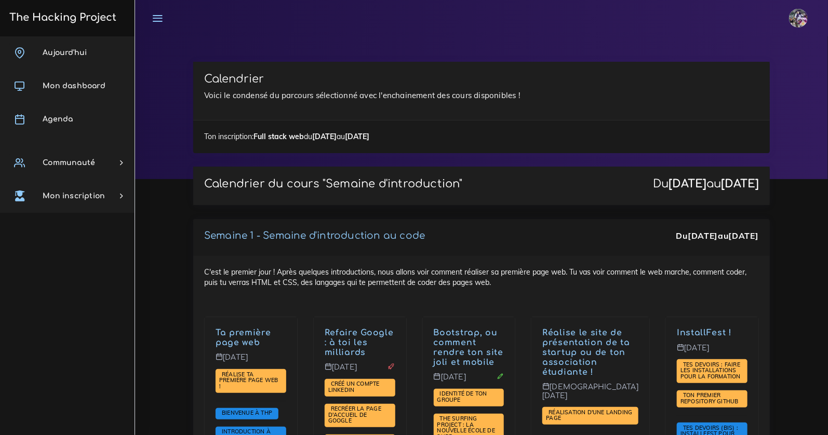
click at [78, 130] on link "Agenda" at bounding box center [67, 119] width 135 height 33
click at [77, 128] on link "Agenda" at bounding box center [67, 119] width 135 height 33
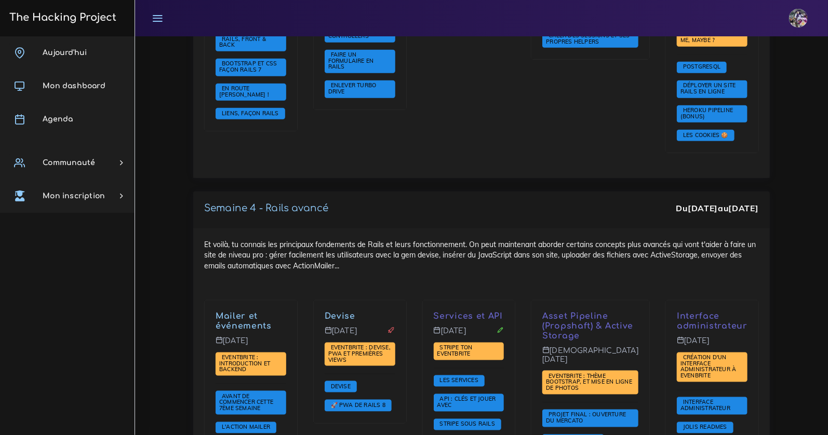
scroll to position [2349, 0]
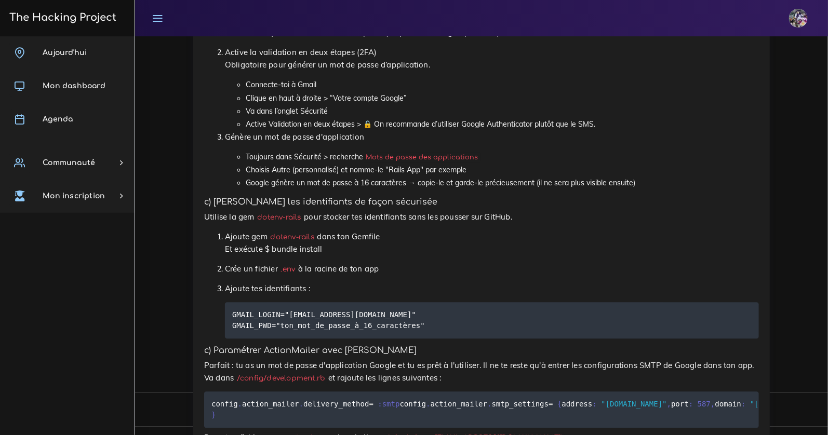
scroll to position [4743, 0]
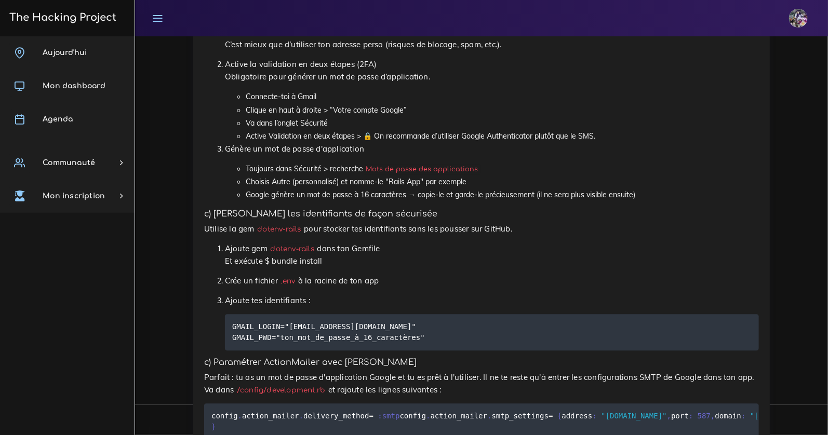
drag, startPoint x: 202, startPoint y: 81, endPoint x: 314, endPoint y: 91, distance: 112.1
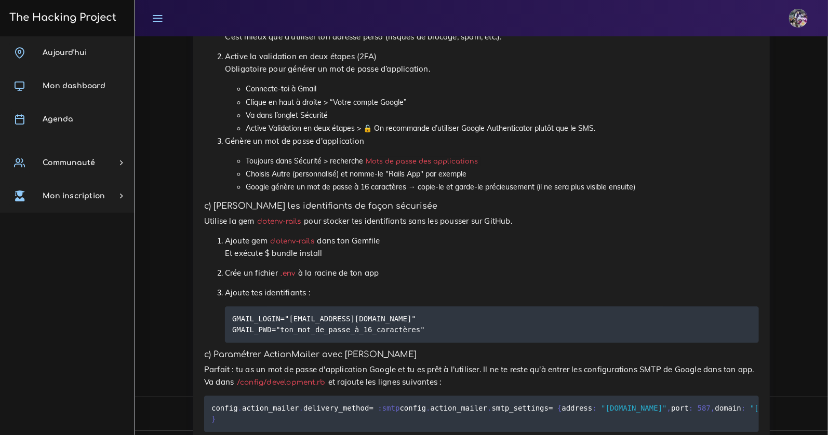
scroll to position [4772, 0]
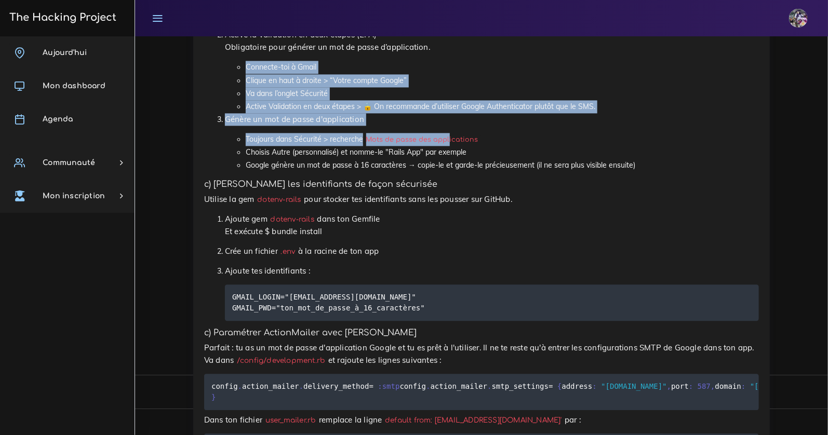
drag, startPoint x: 238, startPoint y: 243, endPoint x: 405, endPoint y: 309, distance: 180.0
click at [441, 172] on ol "Crée une adresse Gmail dédiée Exemple : project-chaton@gmail.com . C’est mieux …" at bounding box center [481, 78] width 555 height 188
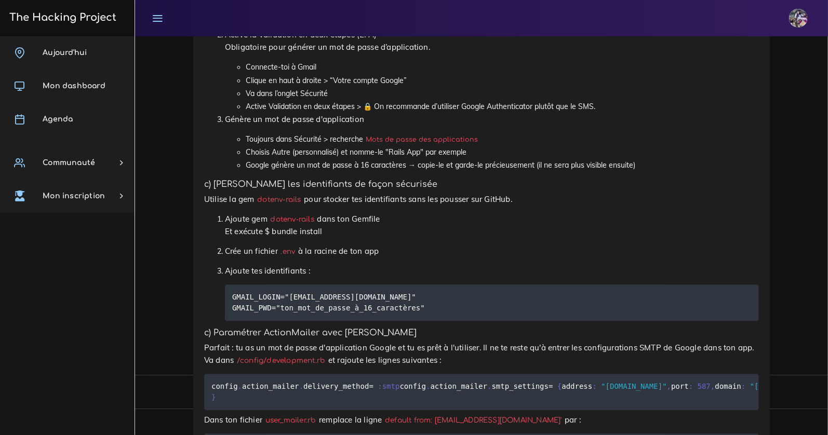
drag, startPoint x: 315, startPoint y: 285, endPoint x: 284, endPoint y: 275, distance: 32.2
click at [315, 113] on li "Active Validation en deux étapes > 🔒 On recommande d’utiliser Google Authentica…" at bounding box center [502, 106] width 513 height 13
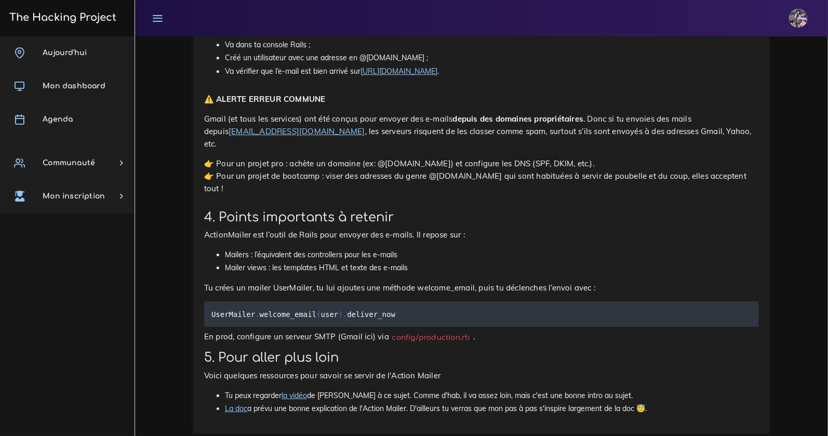
scroll to position [5109, 0]
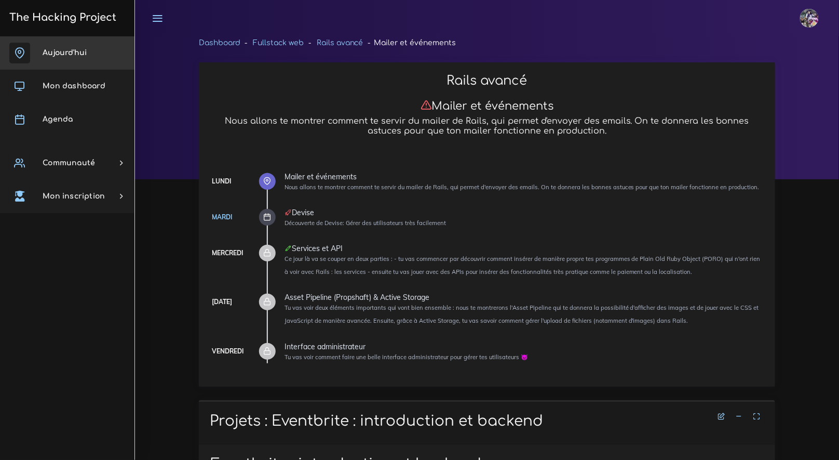
click at [93, 40] on link "Aujourd'hui" at bounding box center [67, 52] width 135 height 33
click at [95, 40] on link "Aujourd'hui" at bounding box center [67, 52] width 135 height 33
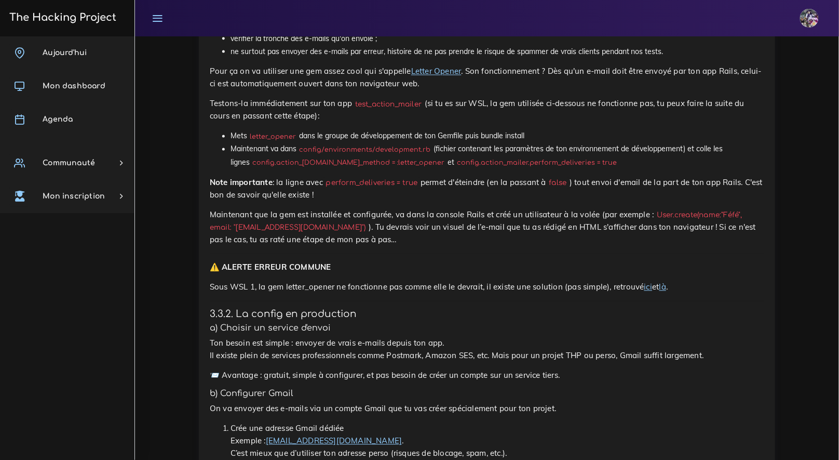
scroll to position [4347, 0]
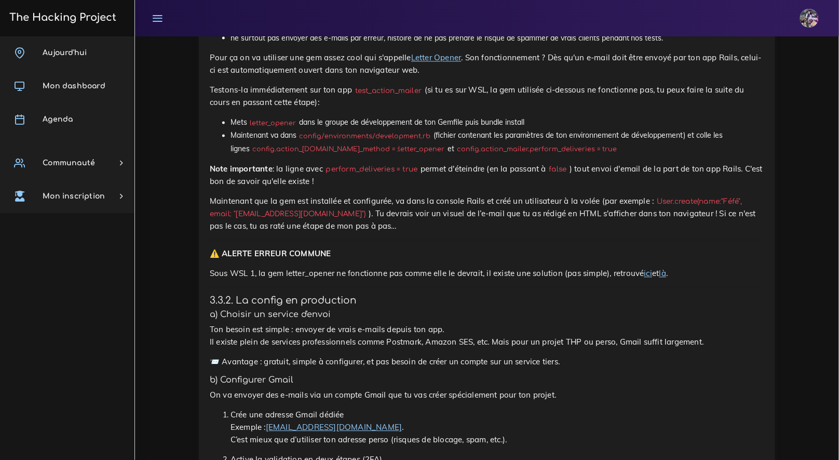
click at [250, 155] on code "config.action_mailer.delivery_method = :letter_opener" at bounding box center [349, 149] width 198 height 10
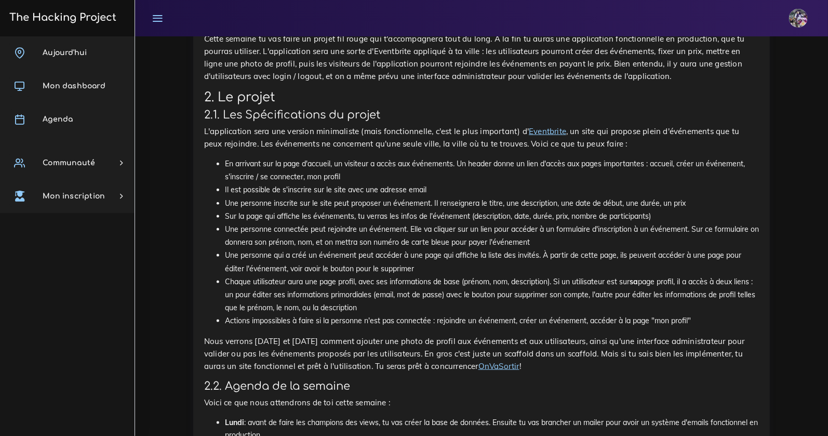
scroll to position [204, 0]
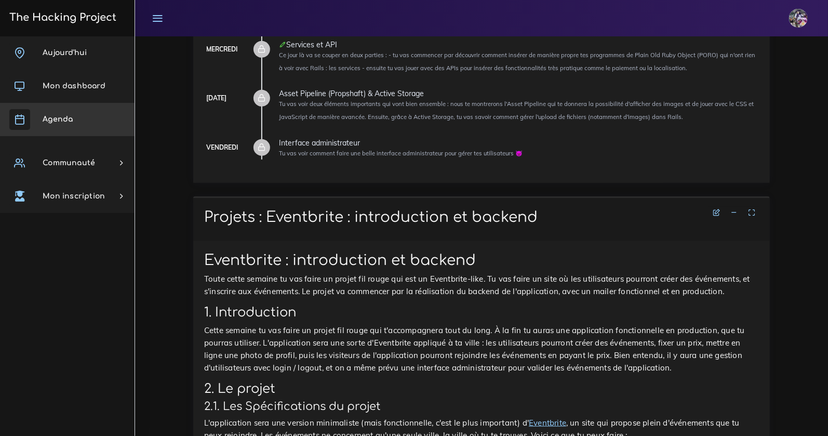
click at [85, 122] on link "Agenda" at bounding box center [67, 119] width 135 height 33
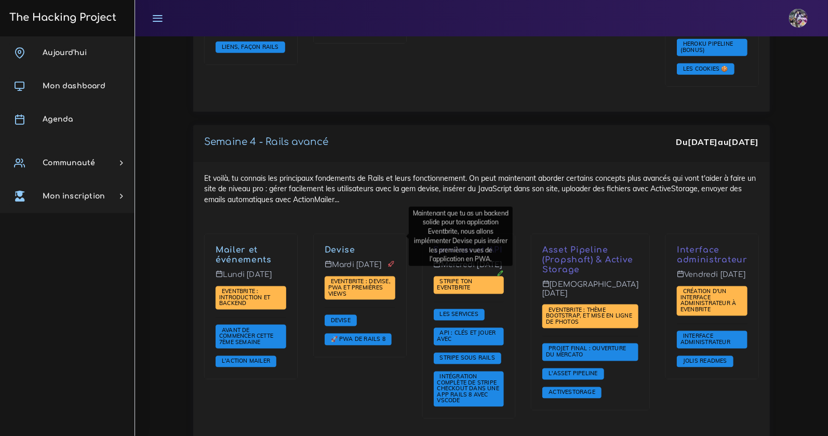
scroll to position [2392, 0]
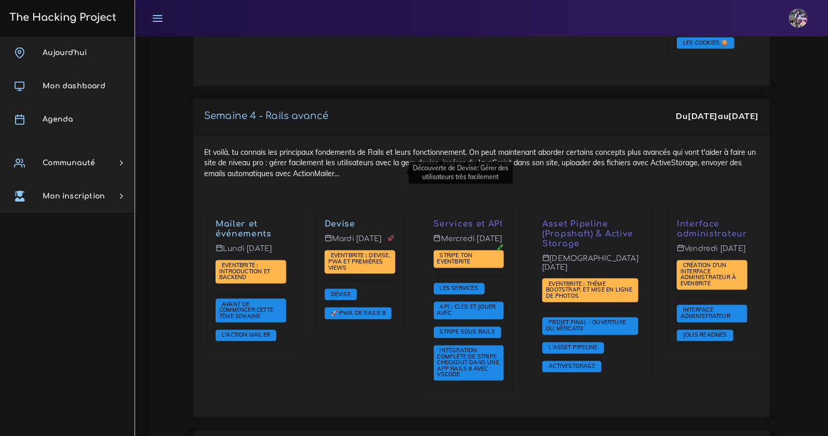
click at [341, 219] on link "Devise" at bounding box center [340, 223] width 31 height 9
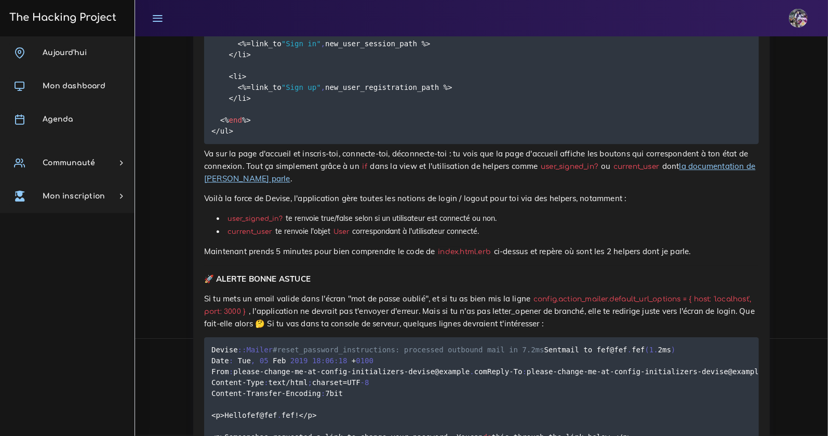
scroll to position [5029, 0]
drag, startPoint x: 458, startPoint y: 148, endPoint x: 205, endPoint y: 146, distance: 252.9
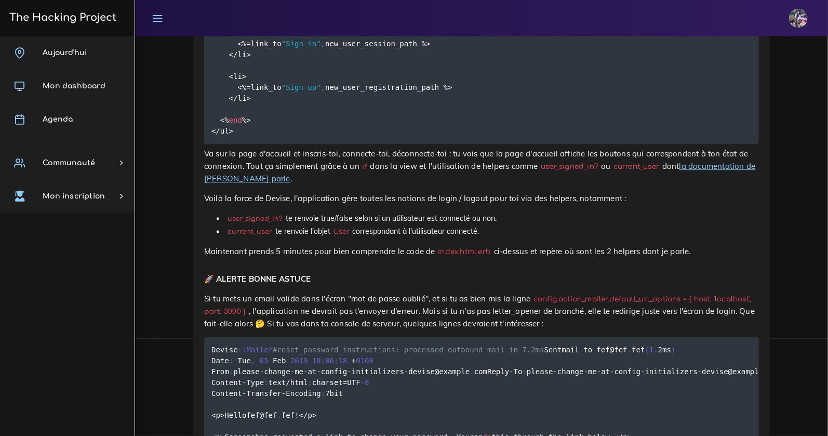
copy p "Fais en sorte que static_pages#index soit la root de ton application"
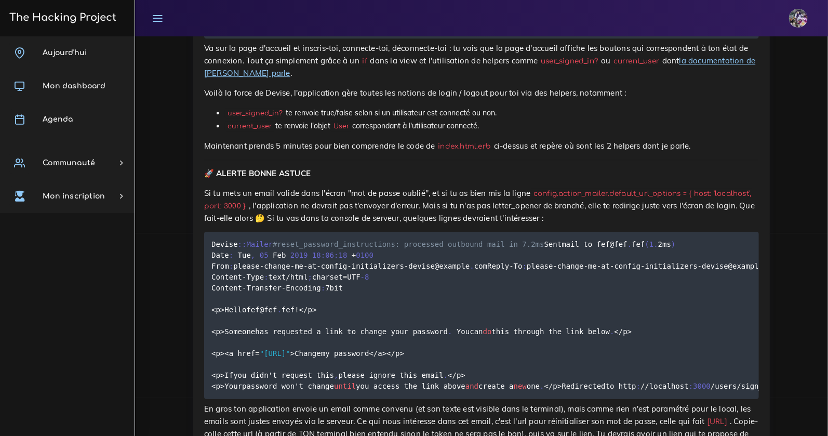
scroll to position [5111, 0]
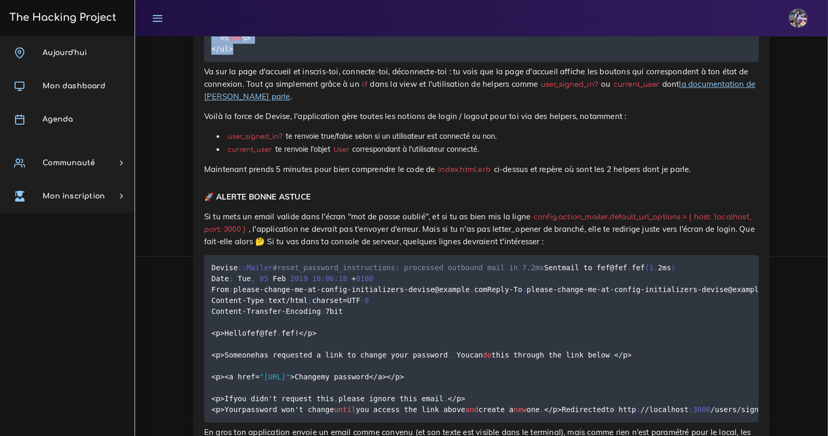
drag, startPoint x: 212, startPoint y: 167, endPoint x: 460, endPoint y: 398, distance: 339.2
copy code "<ul> <% if user_signed_in ? %> <li> <% = link_to "Sign out" , destroy_user_sess…"
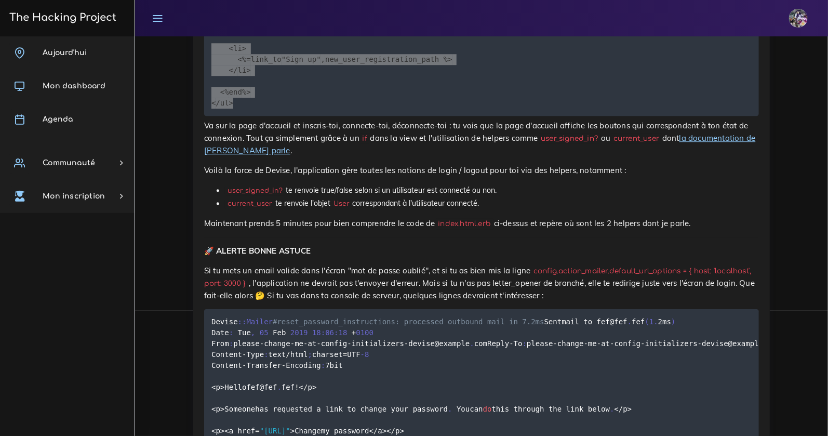
scroll to position [5056, 0]
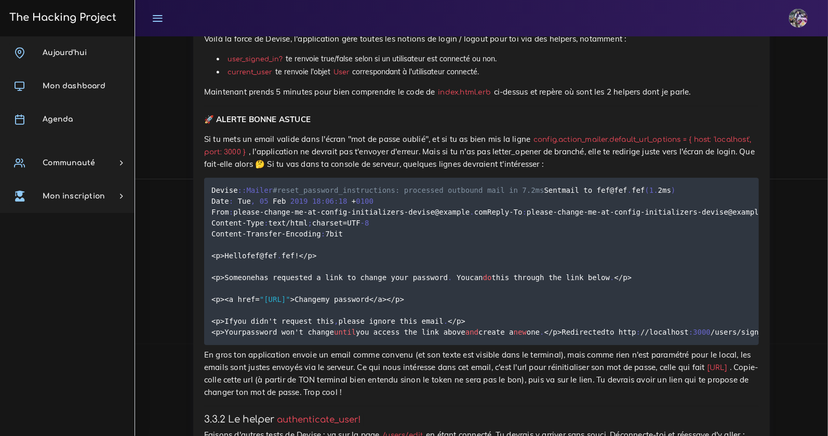
scroll to position [5189, 0]
click at [449, 25] on p "Va sur la page d'accueil et inscris-toi, connecte-toi, déconnecte-toi : tu vois…" at bounding box center [481, 6] width 555 height 37
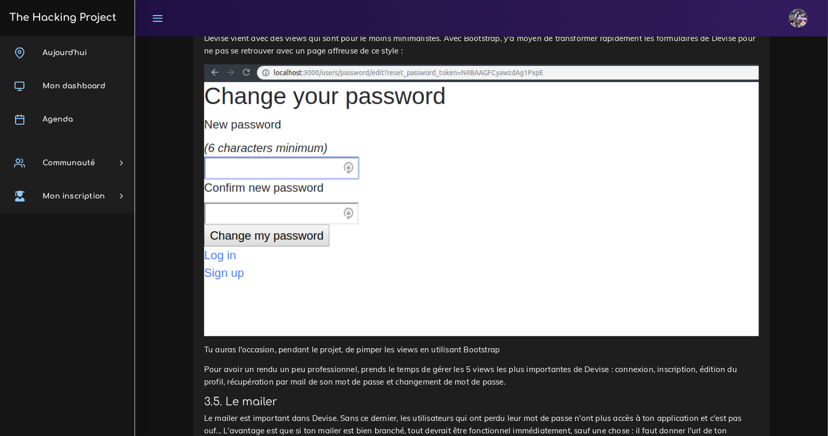
scroll to position [5788, 0]
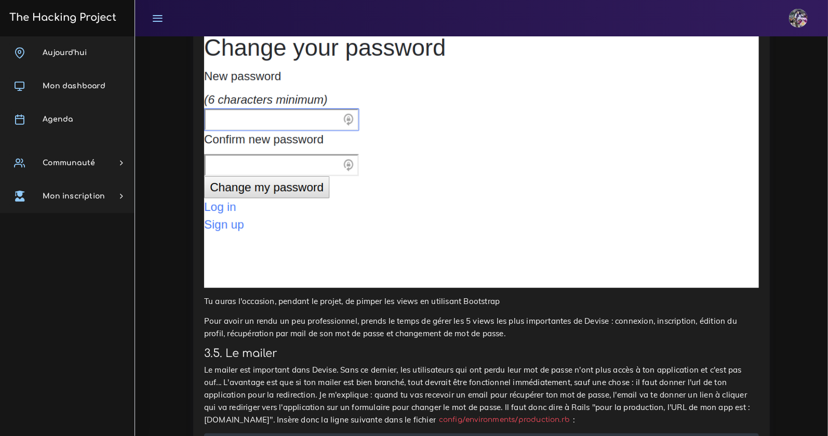
drag, startPoint x: 428, startPoint y: 304, endPoint x: 400, endPoint y: 304, distance: 28.6
copy code "/users/edit"
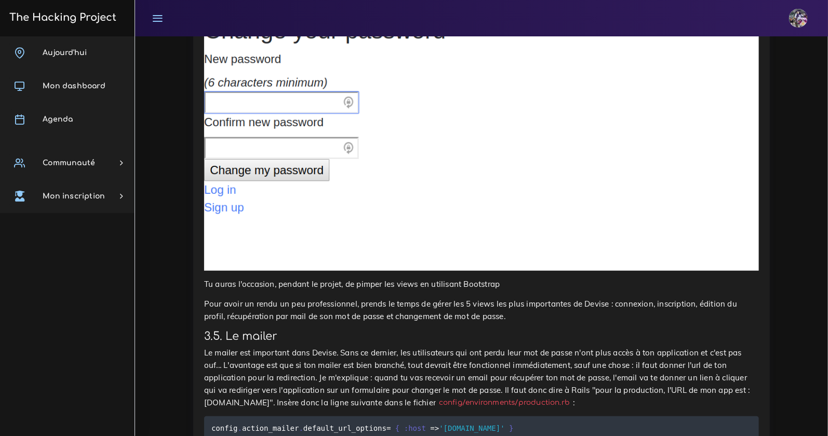
scroll to position [5812, 0]
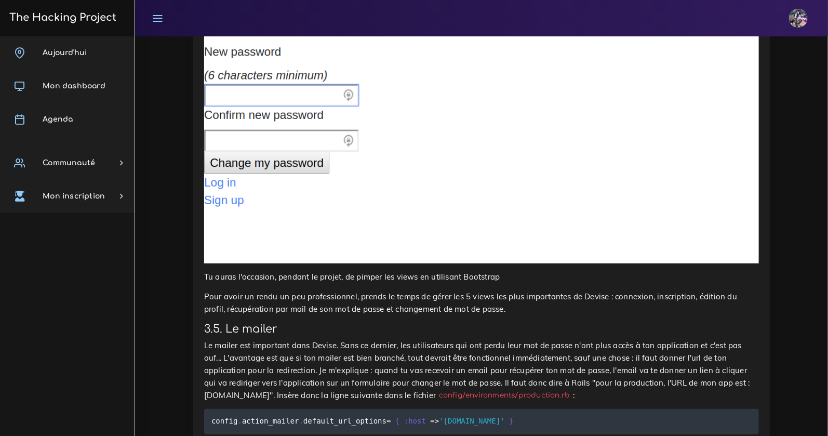
drag, startPoint x: 439, startPoint y: 363, endPoint x: 215, endPoint y: 357, distance: 224.4
drag, startPoint x: 209, startPoint y: 361, endPoint x: 411, endPoint y: 368, distance: 202.2
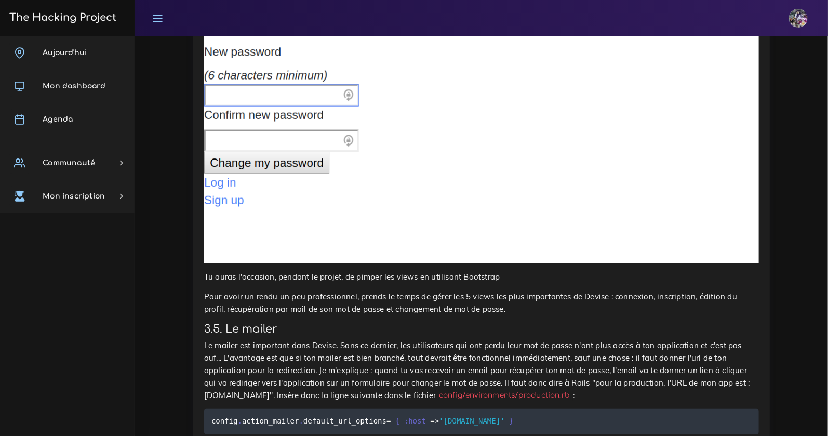
copy code "before_action :authenticate_user ! , only : [ :secret ]"
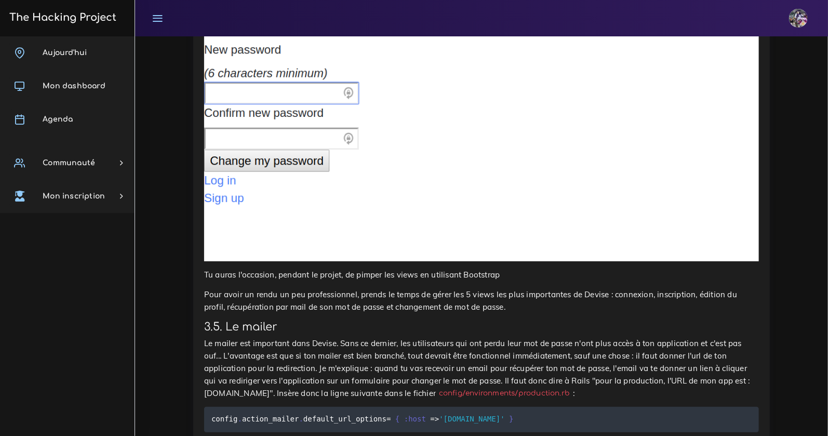
scroll to position [5815, 0]
drag, startPoint x: 409, startPoint y: 381, endPoint x: 401, endPoint y: 383, distance: 8.6
drag, startPoint x: 311, startPoint y: 382, endPoint x: 387, endPoint y: 381, distance: 76.9
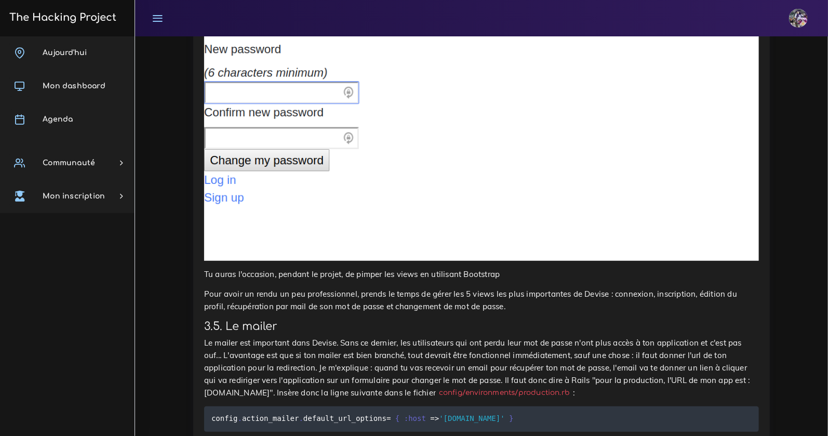
copy code "/static_pages/secret"
drag, startPoint x: 387, startPoint y: 382, endPoint x: 311, endPoint y: 384, distance: 76.4
copy code "/static_pages/secret"
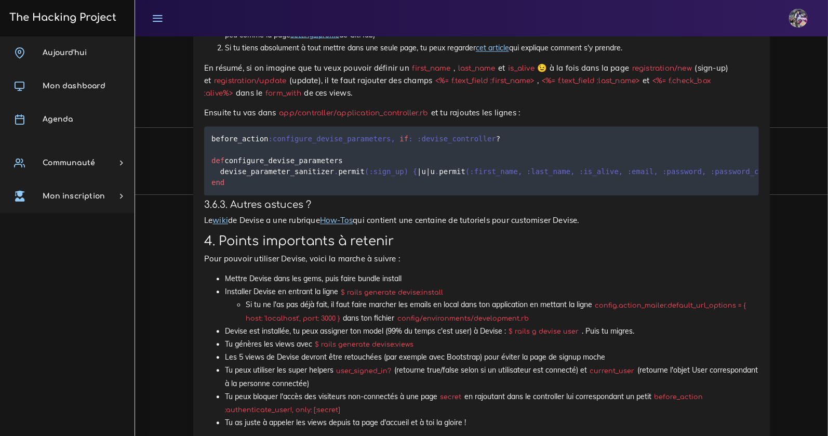
scroll to position [6484, 0]
